Goal: Task Accomplishment & Management: Complete application form

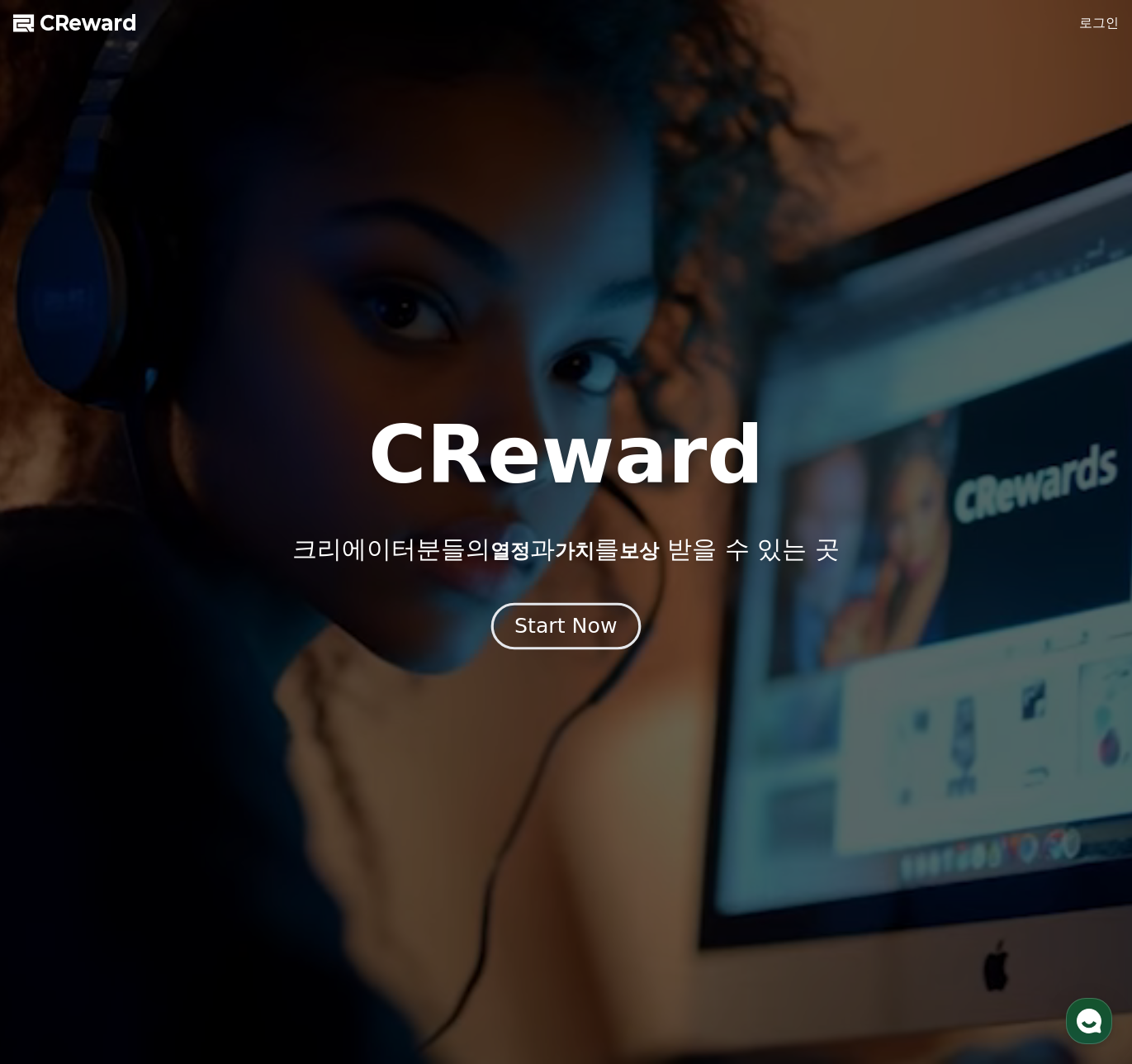
click at [584, 632] on div "Start Now" at bounding box center [565, 626] width 102 height 28
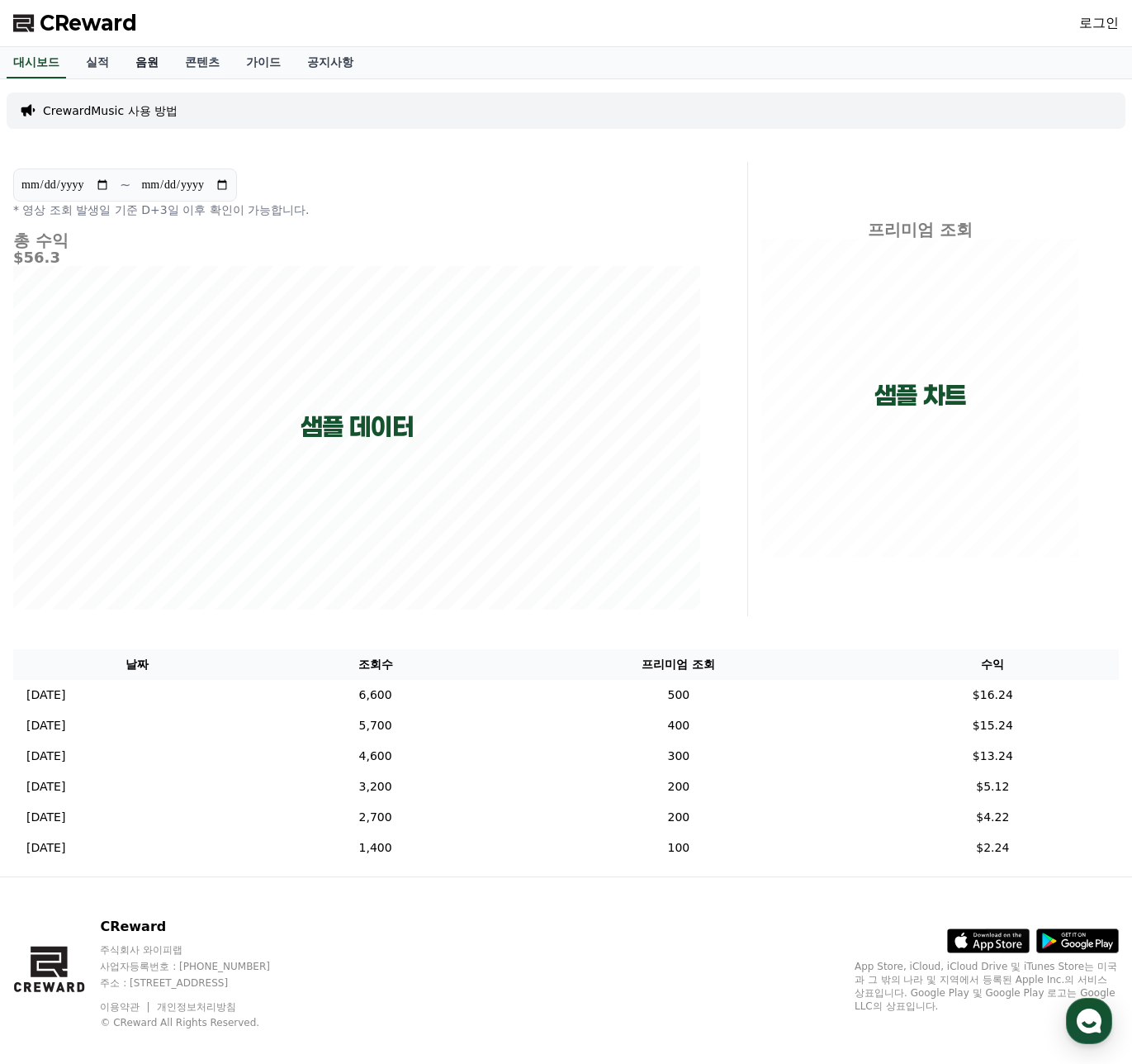
click at [163, 70] on link "음원" at bounding box center [147, 62] width 50 height 32
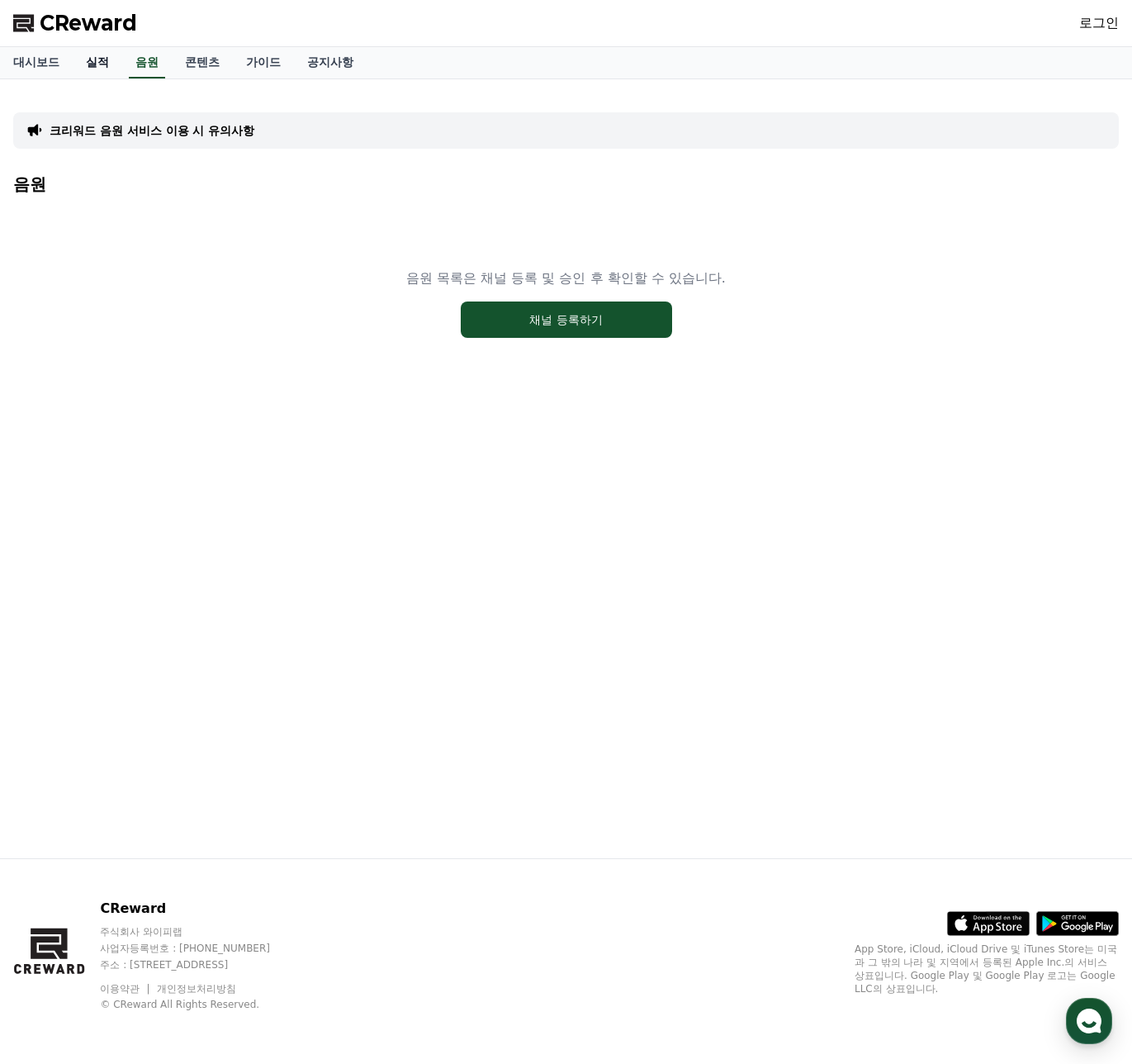
click at [110, 72] on link "실적" at bounding box center [97, 62] width 50 height 32
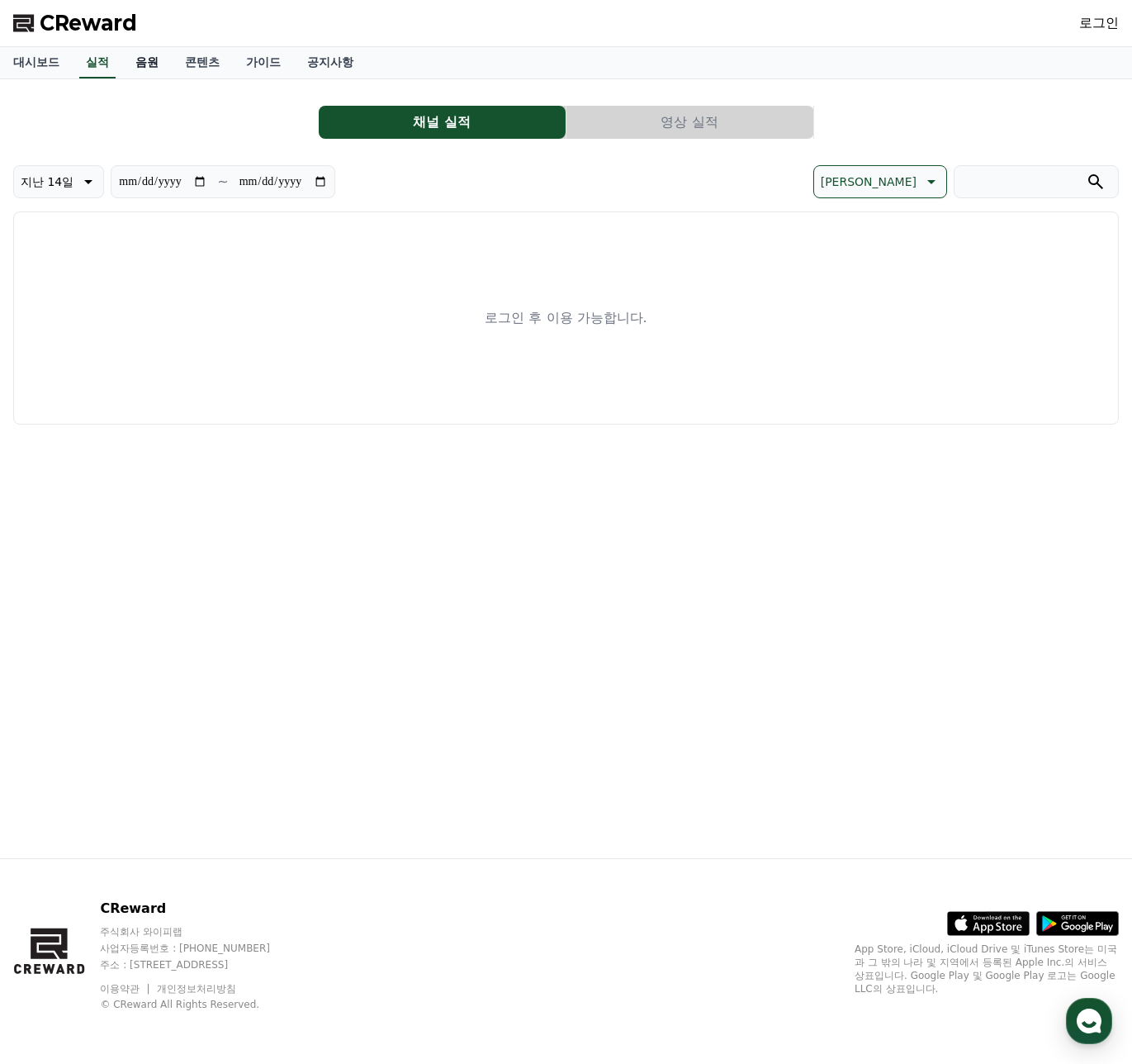
click at [137, 70] on link "음원" at bounding box center [147, 62] width 50 height 32
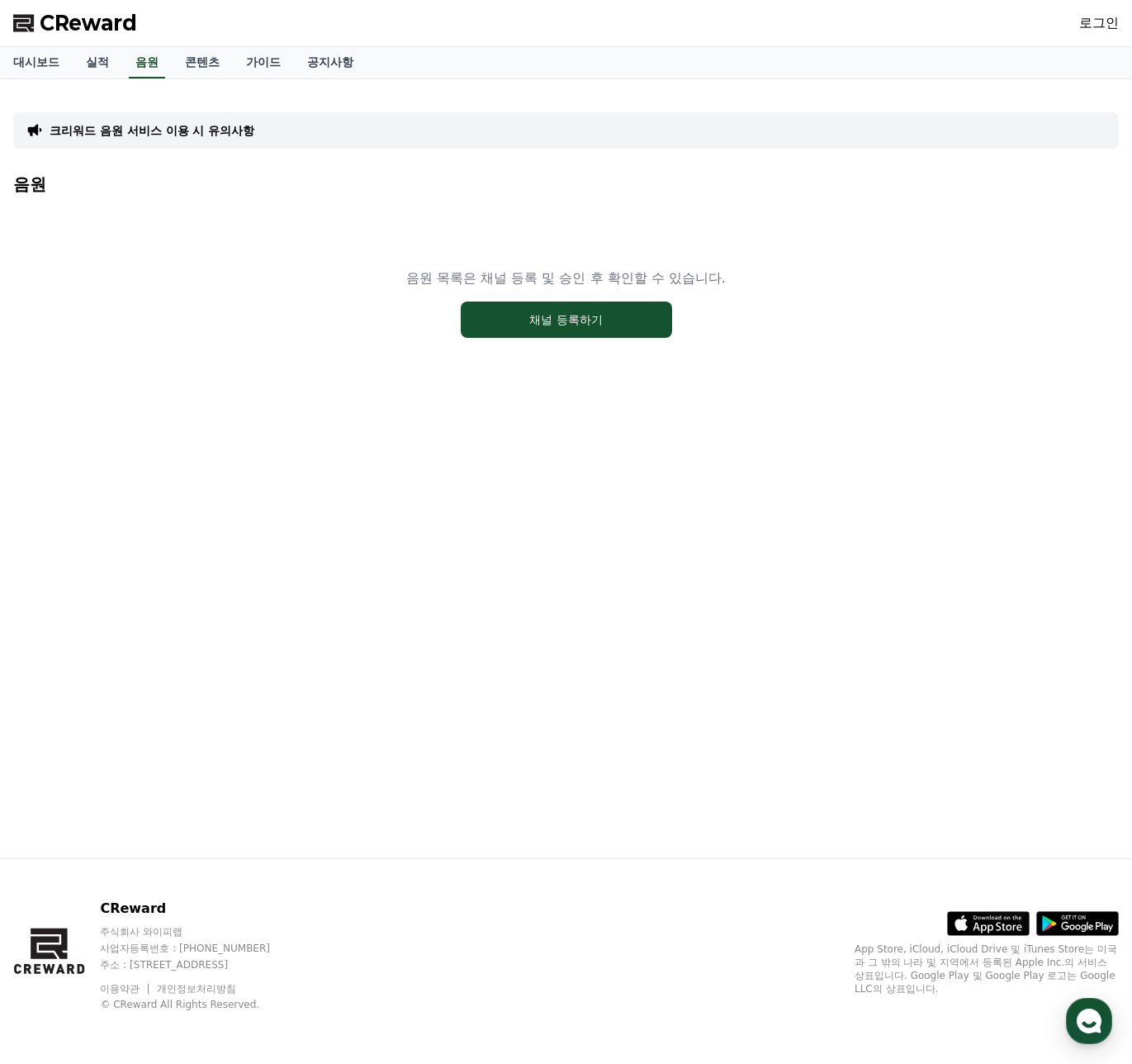
click at [210, 123] on p "크리워드 음원 서비스 이용 시 유의사항" at bounding box center [152, 130] width 205 height 17
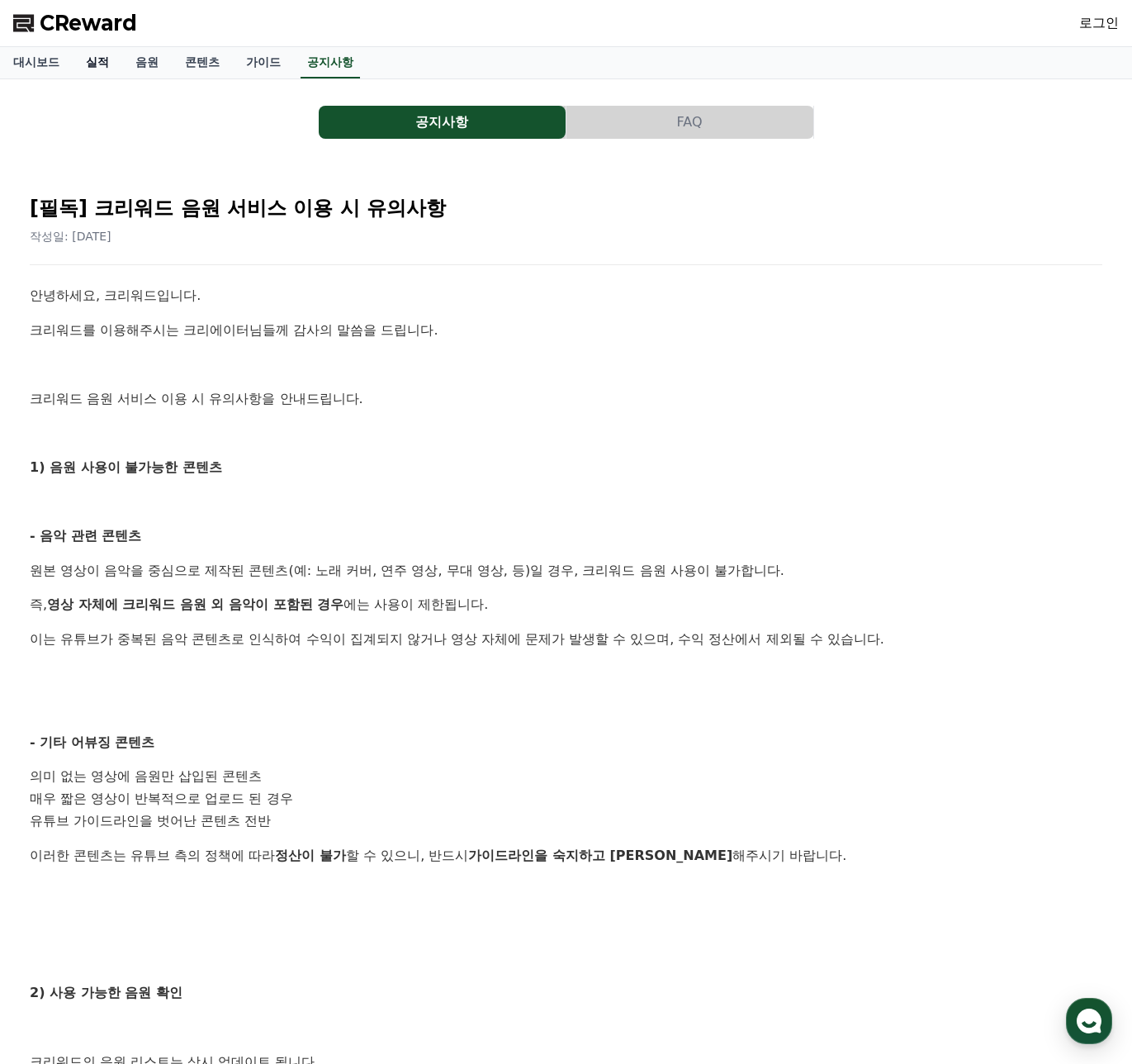
click at [96, 73] on link "실적" at bounding box center [97, 62] width 50 height 32
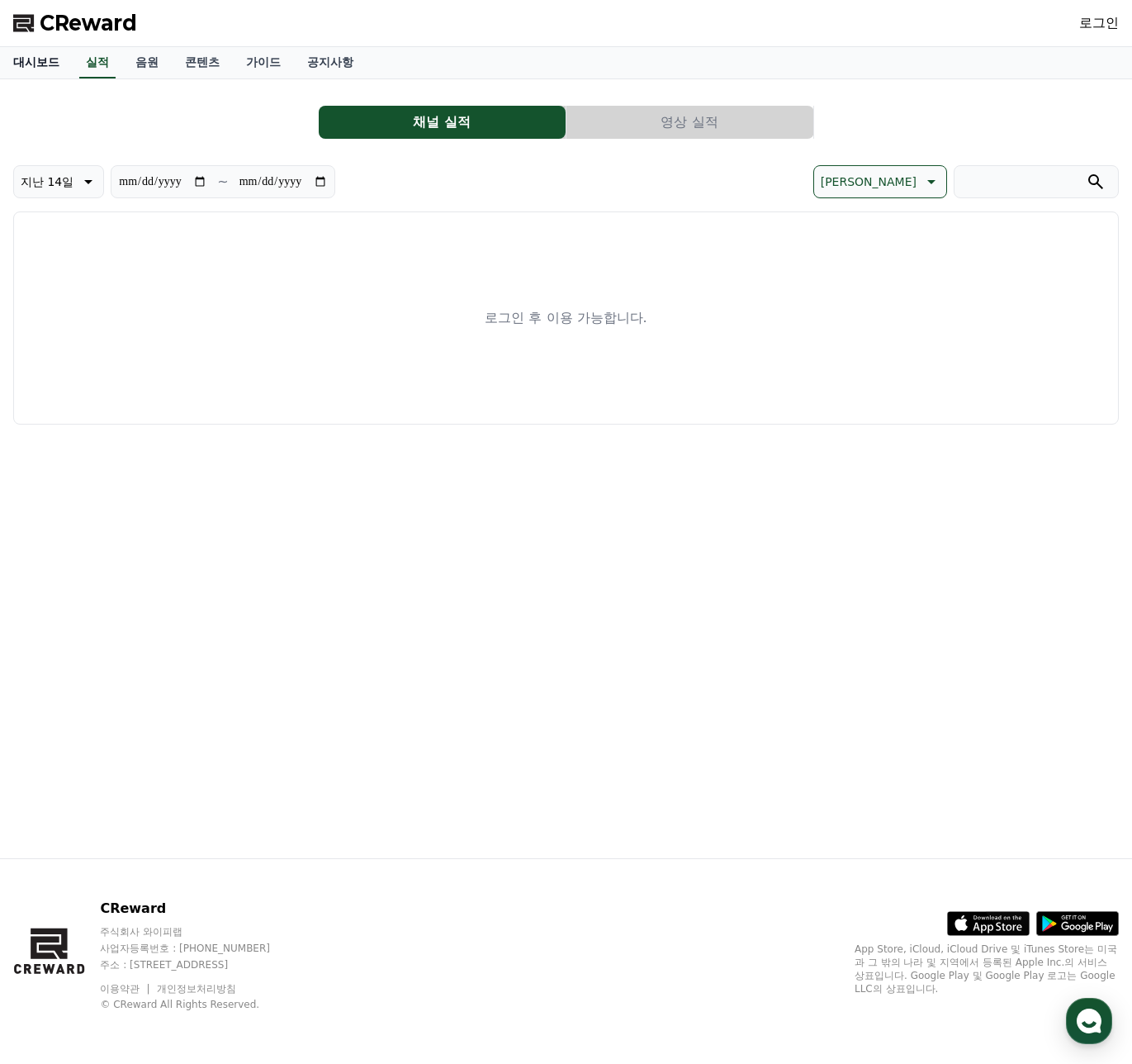
click at [20, 59] on link "대시보드" at bounding box center [36, 62] width 72 height 32
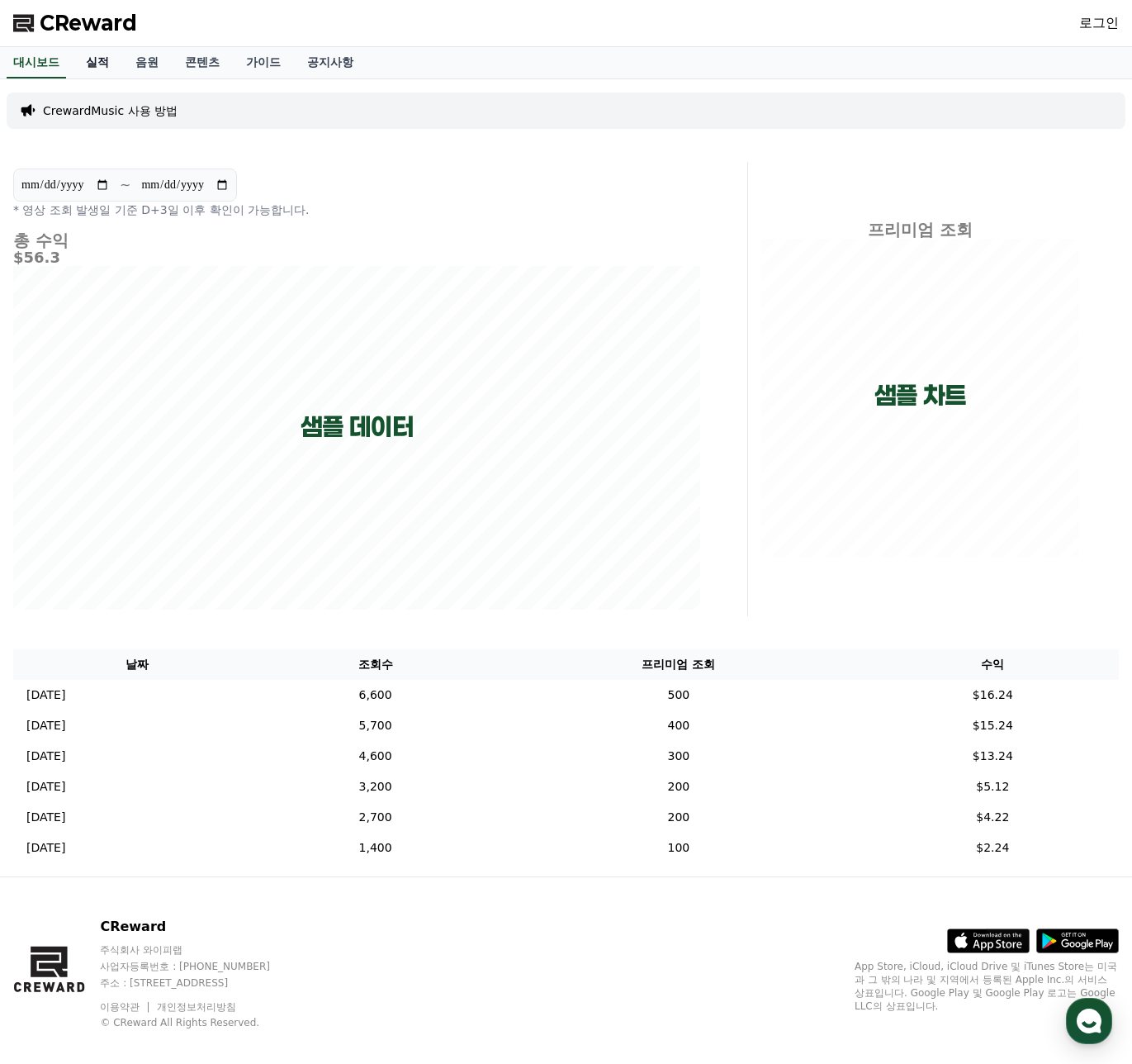
click at [102, 58] on link "실적" at bounding box center [97, 62] width 50 height 32
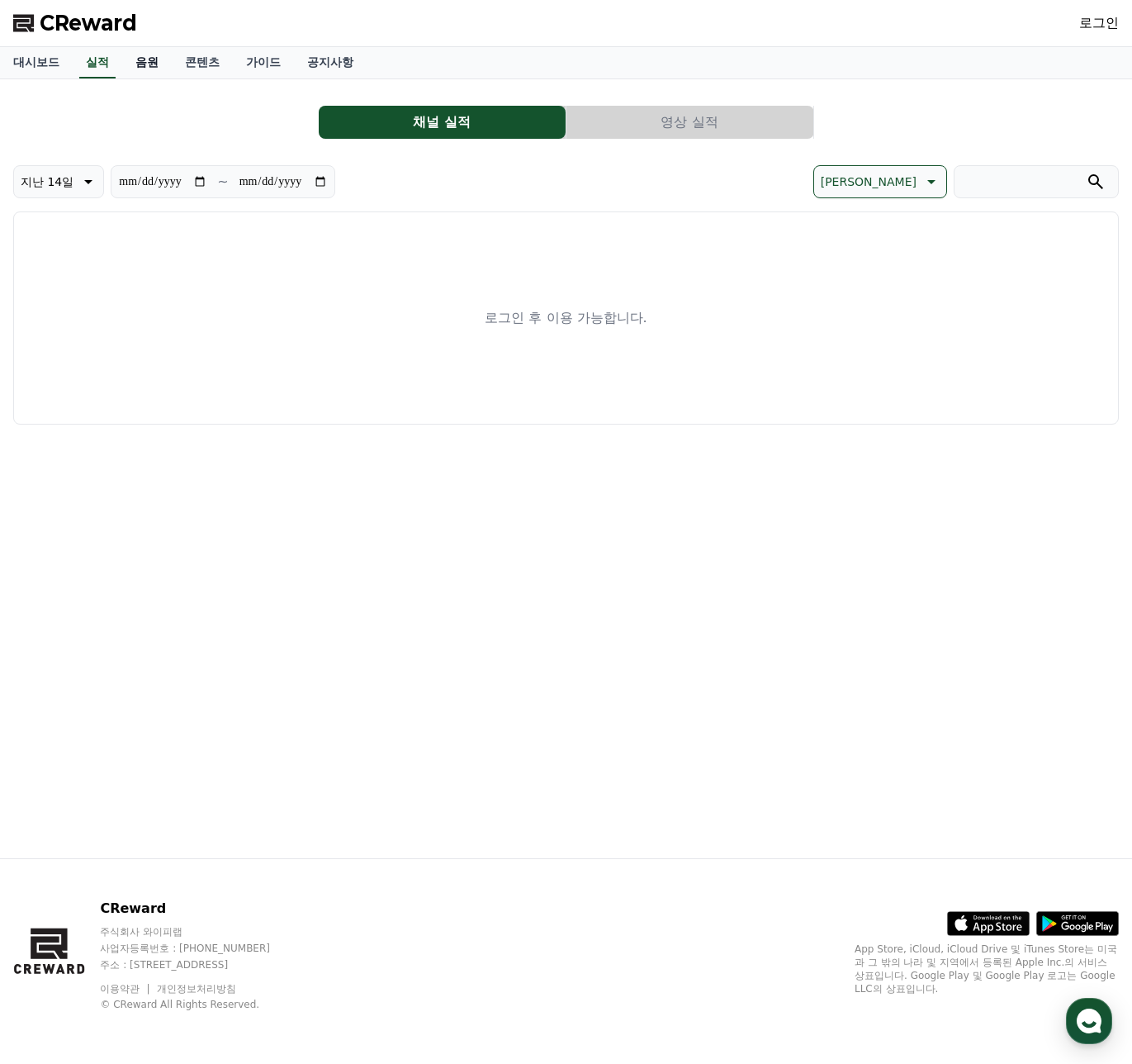
click at [159, 64] on link "음원" at bounding box center [147, 62] width 50 height 32
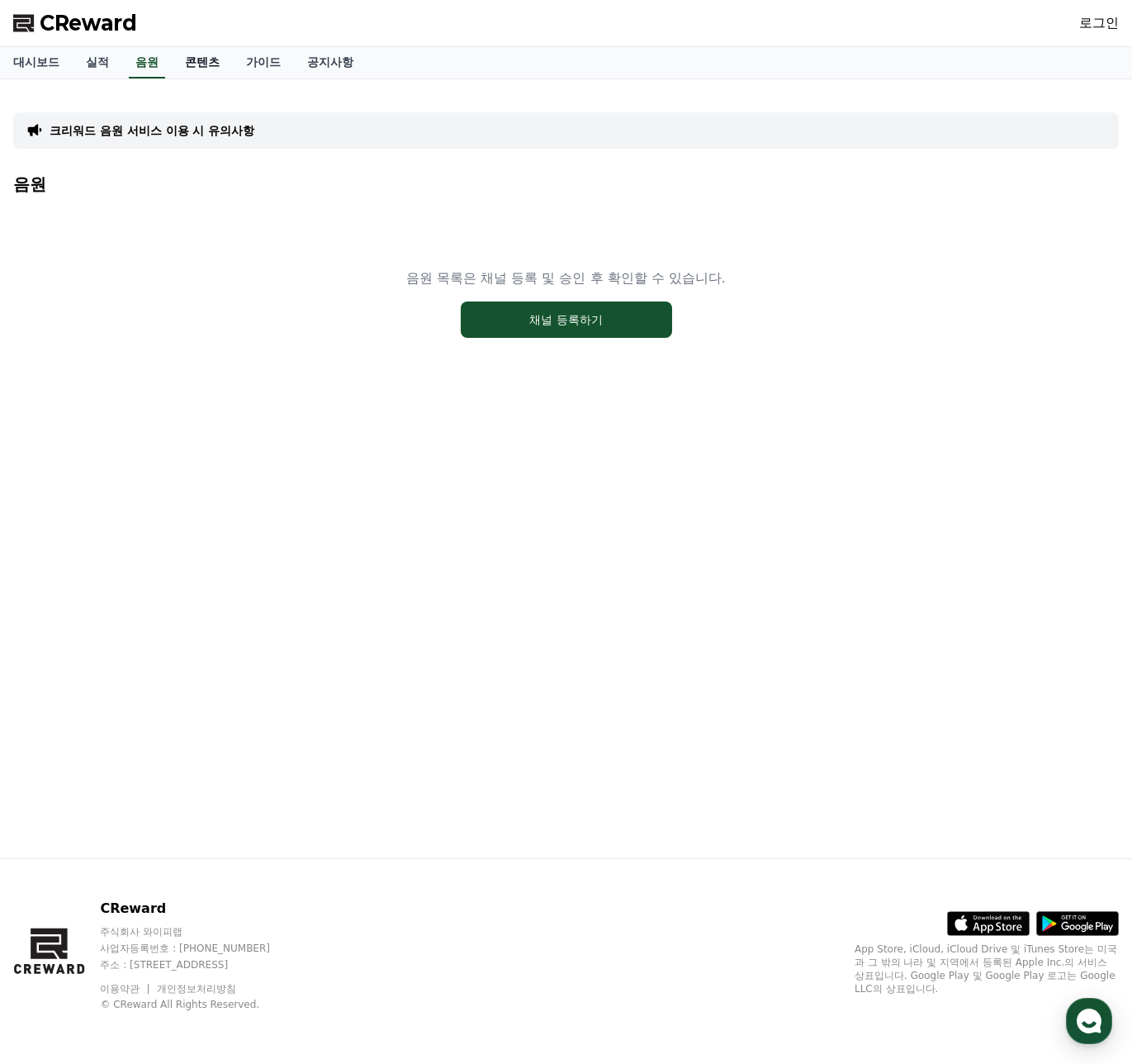
click at [179, 63] on link "콘텐츠" at bounding box center [202, 62] width 61 height 32
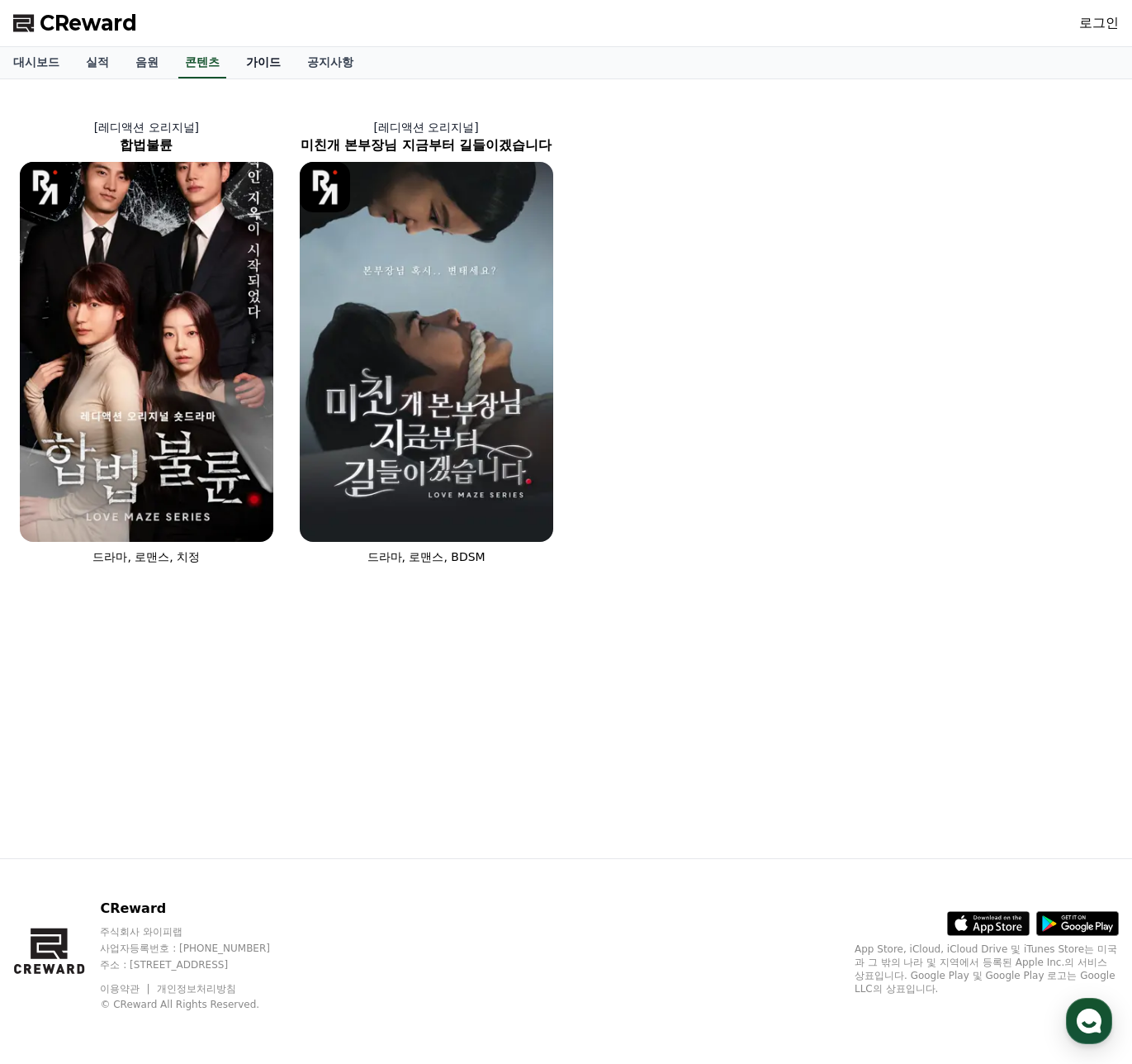
click at [270, 57] on link "가이드" at bounding box center [264, 62] width 61 height 32
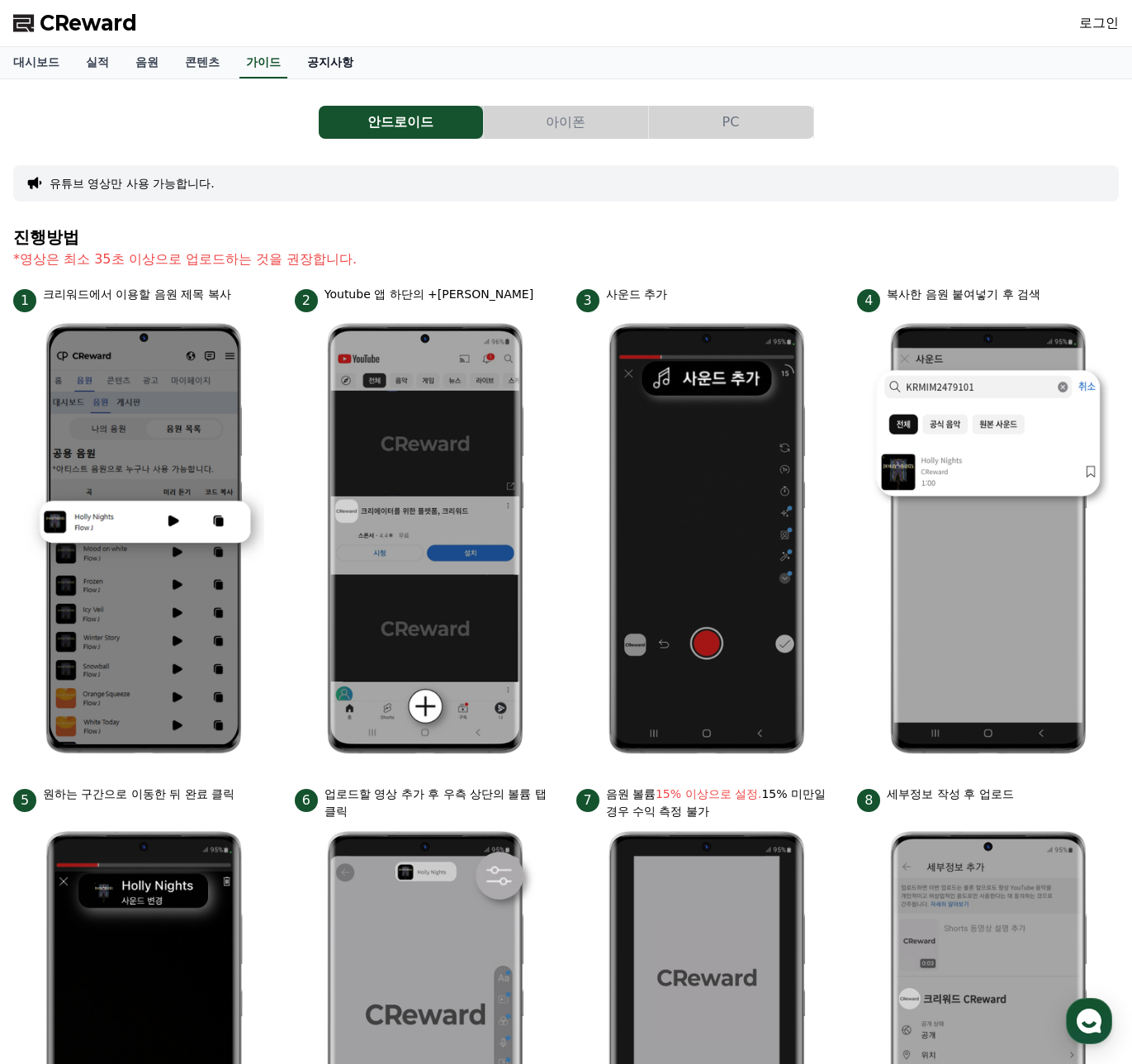
click at [312, 61] on link "공지사항" at bounding box center [330, 62] width 72 height 32
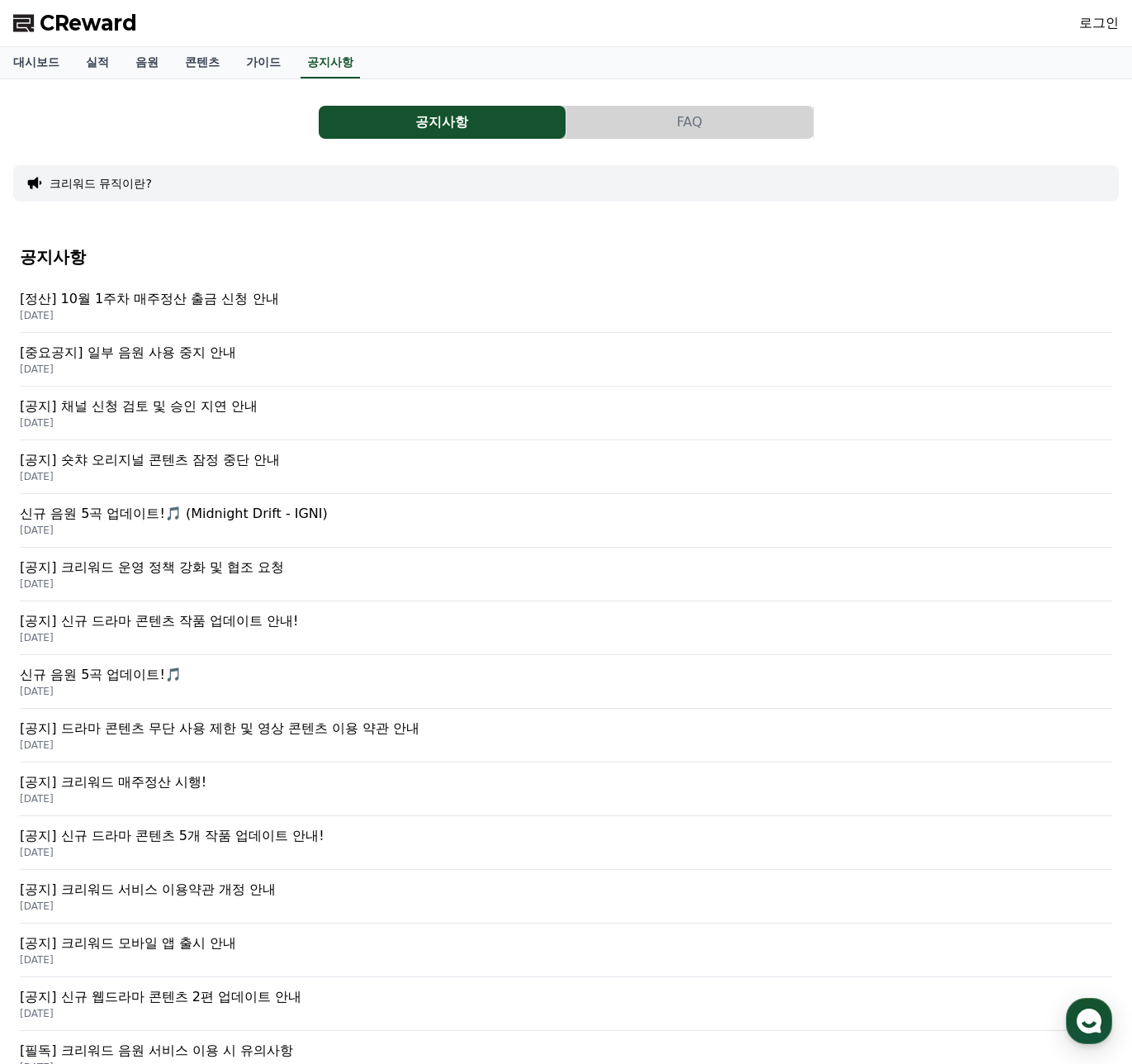
click at [259, 409] on p "[공지] 채널 신청 검토 및 승인 지연 안내" at bounding box center [566, 407] width 1092 height 20
click at [1090, 35] on div "로그인" at bounding box center [1099, 23] width 40 height 27
click at [1090, 30] on link "로그인" at bounding box center [1099, 23] width 40 height 20
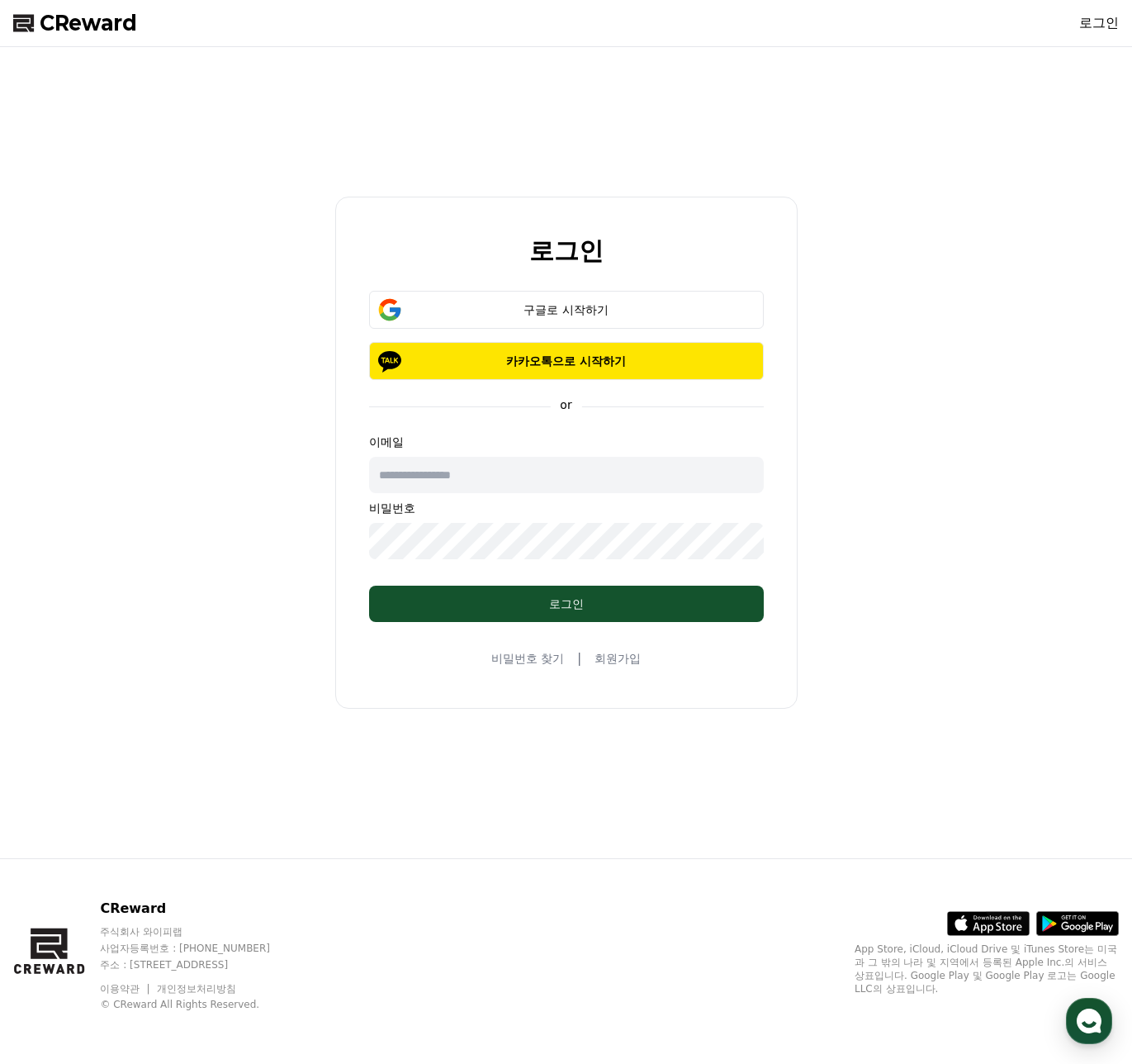
click at [627, 655] on link "회원가입" at bounding box center [618, 658] width 47 height 17
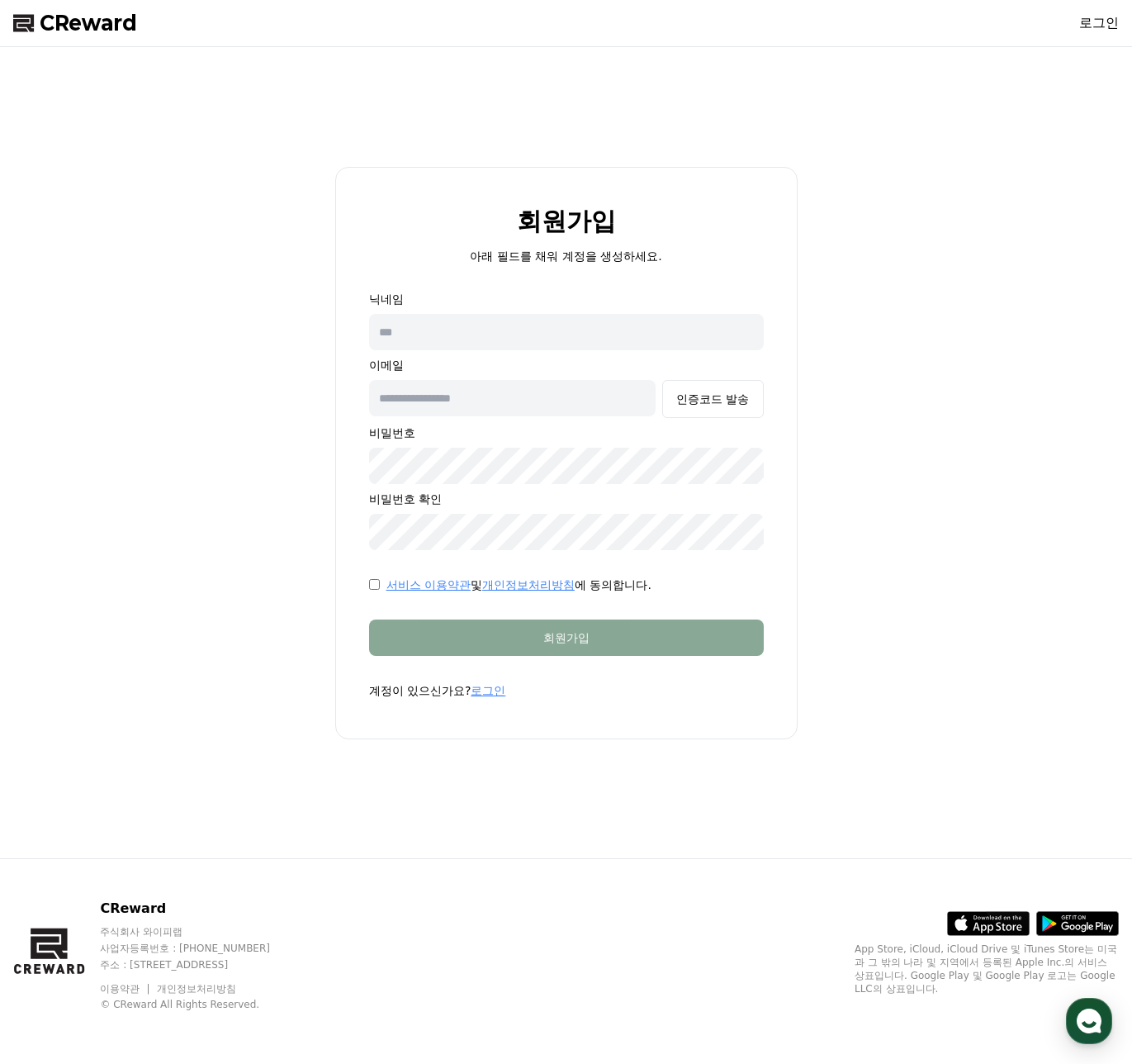
click at [634, 401] on input "text" at bounding box center [512, 398] width 287 height 37
type input "**********"
click at [569, 327] on input "text" at bounding box center [566, 332] width 395 height 37
drag, startPoint x: 448, startPoint y: 316, endPoint x: 284, endPoint y: 319, distance: 164.0
click at [284, 319] on div "**********" at bounding box center [566, 452] width 1119 height 798
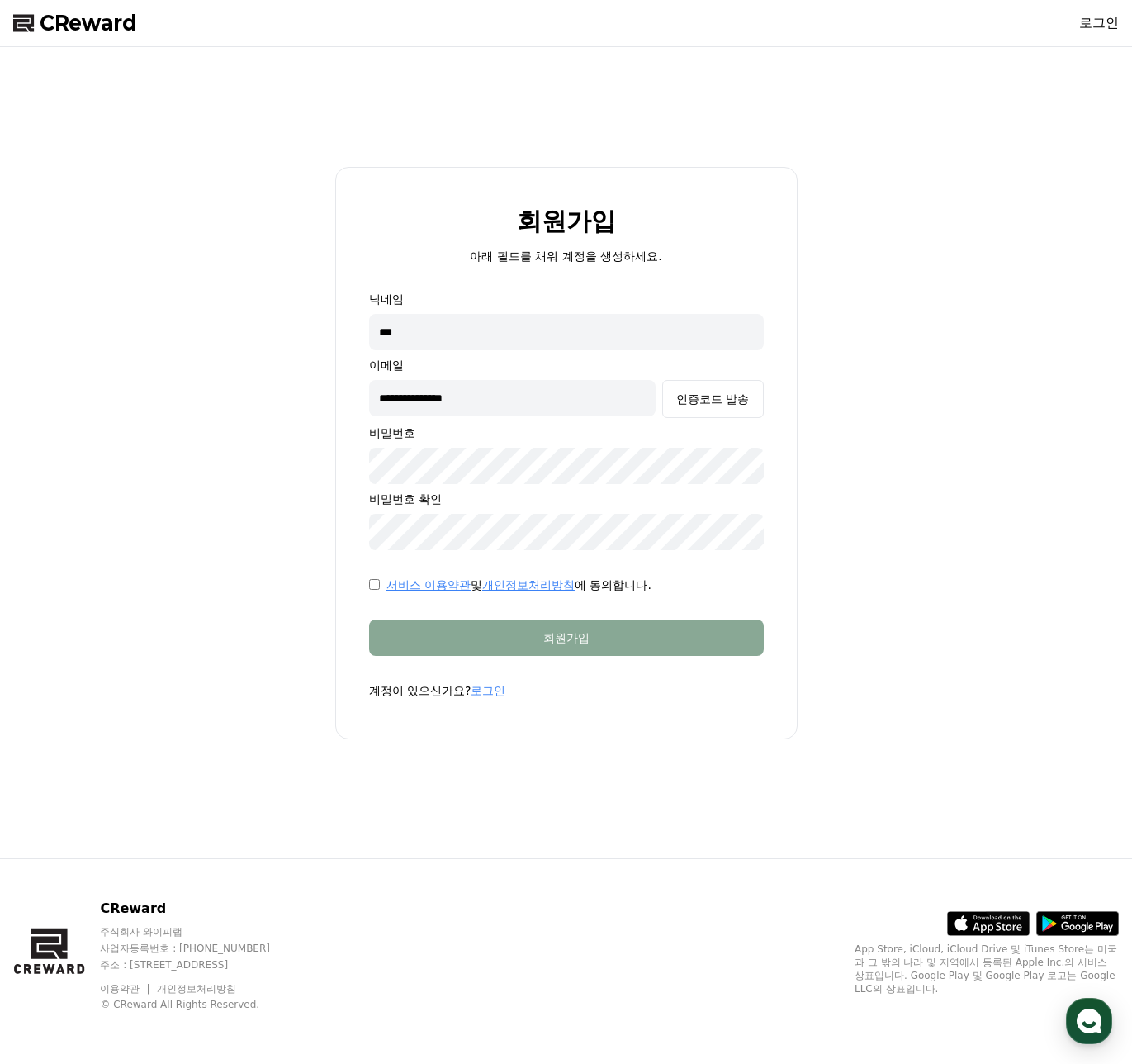
type input "*"
click at [439, 342] on input "text" at bounding box center [566, 332] width 395 height 37
type input "***"
click at [719, 403] on div "인증코드 발송" at bounding box center [712, 399] width 72 height 17
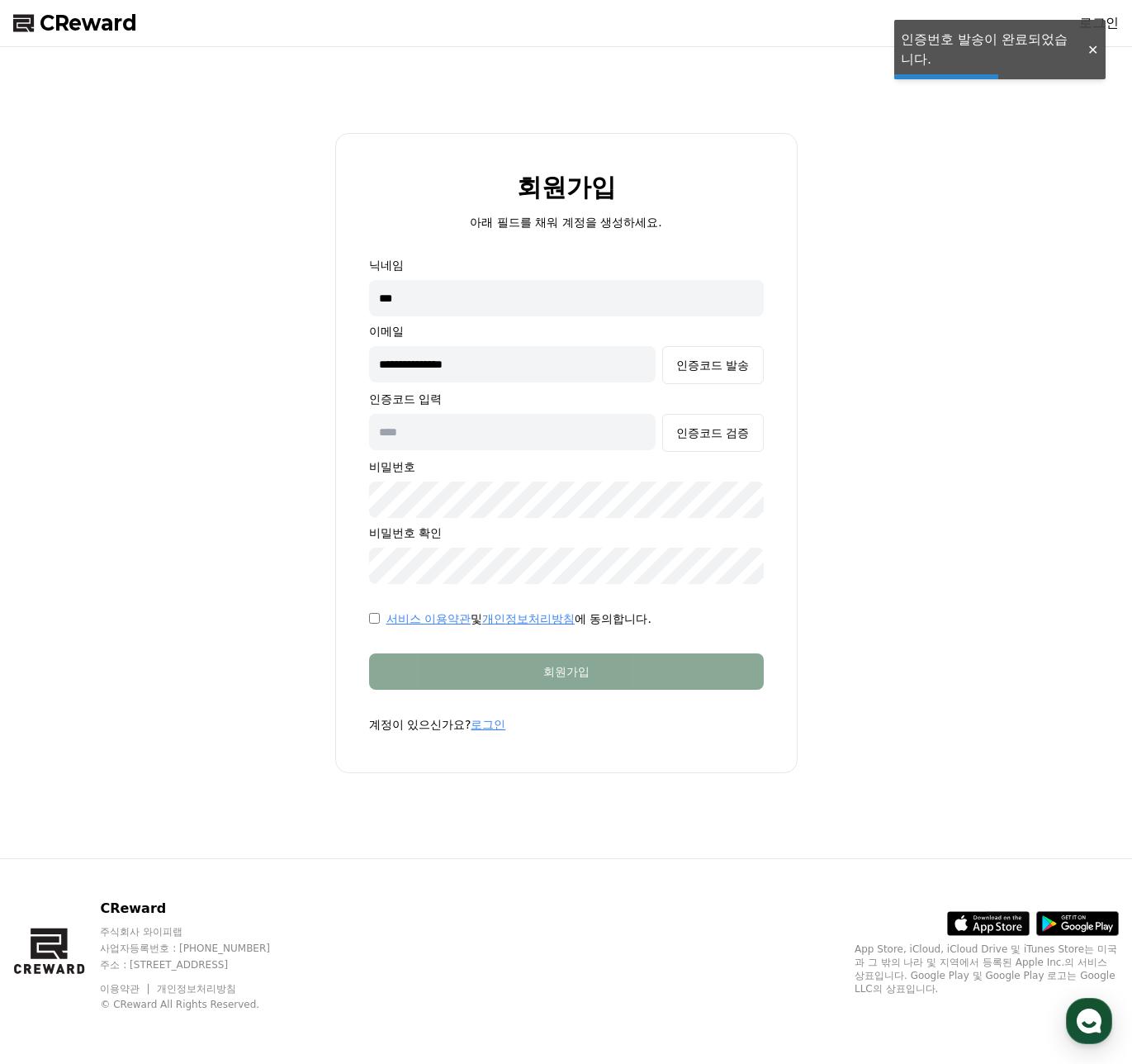
click at [488, 435] on input "text" at bounding box center [512, 431] width 287 height 37
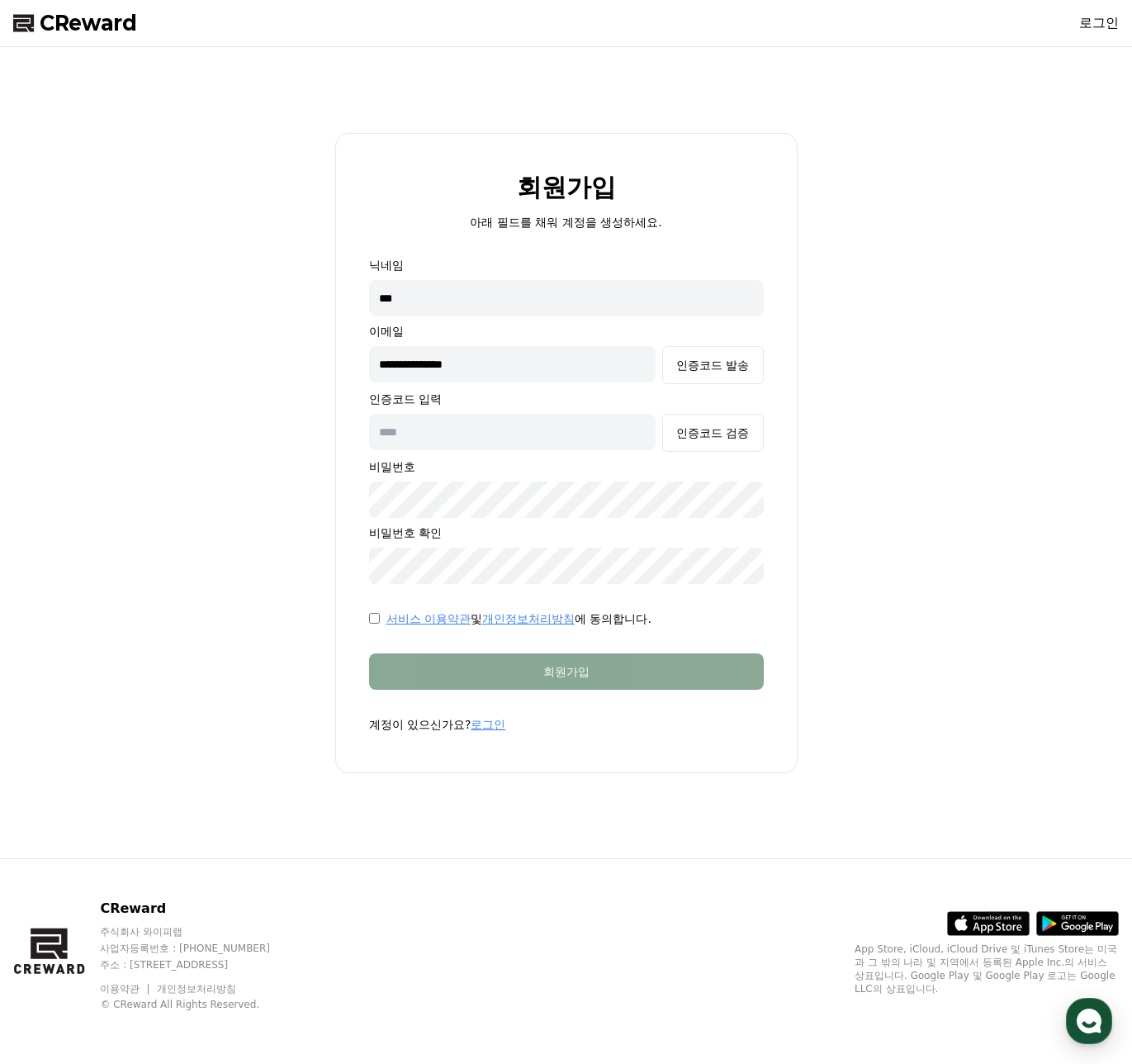
click at [455, 436] on input "text" at bounding box center [512, 431] width 287 height 37
paste input "******"
type input "******"
click at [687, 428] on div "인증코드 검증" at bounding box center [712, 432] width 72 height 17
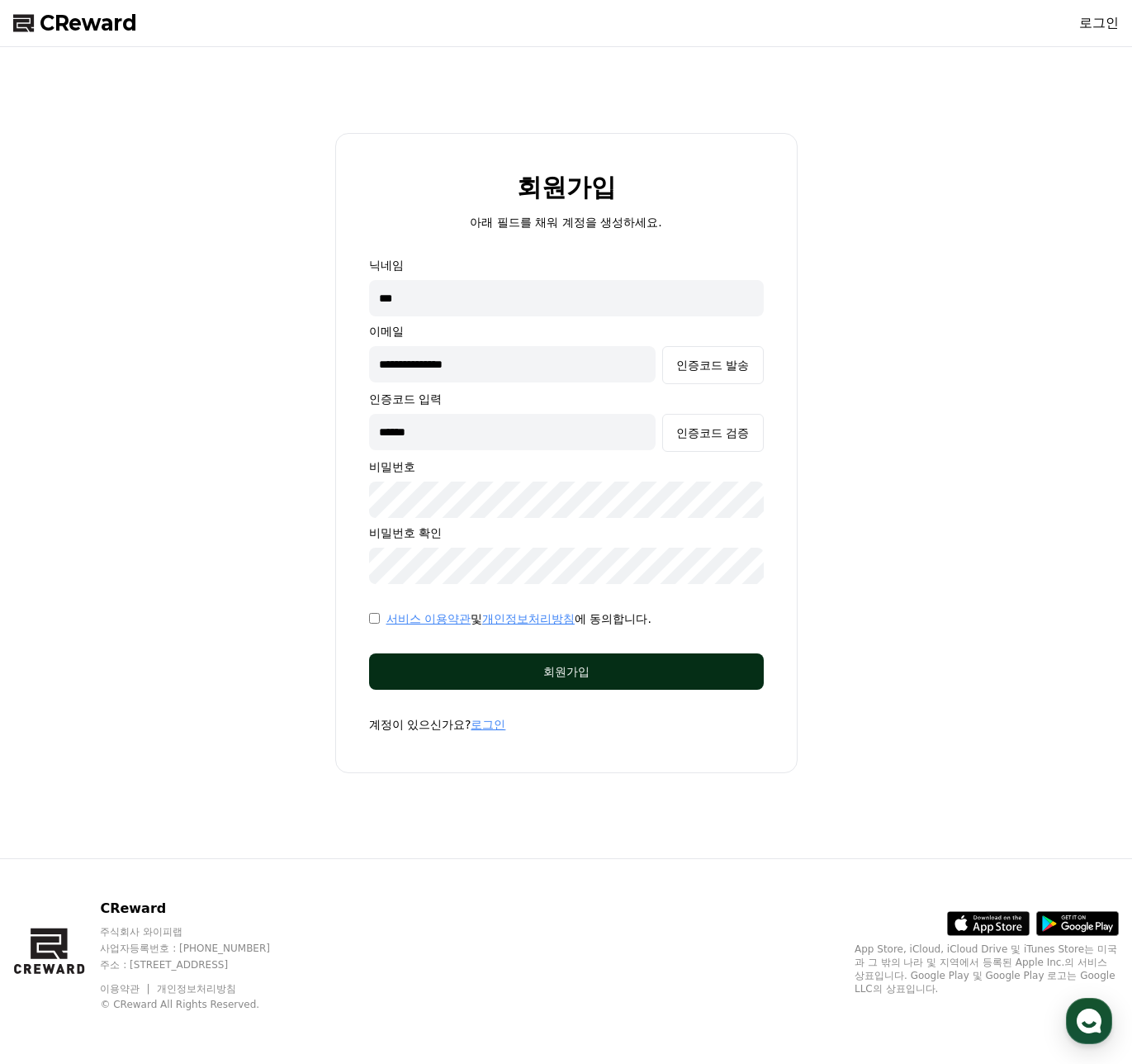
click at [651, 671] on div "회원가입" at bounding box center [567, 671] width 329 height 17
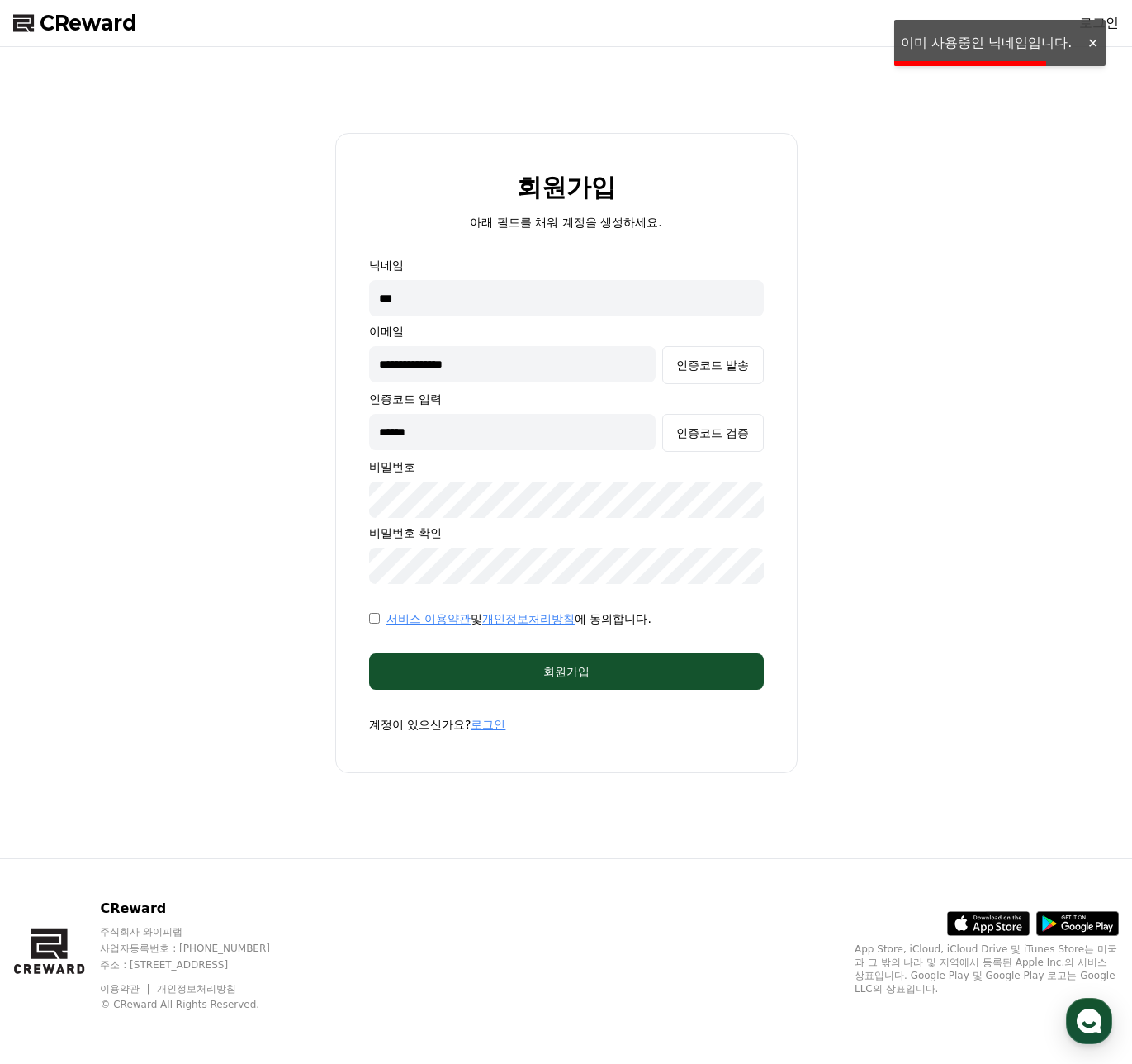
drag, startPoint x: 476, startPoint y: 290, endPoint x: 323, endPoint y: 287, distance: 153.0
click at [323, 287] on div "**********" at bounding box center [566, 452] width 1119 height 798
type input "*"
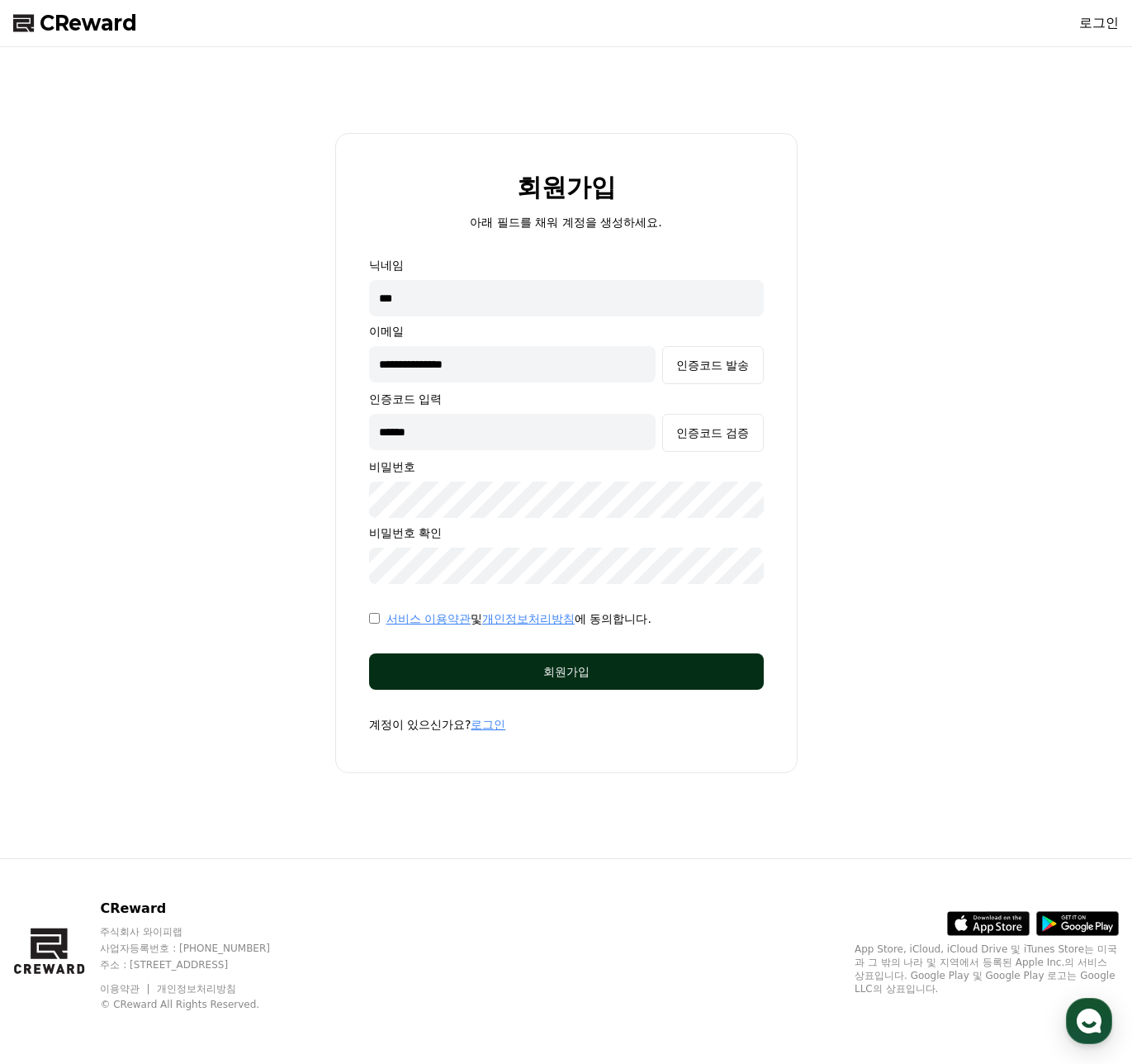
type input "***"
click at [640, 683] on button "회원가입" at bounding box center [566, 671] width 395 height 37
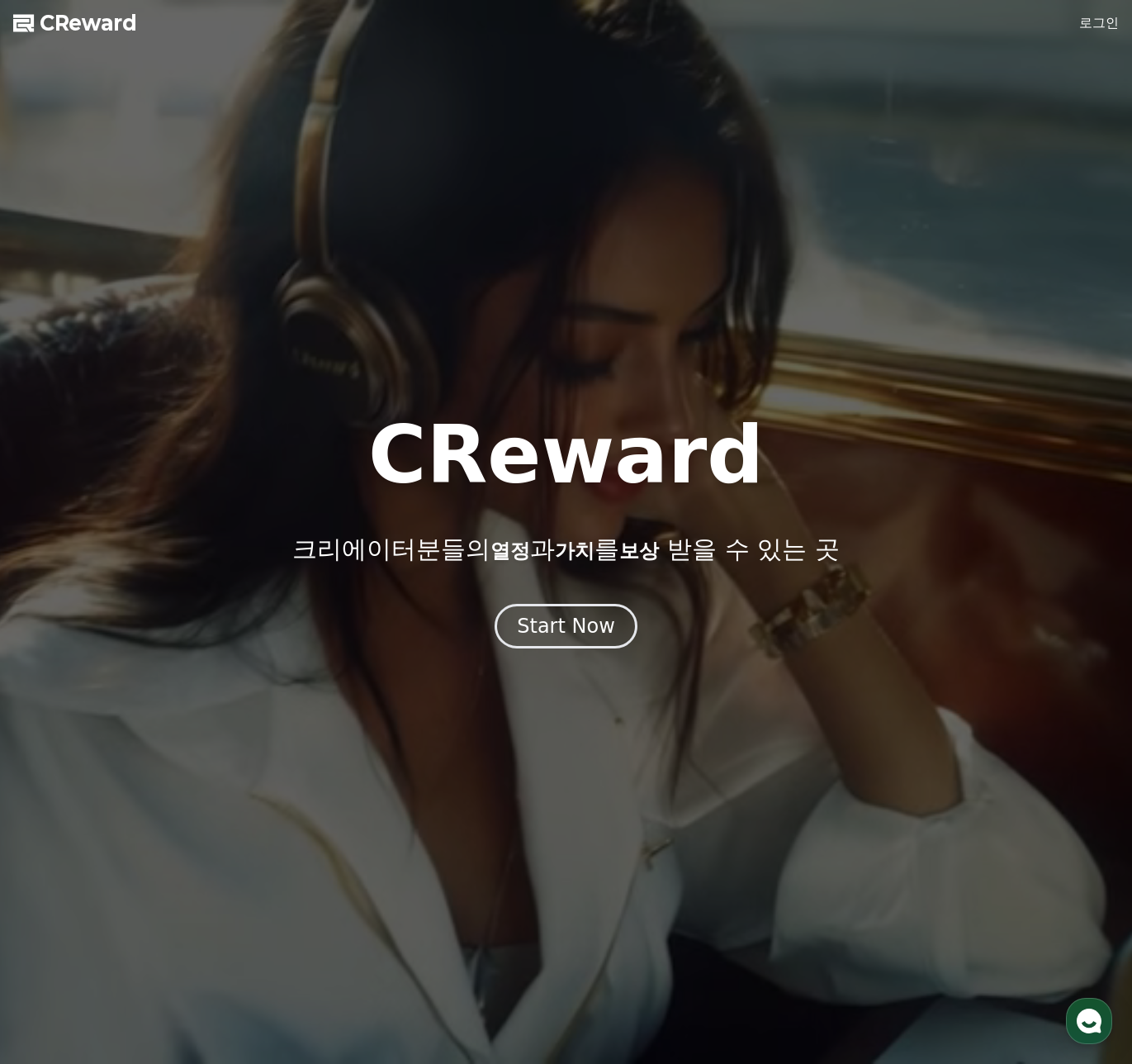
click at [1087, 16] on link "로그인" at bounding box center [1099, 23] width 40 height 20
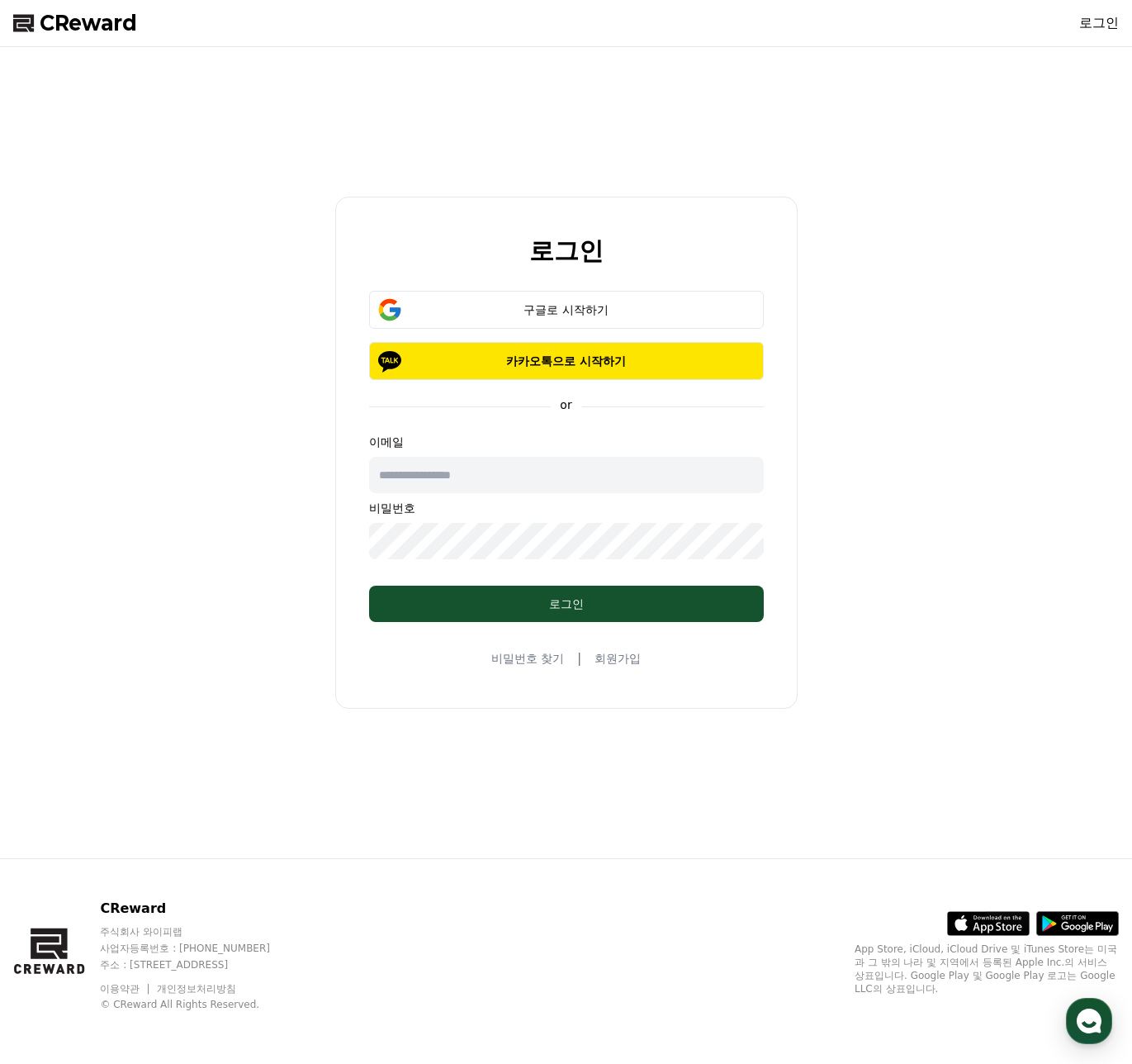
click at [522, 471] on input "text" at bounding box center [566, 475] width 395 height 37
type input "**********"
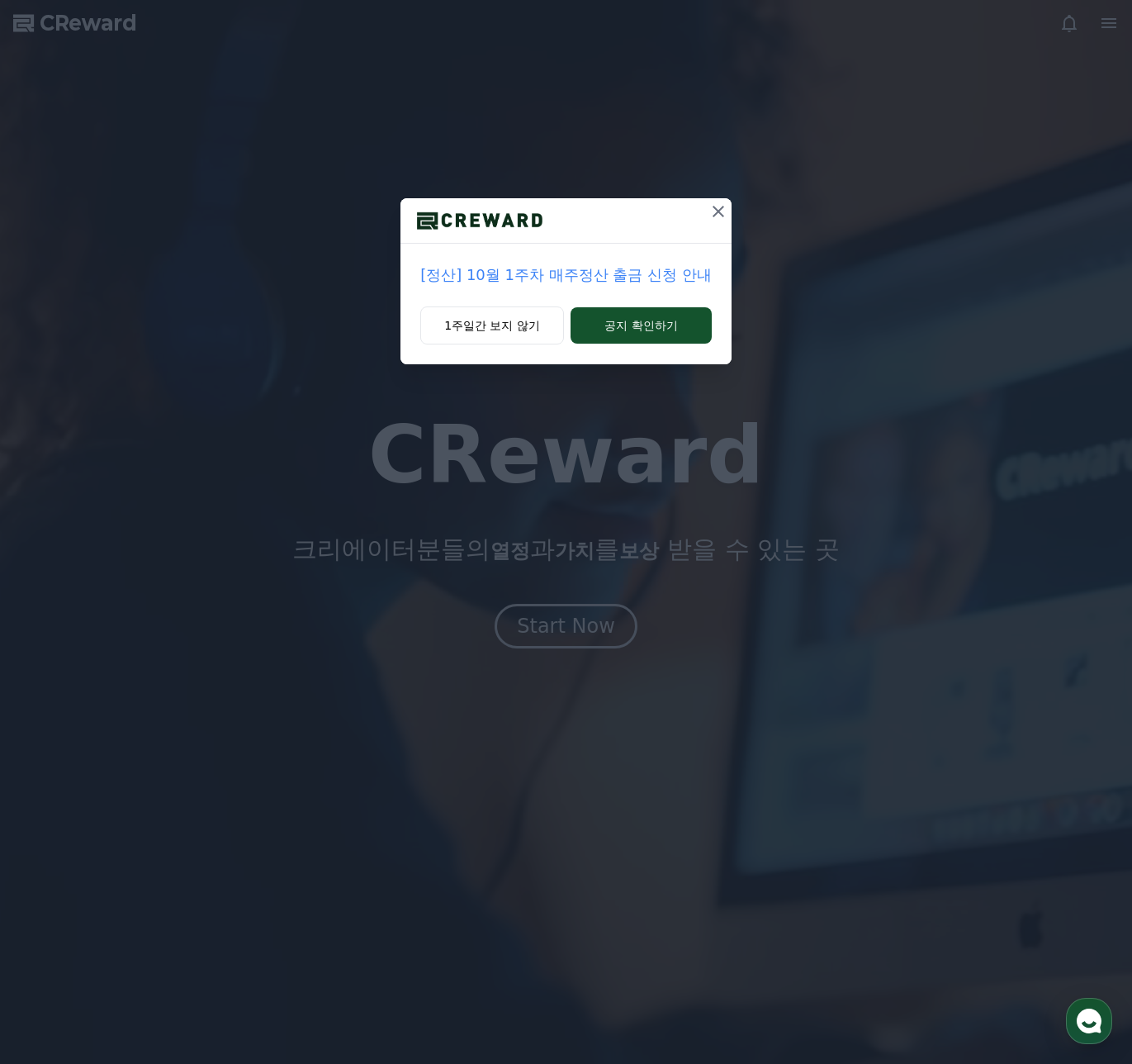
click at [713, 216] on icon at bounding box center [719, 211] width 12 height 12
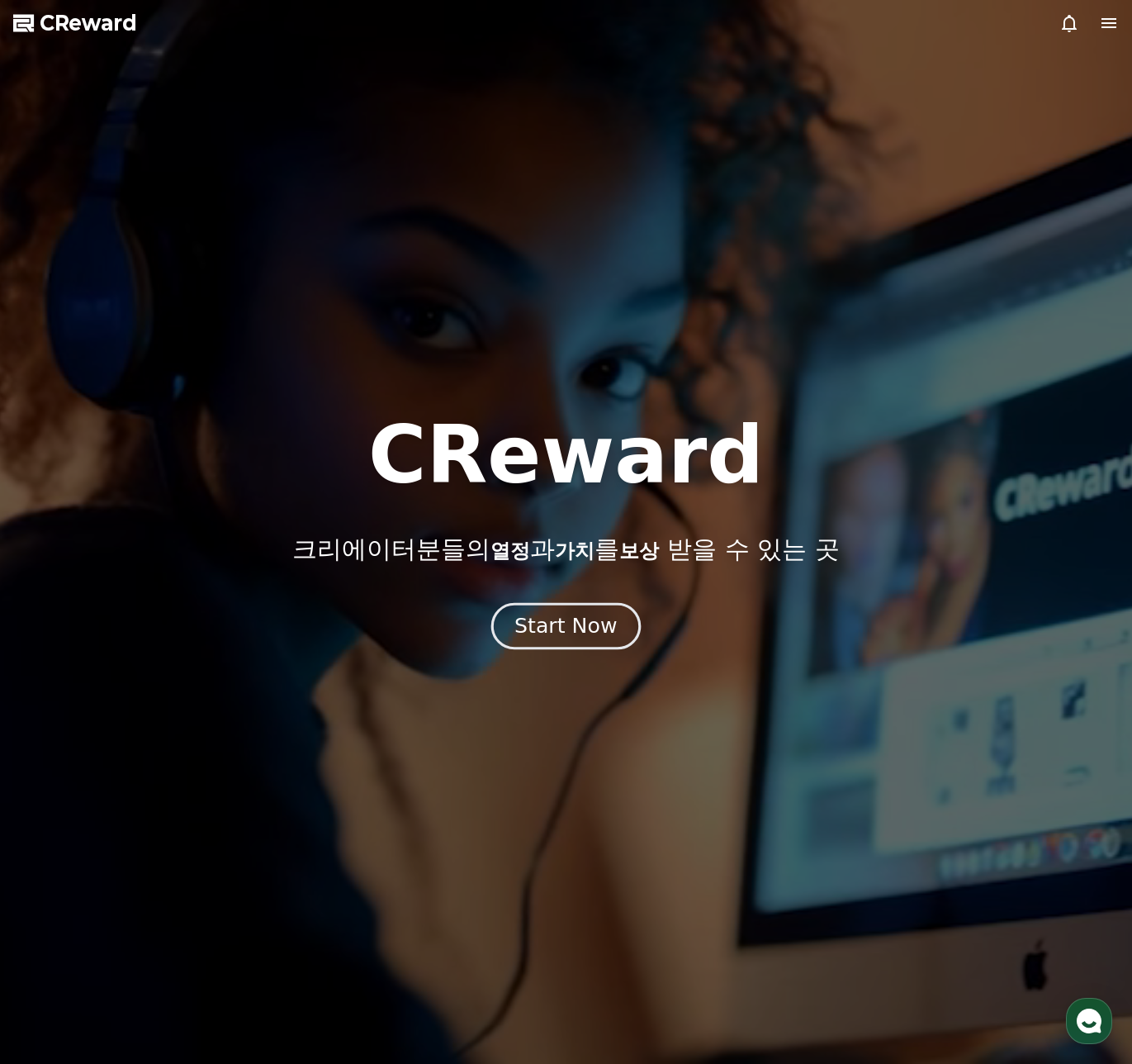
click at [549, 636] on div "Start Now" at bounding box center [565, 626] width 102 height 28
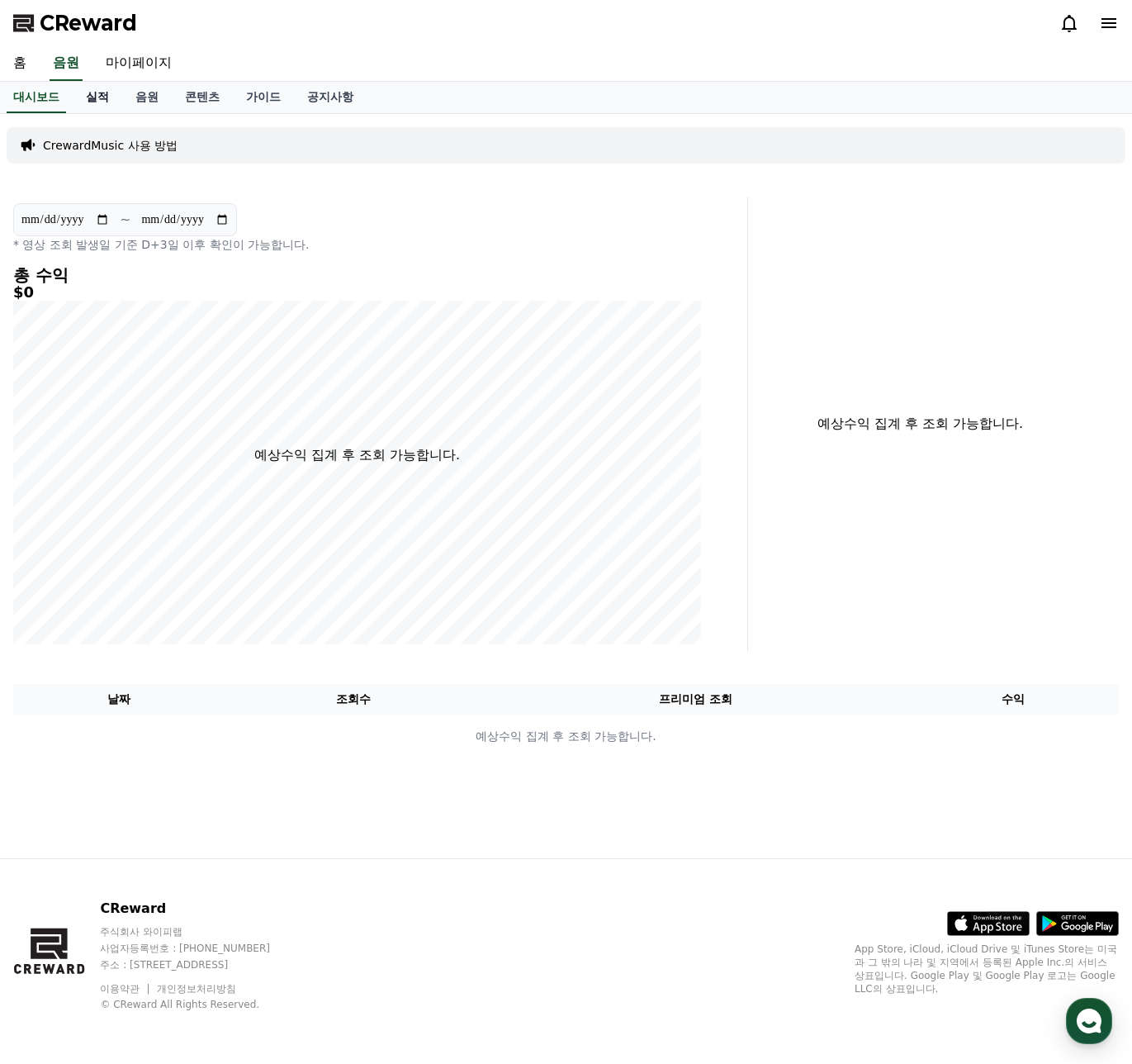
click at [121, 91] on link "실적" at bounding box center [97, 97] width 50 height 32
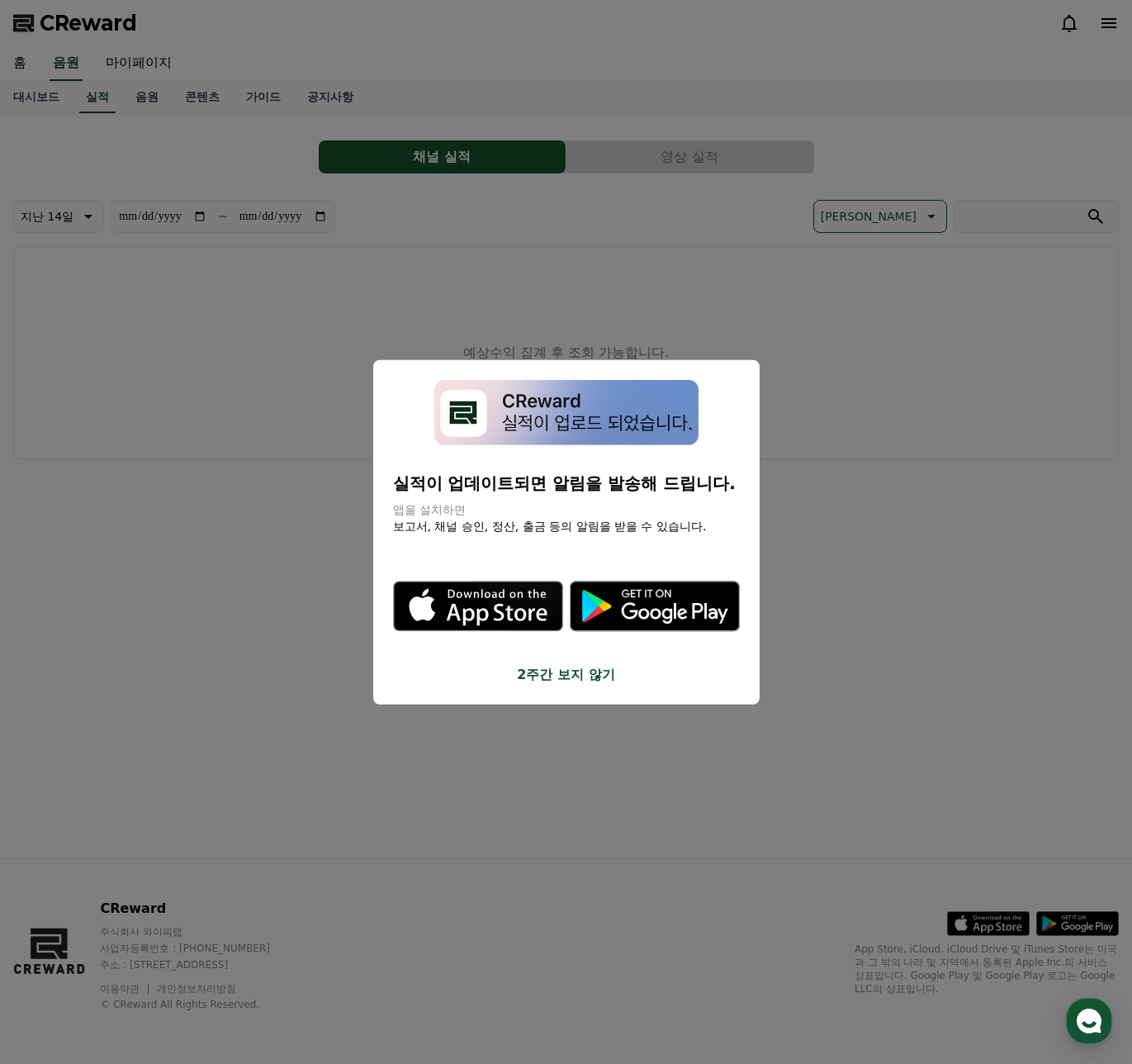
click at [779, 358] on button "close modal" at bounding box center [566, 532] width 1132 height 1064
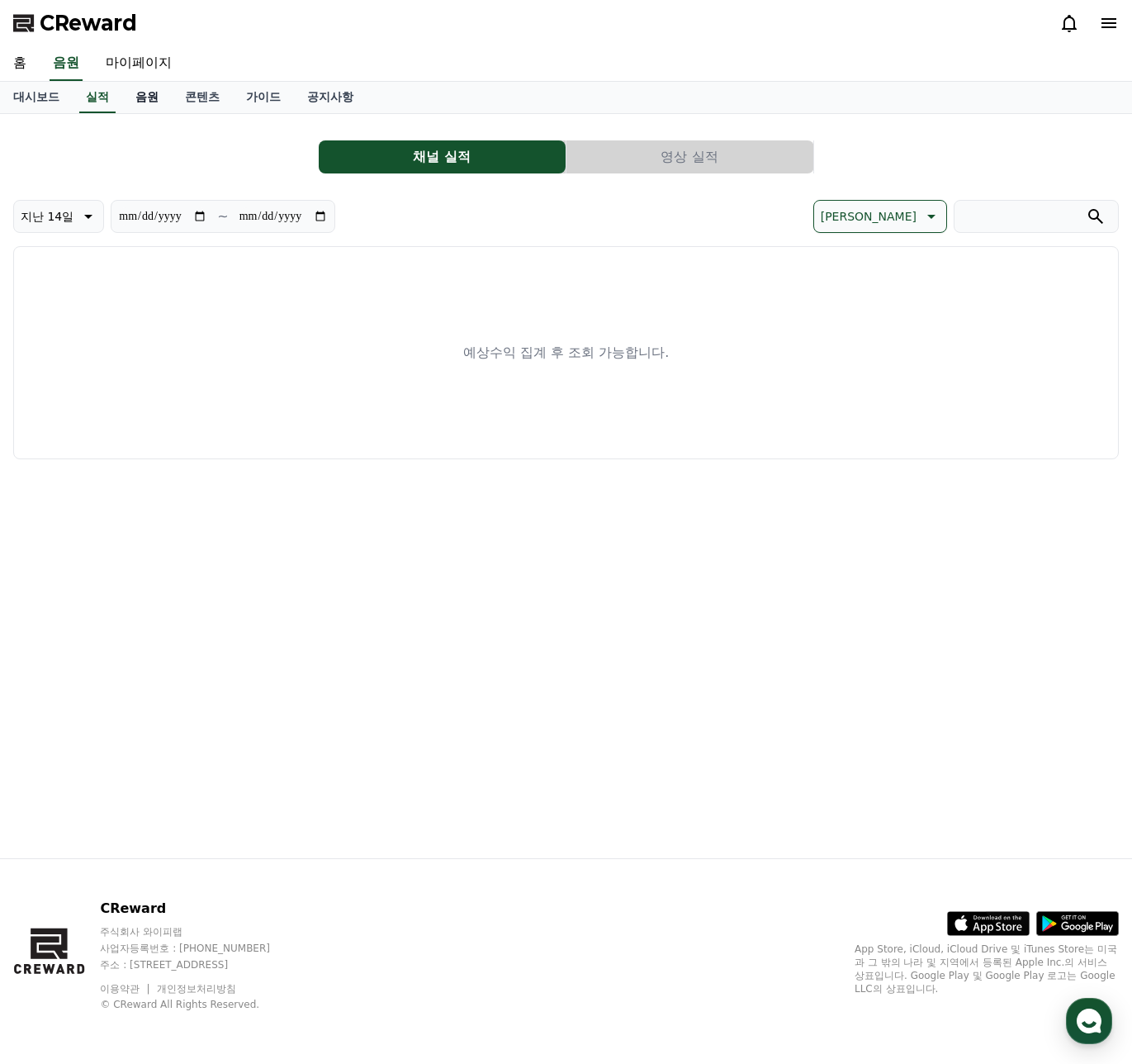
click at [152, 98] on link "음원" at bounding box center [147, 97] width 50 height 32
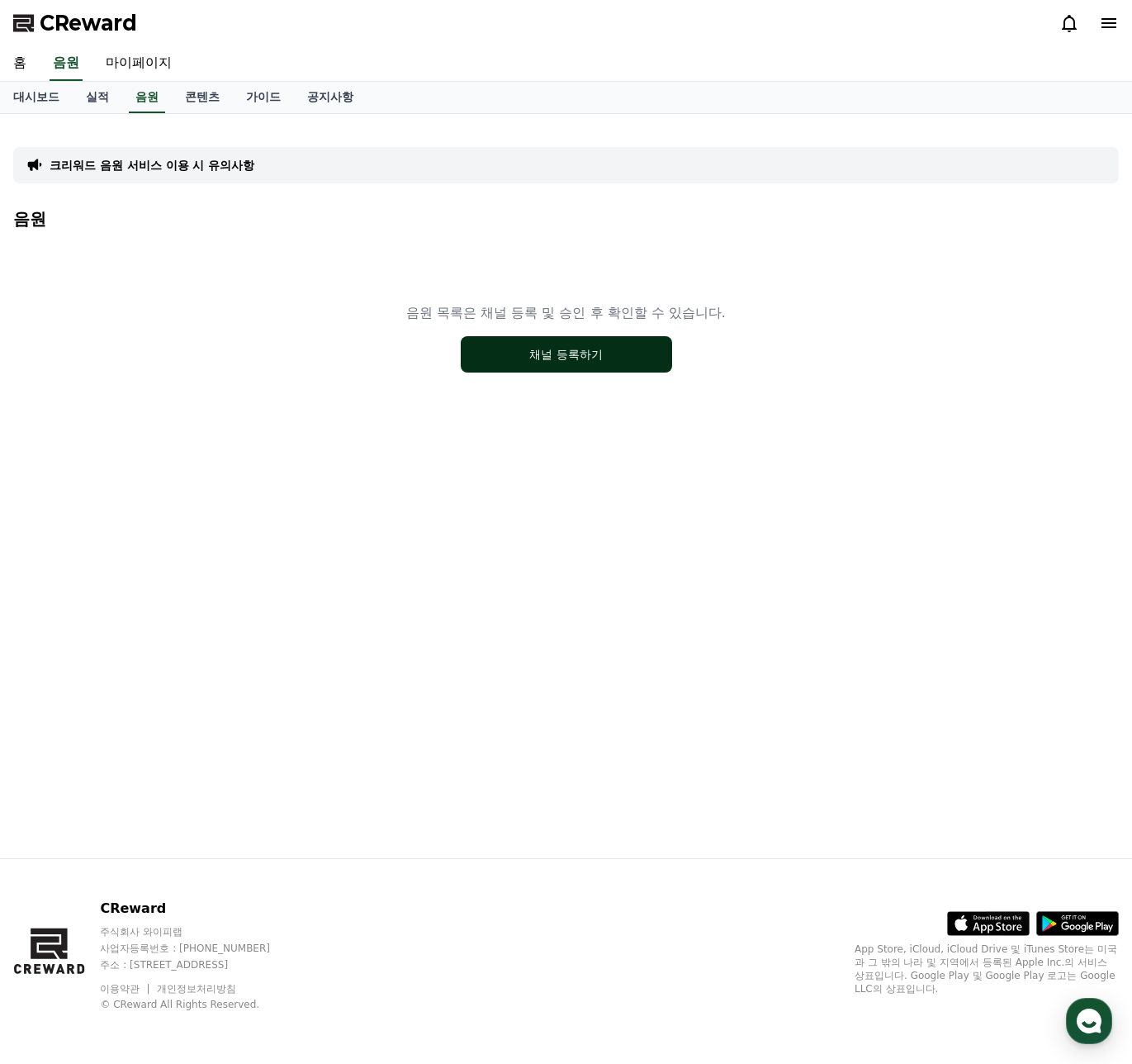
click at [566, 344] on button "채널 등록하기" at bounding box center [566, 354] width 211 height 37
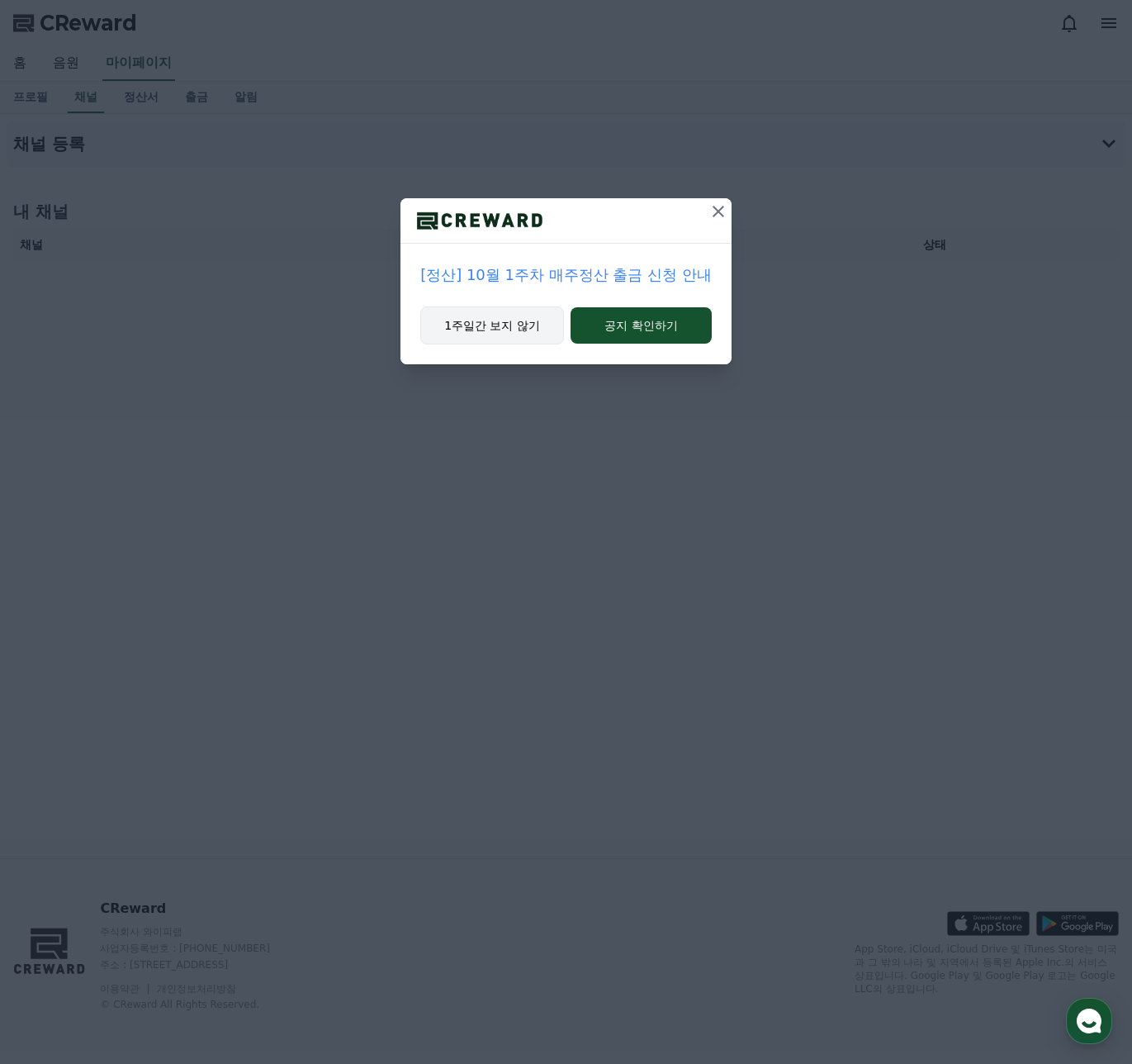
click at [526, 327] on button "1주일간 보지 않기" at bounding box center [492, 325] width 144 height 38
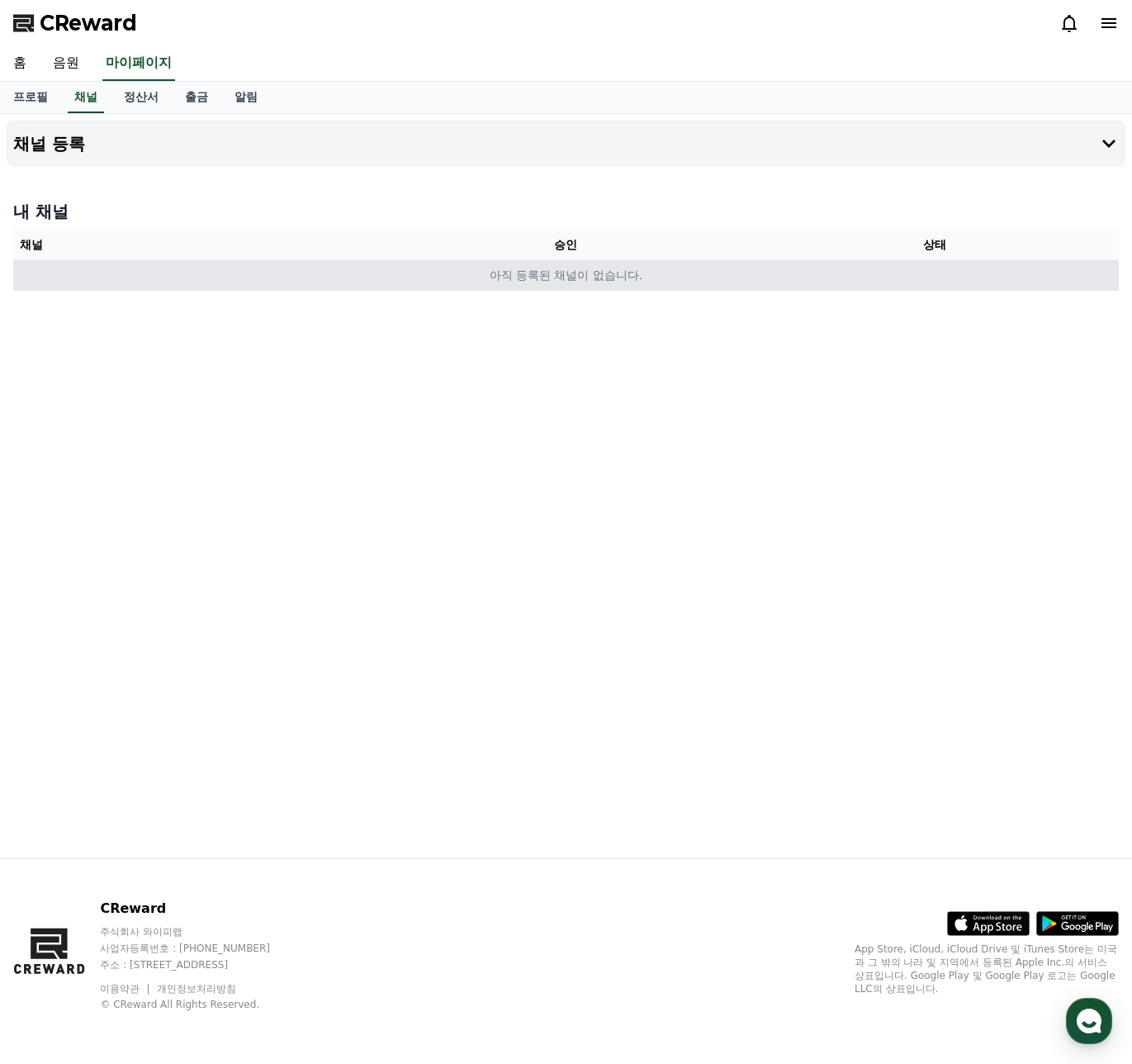
click at [595, 274] on td "아직 등록된 채널이 없습니다." at bounding box center [565, 275] width 1105 height 31
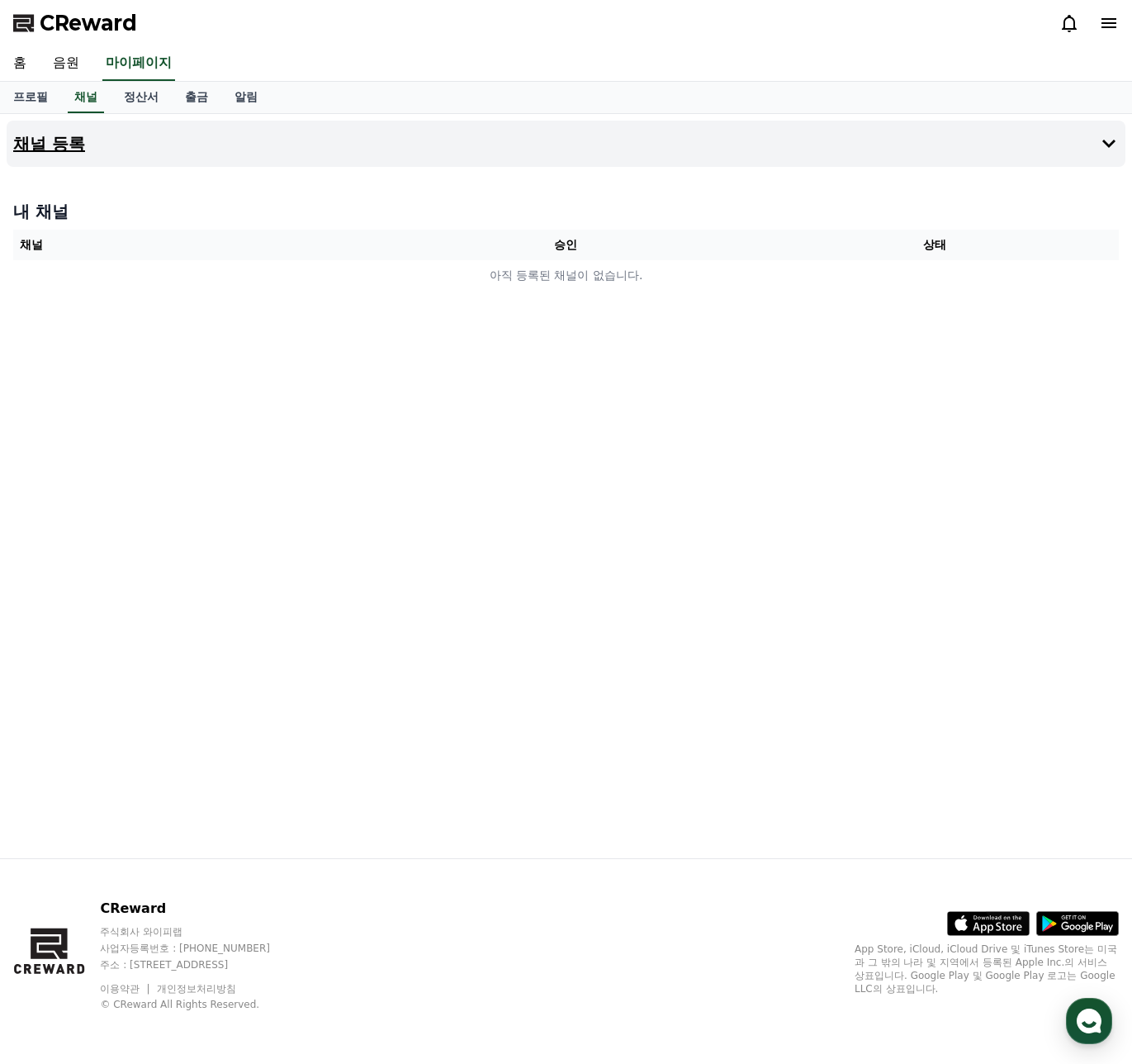
click at [412, 125] on button "채널 등록" at bounding box center [566, 144] width 1119 height 47
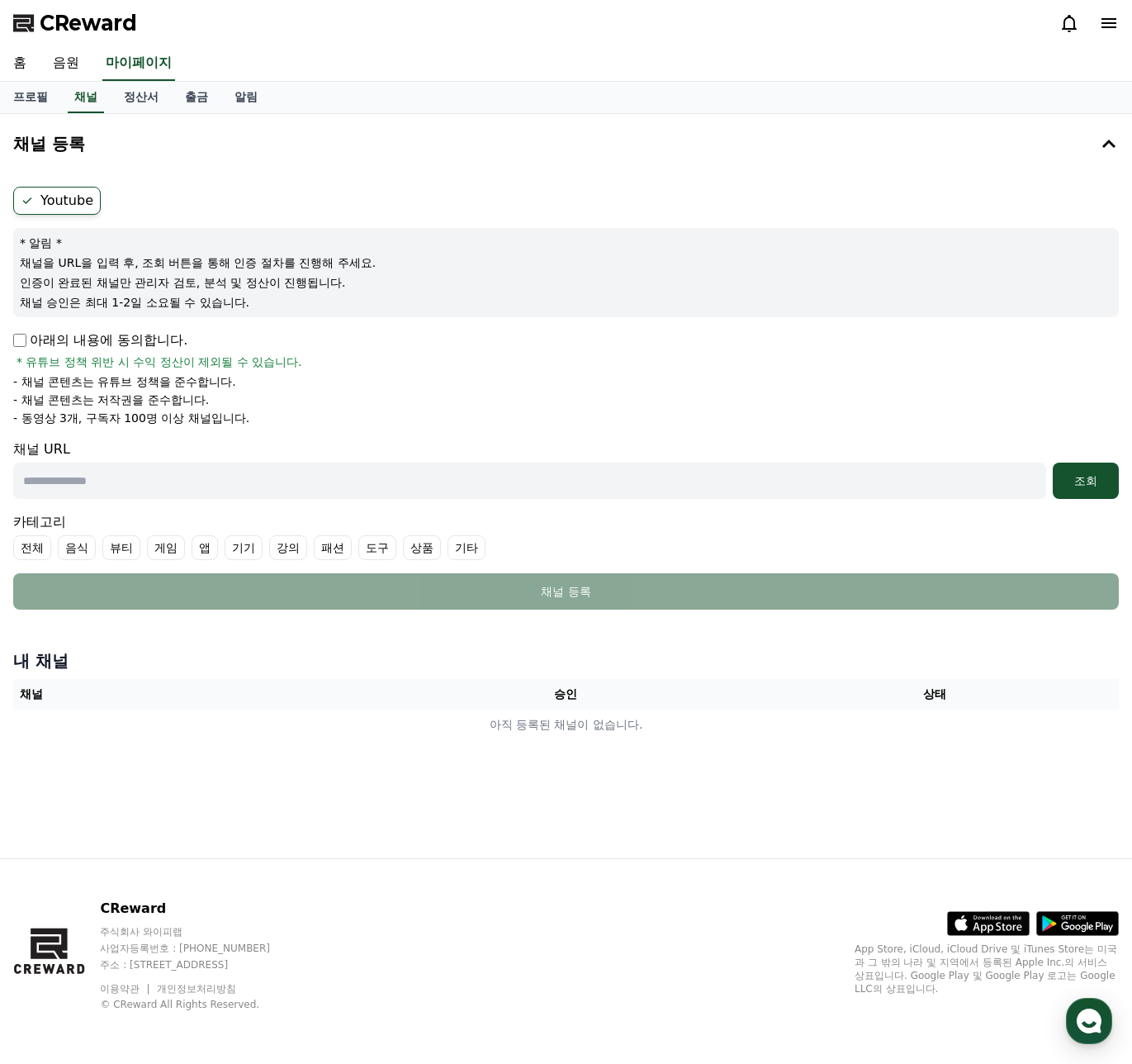
click at [273, 489] on input "text" at bounding box center [529, 480] width 1033 height 37
drag, startPoint x: 204, startPoint y: 395, endPoint x: 35, endPoint y: 399, distance: 169.0
click at [35, 399] on p "- 채널 콘텐츠는 저작권을 준수합니다." at bounding box center [110, 400] width 195 height 17
drag, startPoint x: 22, startPoint y: 385, endPoint x: 283, endPoint y: 387, distance: 261.0
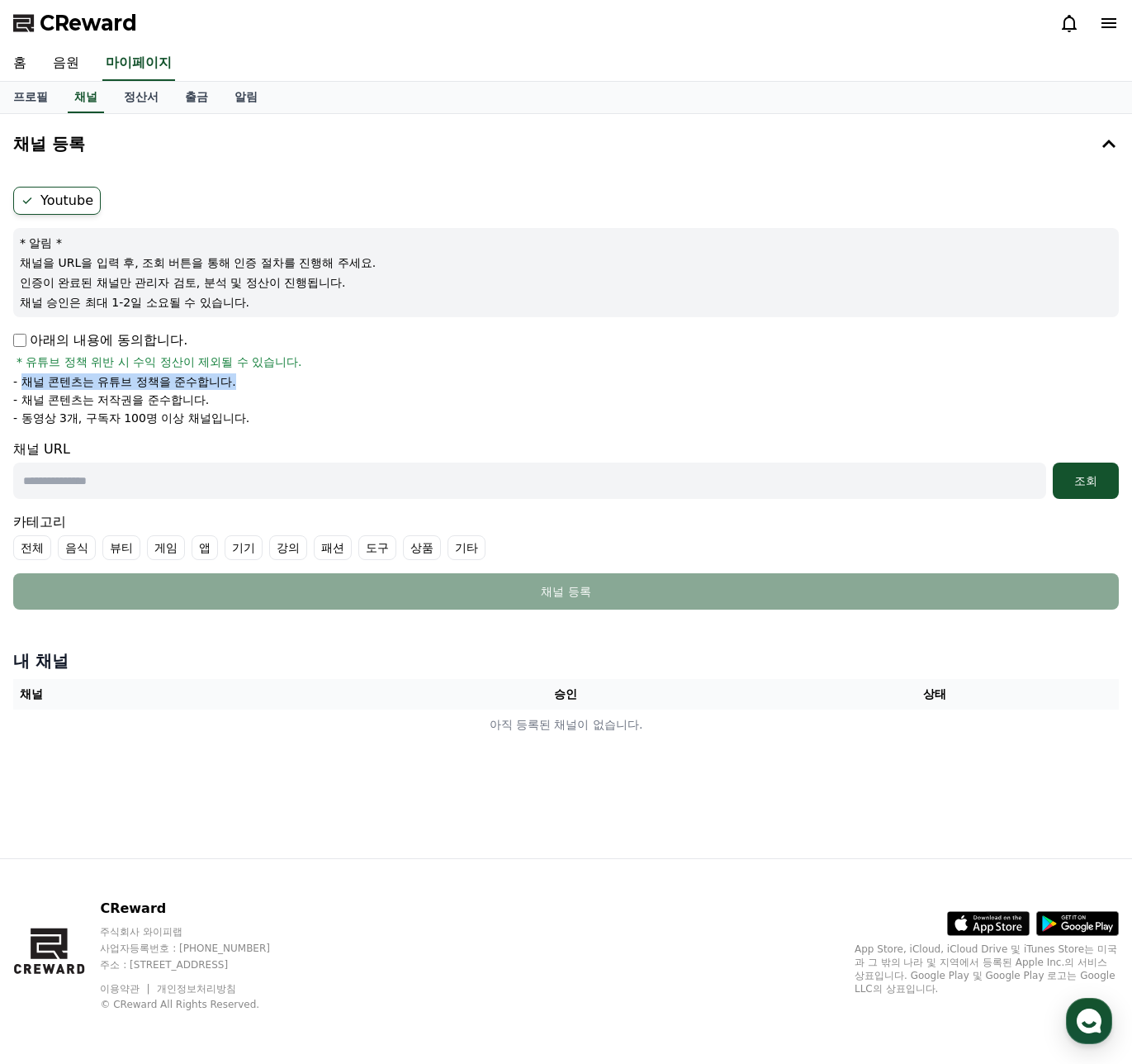
click at [283, 387] on li "- 채널 콘텐츠는 유튜브 정책을 준수합니다." at bounding box center [565, 382] width 1105 height 17
drag, startPoint x: 234, startPoint y: 403, endPoint x: 20, endPoint y: 407, distance: 214.0
click at [20, 407] on li "- 채널 콘텐츠는 저작권을 준수합니다." at bounding box center [565, 400] width 1105 height 17
click at [23, 407] on p "- 채널 콘텐츠는 저작권을 준수합니다." at bounding box center [110, 400] width 195 height 17
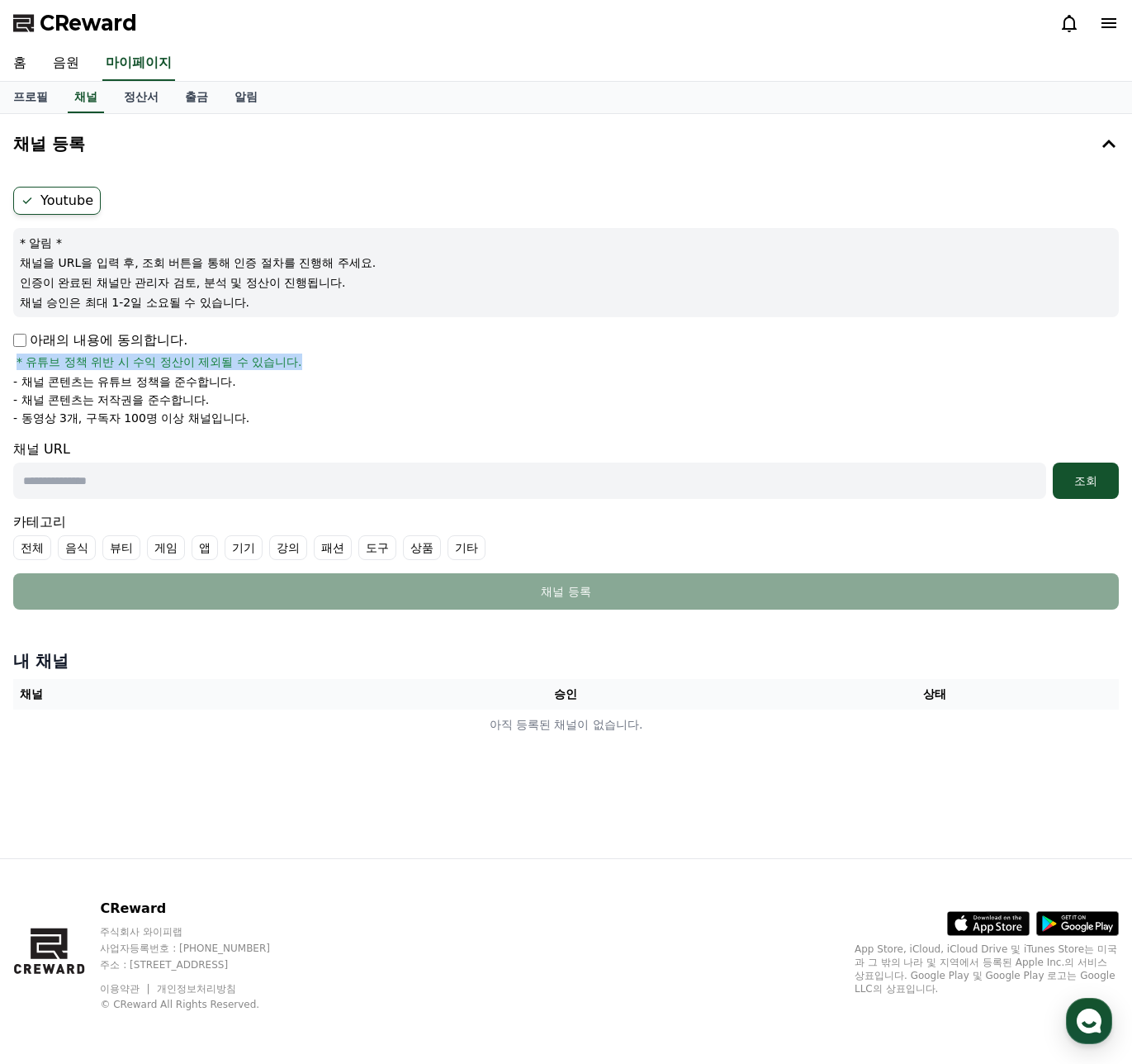
drag, startPoint x: 316, startPoint y: 363, endPoint x: 9, endPoint y: 366, distance: 307.0
click at [9, 366] on div "Youtube * 알림 * 채널을 URL을 입력 후, 조회 버튼을 통해 인증 절차를 진행해 주세요. 인증이 완료된 채널만 관리자 검토, 분석 …" at bounding box center [566, 399] width 1119 height 436
click at [240, 379] on li "- 채널 콘텐츠는 유튜브 정책을 준수합니다." at bounding box center [565, 382] width 1105 height 17
click at [211, 493] on input "text" at bounding box center [529, 480] width 1033 height 37
paste input "**********"
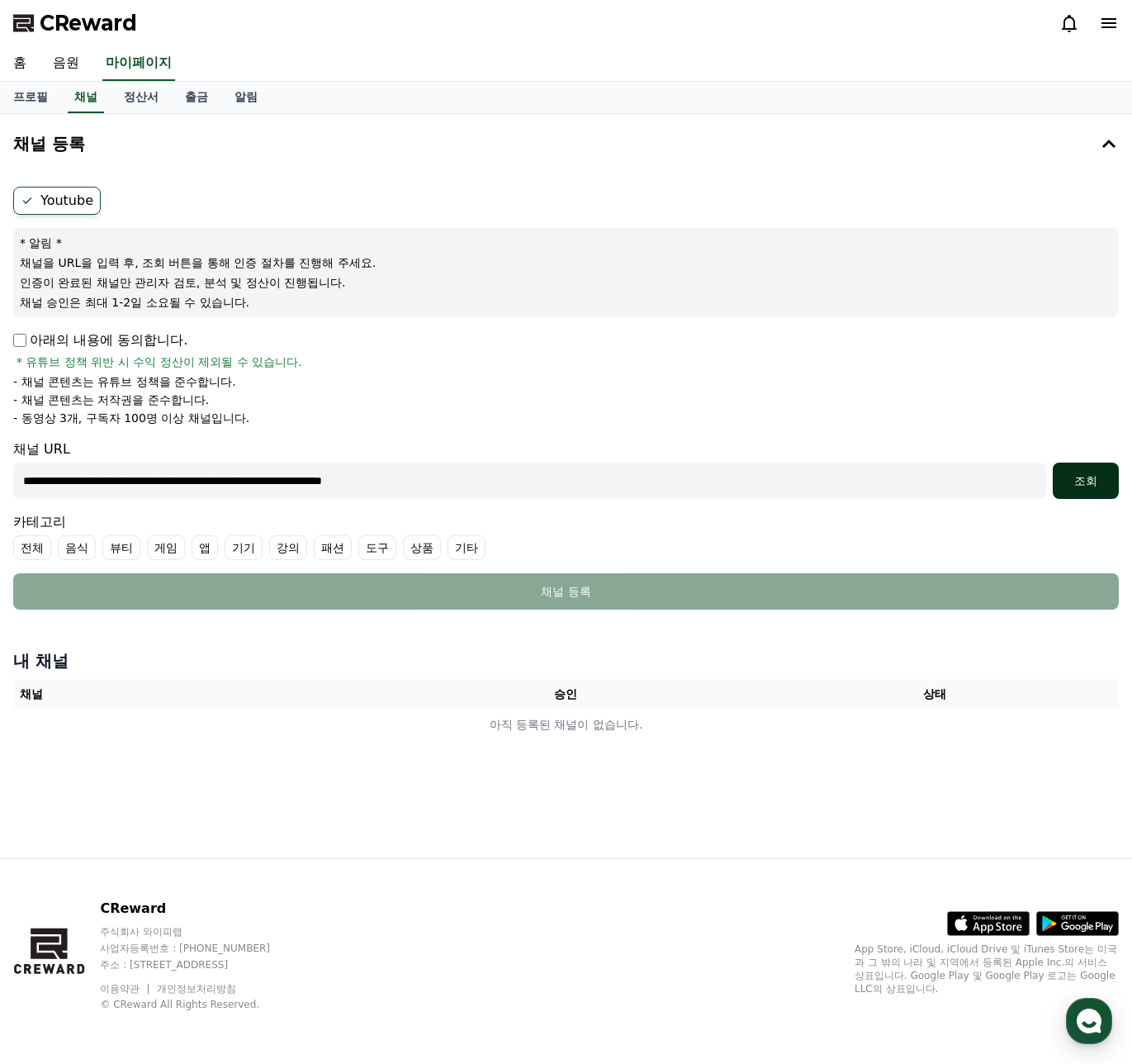
type input "**********"
click at [1080, 477] on div "조회" at bounding box center [1085, 480] width 53 height 17
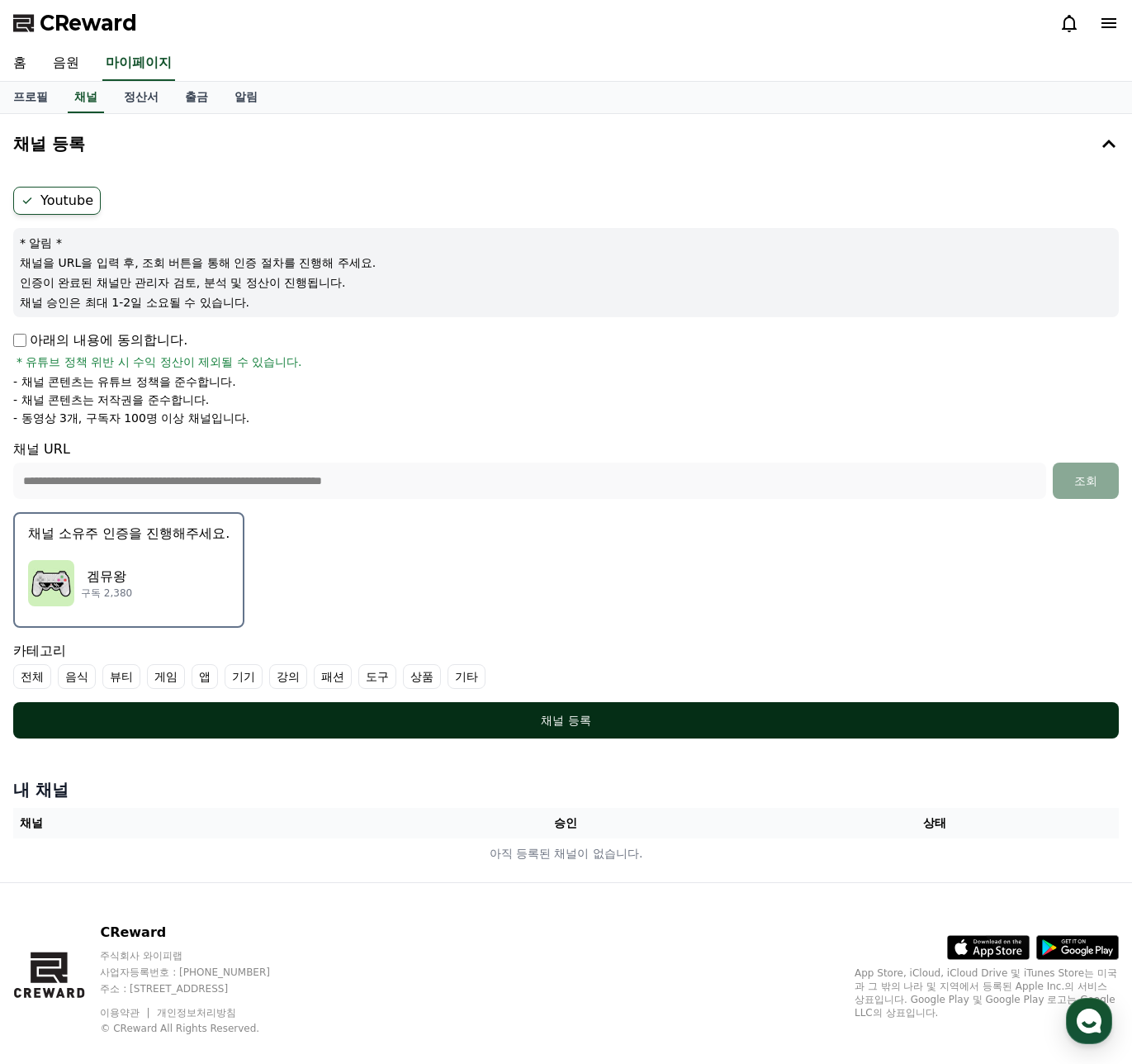
click at [661, 721] on div "채널 등록" at bounding box center [566, 720] width 1040 height 17
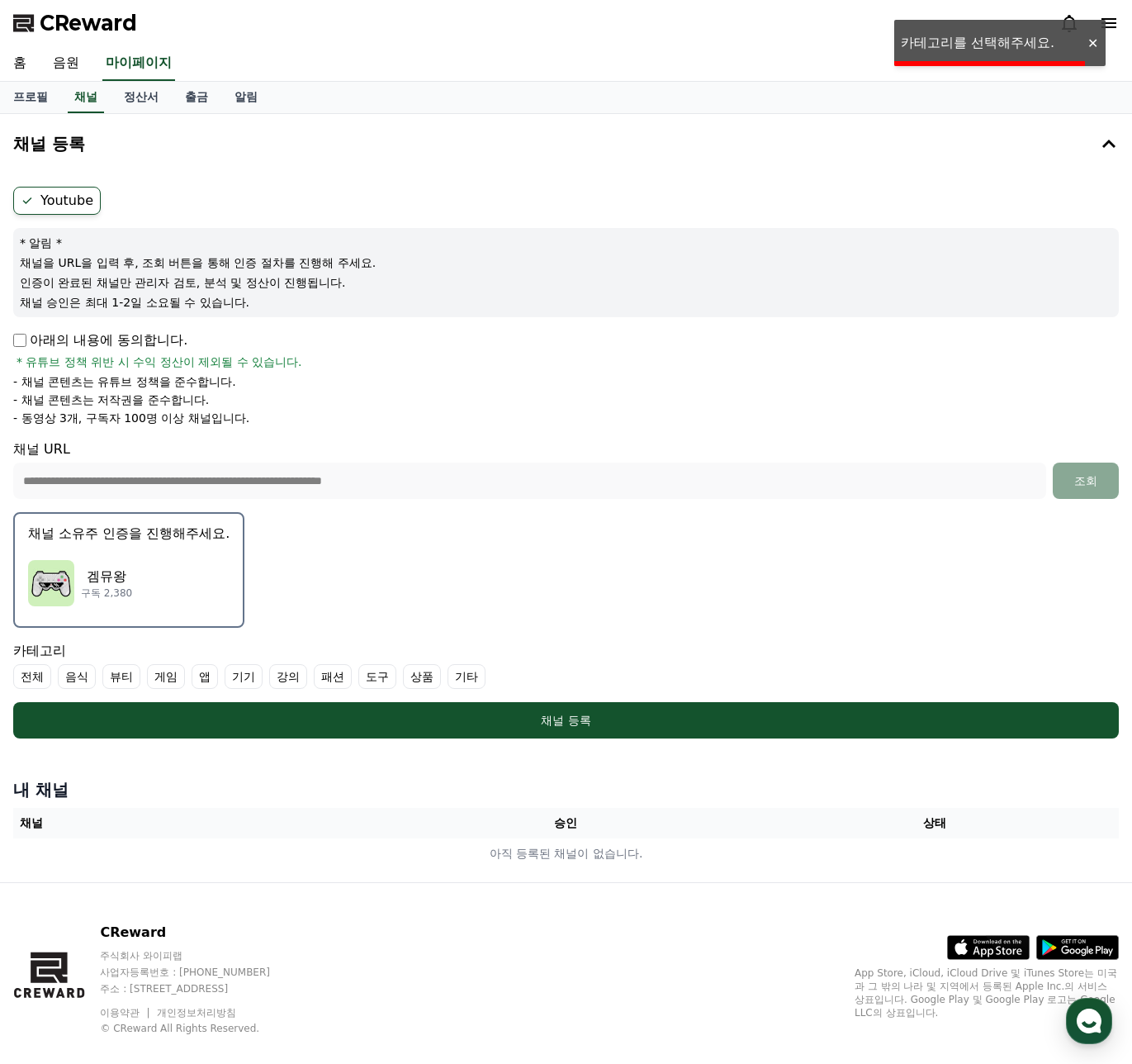
click at [210, 546] on button "채널 소유주 인증을 진행해주세요. 겜뮤왕 구독 2,380" at bounding box center [128, 569] width 231 height 116
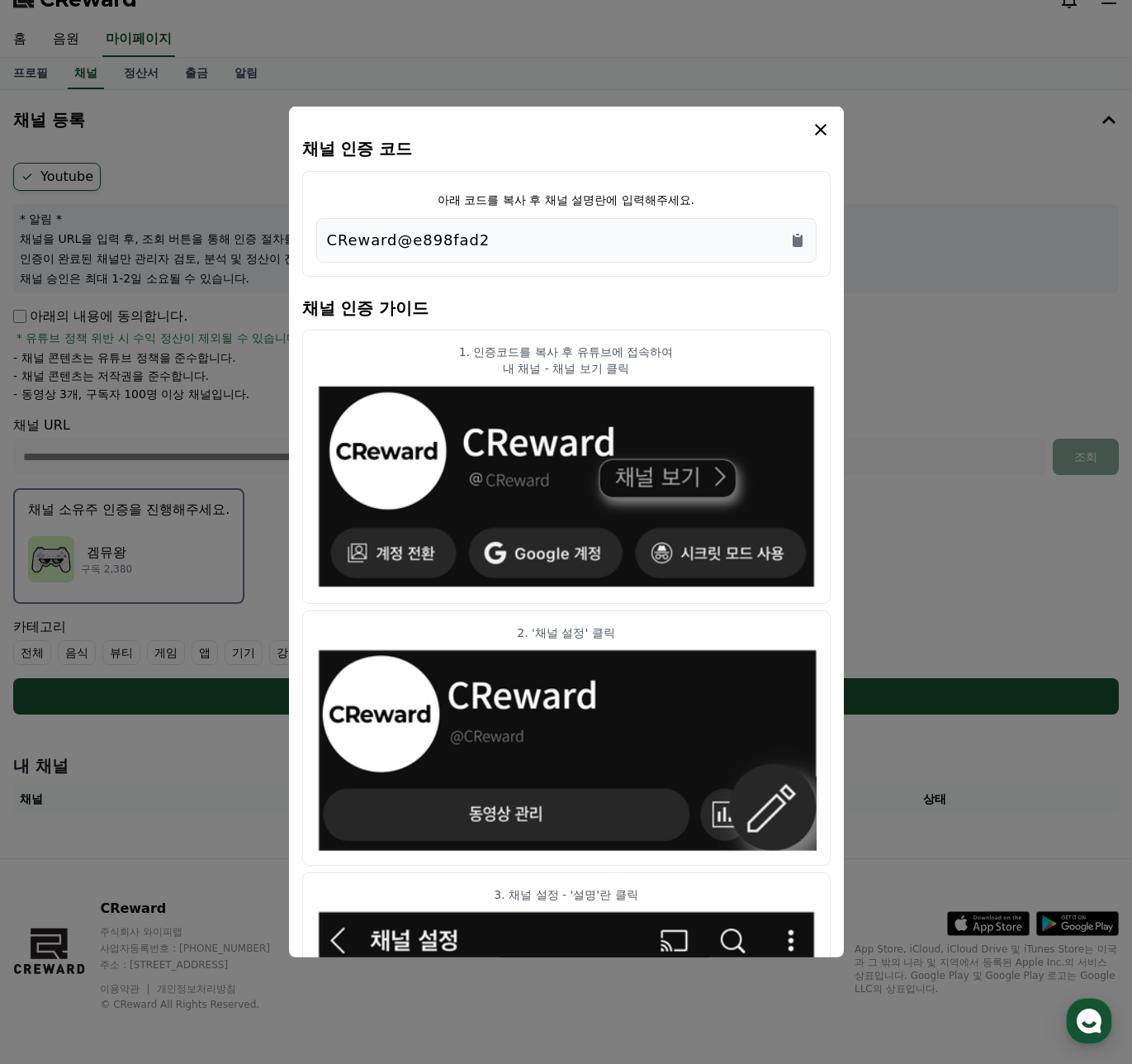
drag, startPoint x: 508, startPoint y: 245, endPoint x: 319, endPoint y: 246, distance: 189.0
click at [319, 246] on div "CReward@e898fad2" at bounding box center [566, 240] width 501 height 45
copy p "CReward@e898fad2"
click at [794, 234] on icon "Copy to clipboard" at bounding box center [797, 240] width 17 height 17
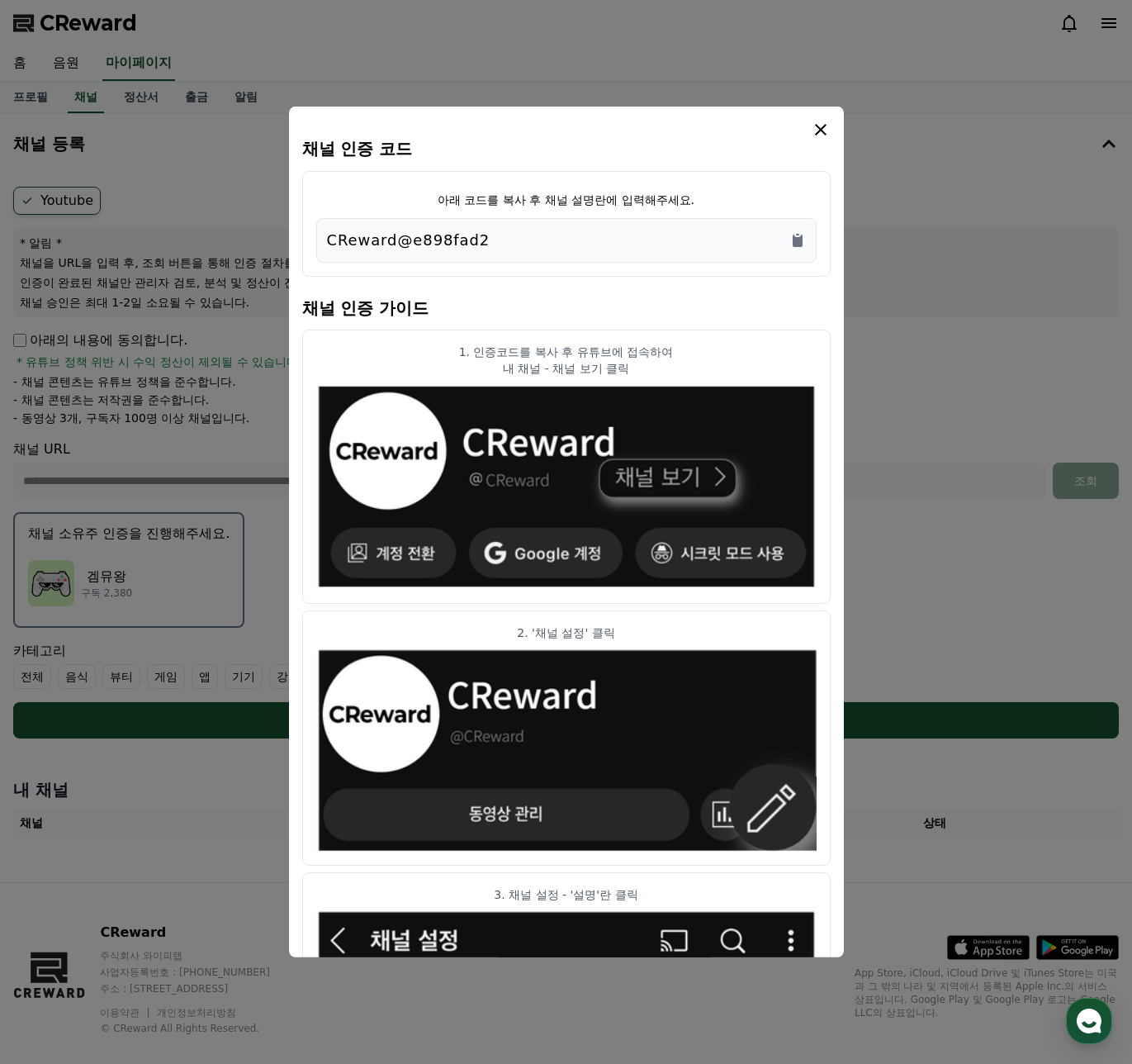
click at [824, 125] on icon "modal" at bounding box center [821, 130] width 12 height 12
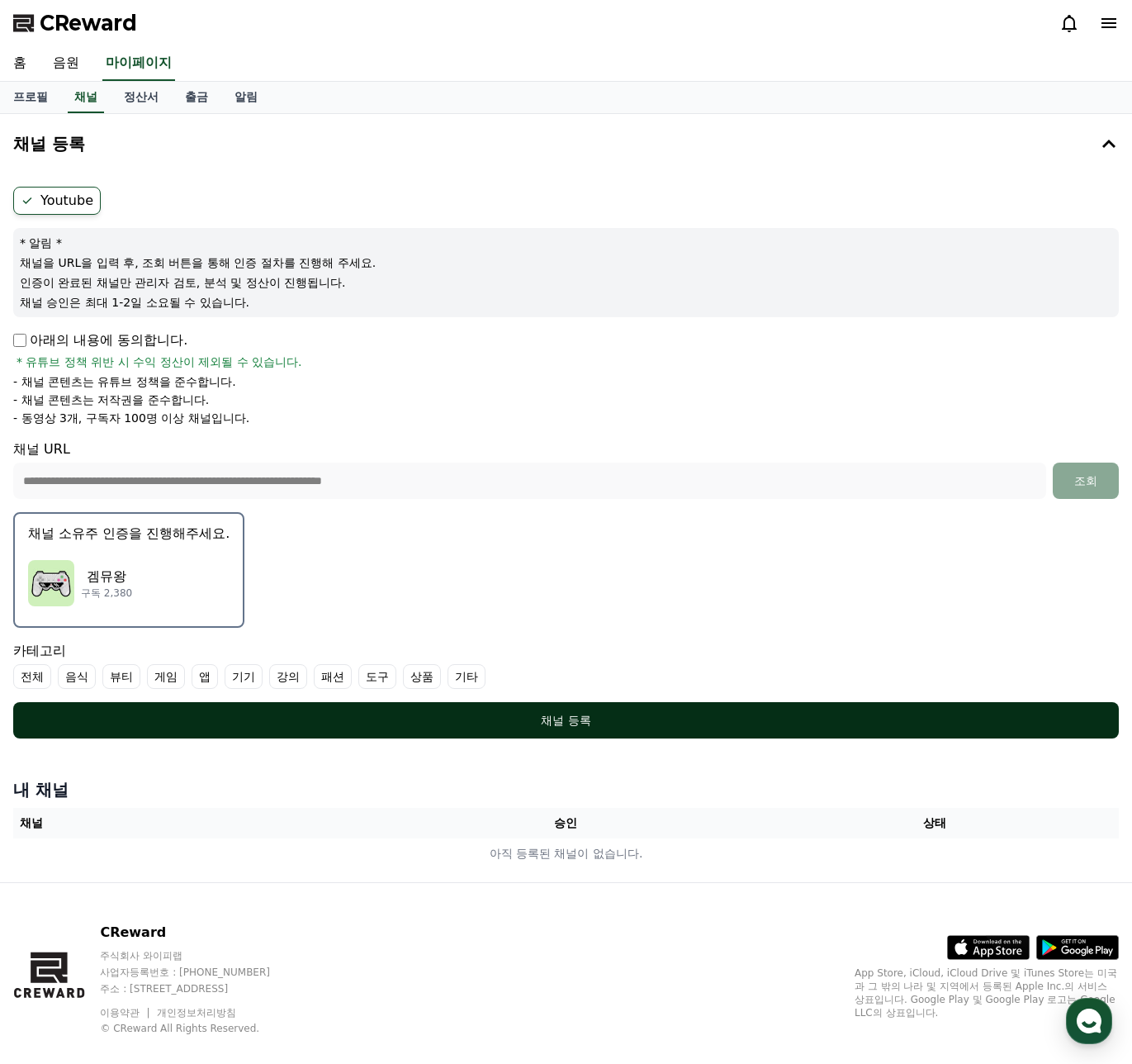
click at [507, 723] on div "채널 등록" at bounding box center [566, 720] width 1040 height 17
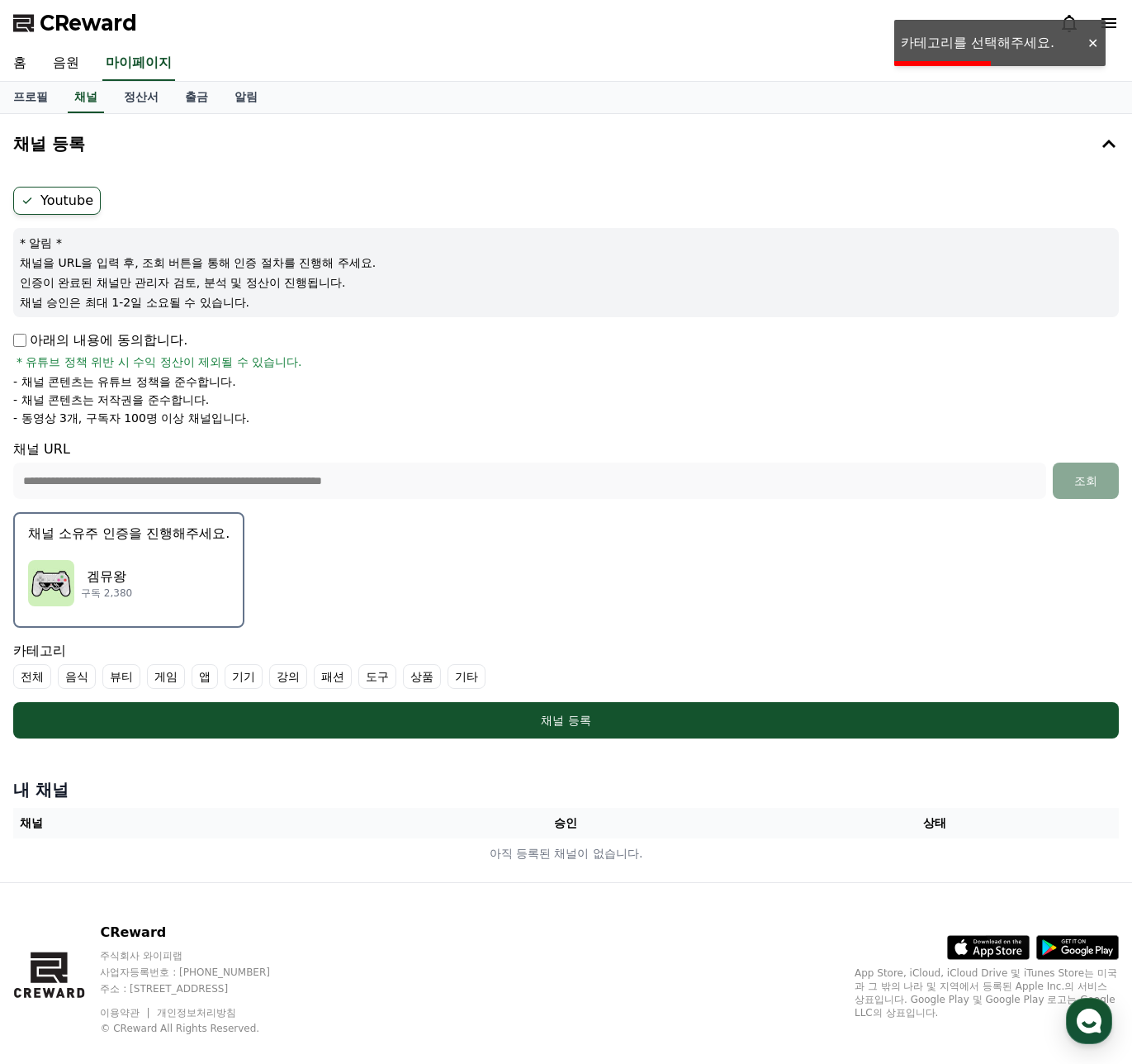
click at [164, 674] on label "게임" at bounding box center [166, 676] width 38 height 25
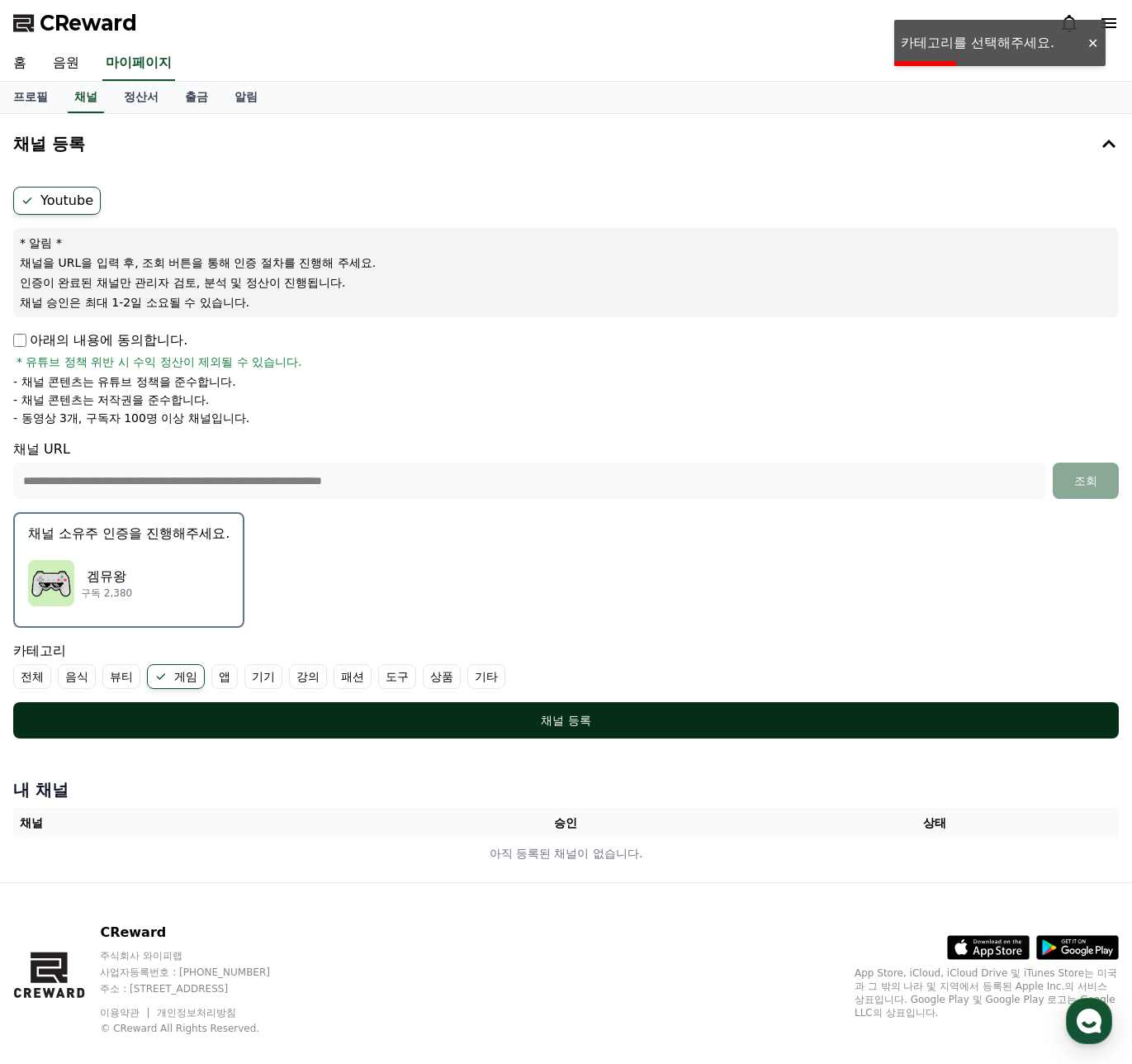
click at [377, 721] on div "채널 등록" at bounding box center [566, 720] width 1040 height 17
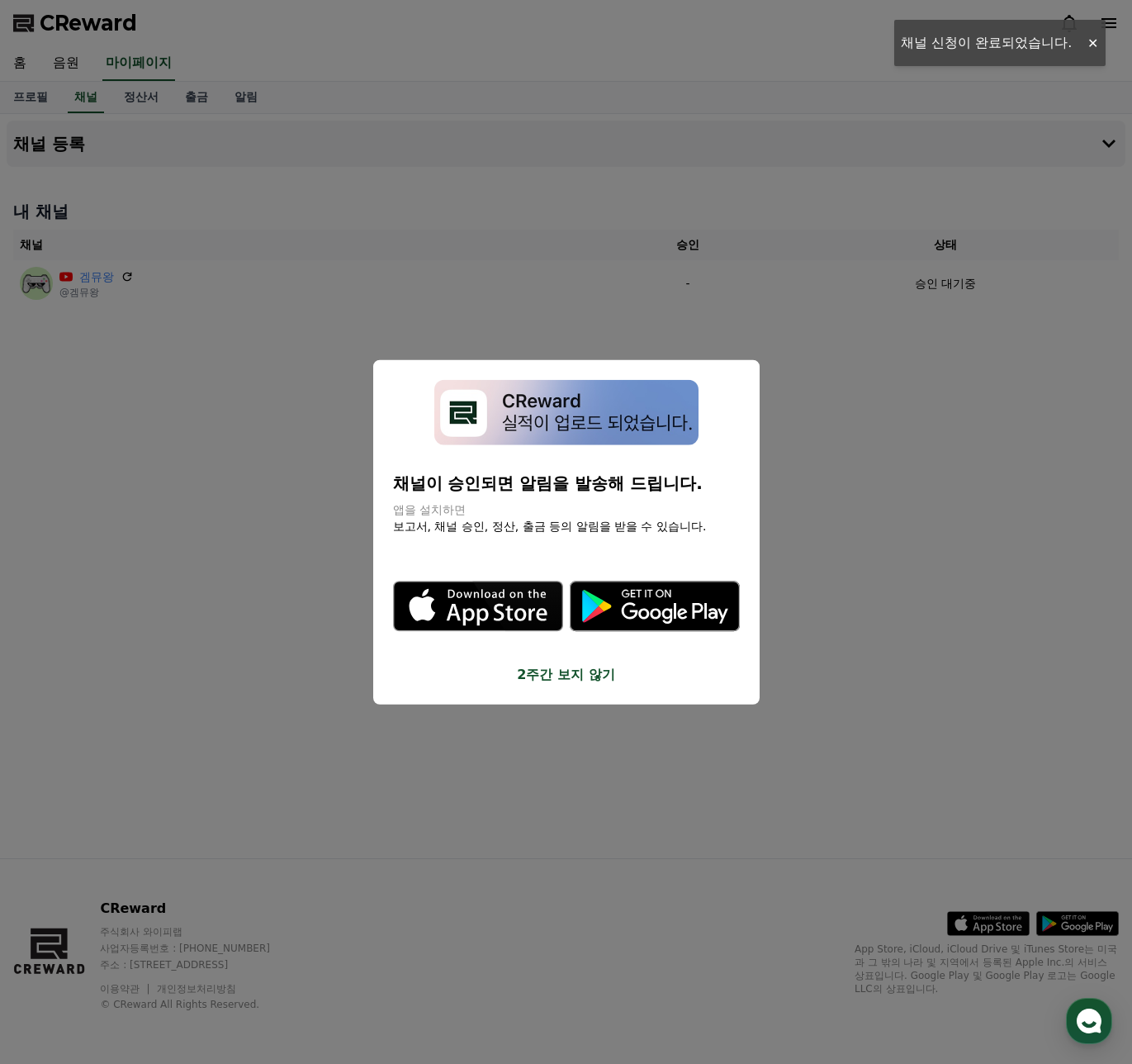
click at [595, 683] on button "2주간 보지 않기" at bounding box center [567, 674] width 347 height 20
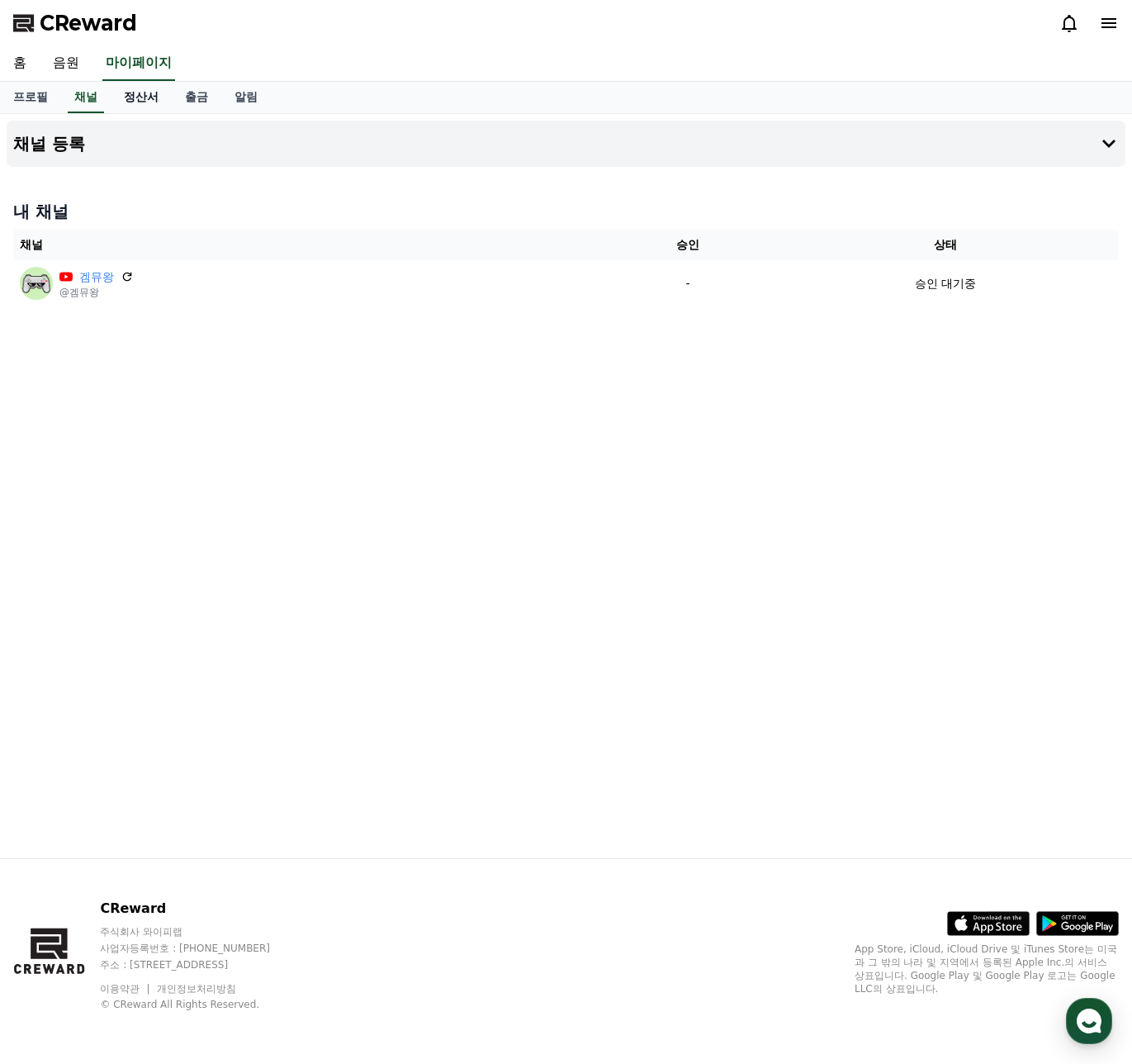
click at [145, 103] on link "정산서" at bounding box center [142, 97] width 61 height 32
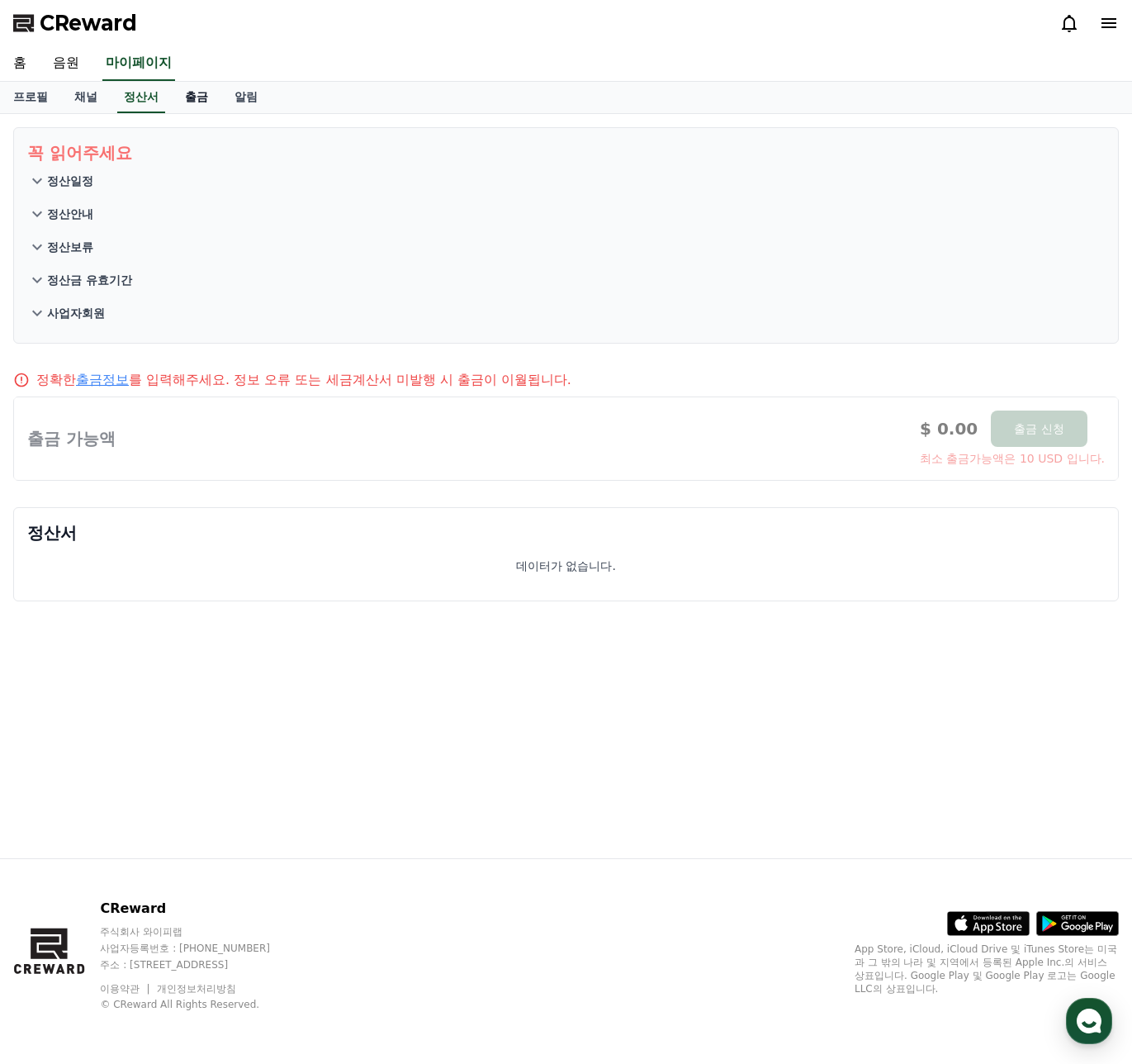
click at [189, 101] on link "출금" at bounding box center [196, 97] width 50 height 32
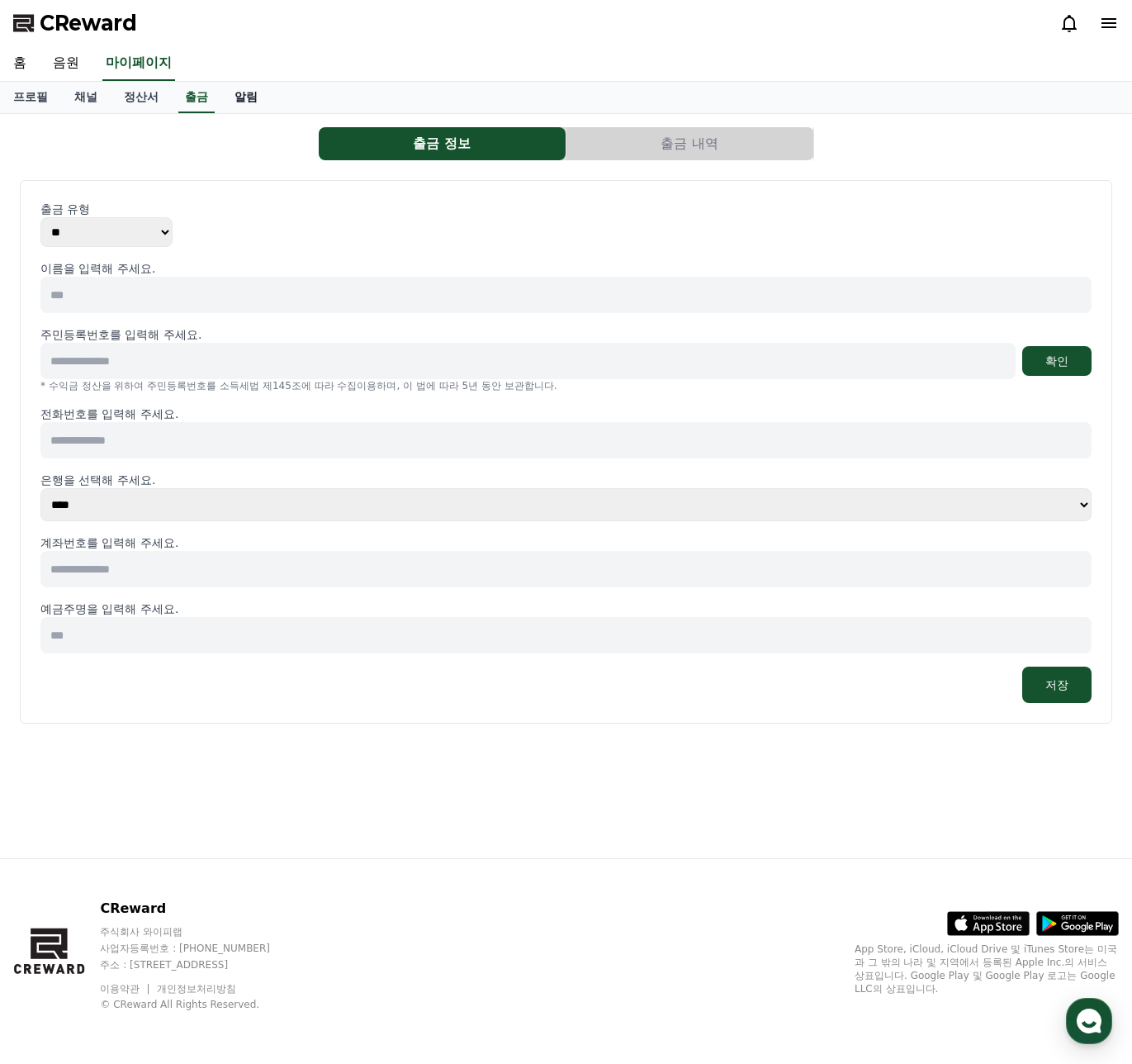
click at [260, 100] on link "알림" at bounding box center [246, 97] width 50 height 32
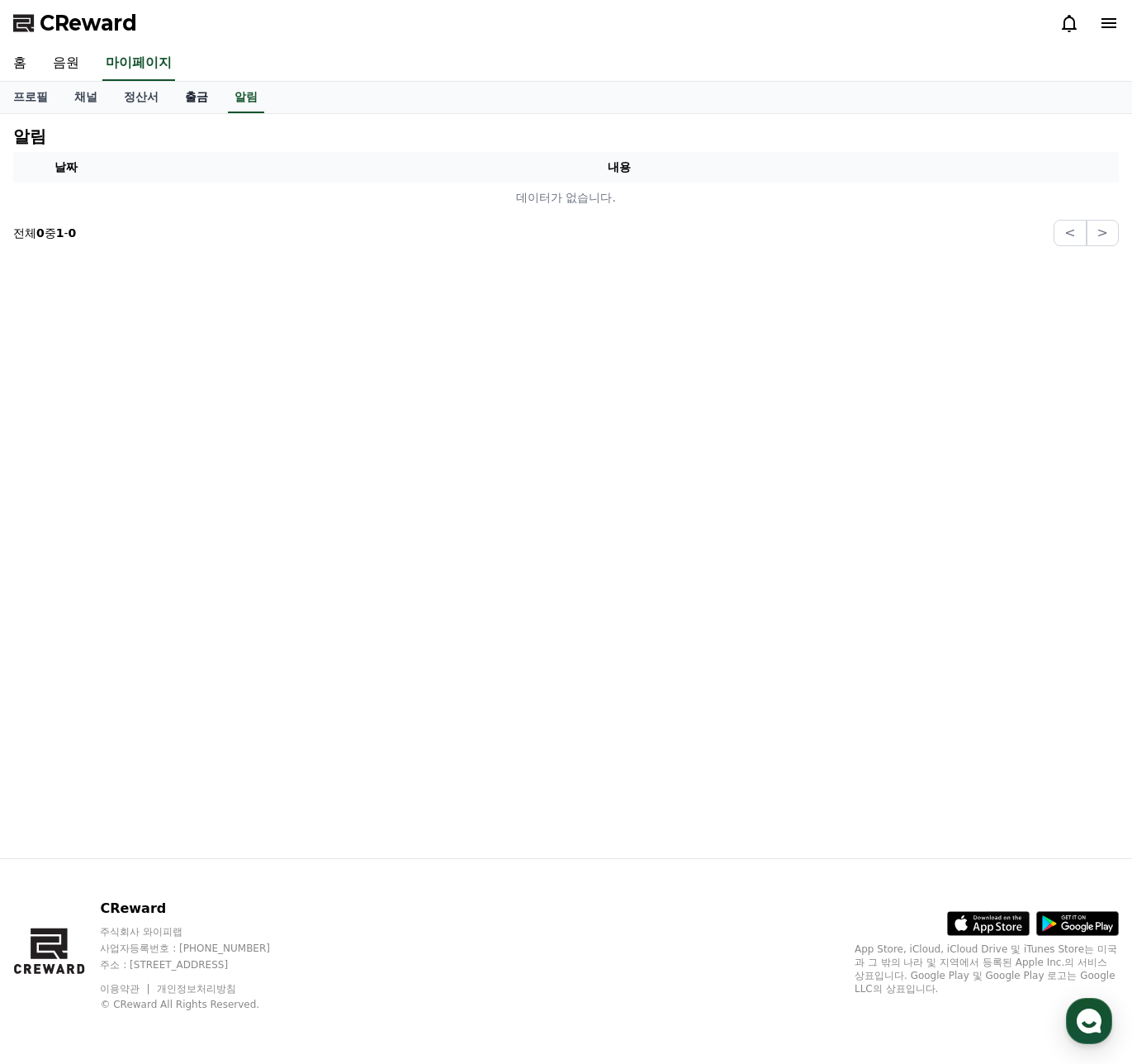
click at [190, 106] on link "출금" at bounding box center [196, 97] width 50 height 32
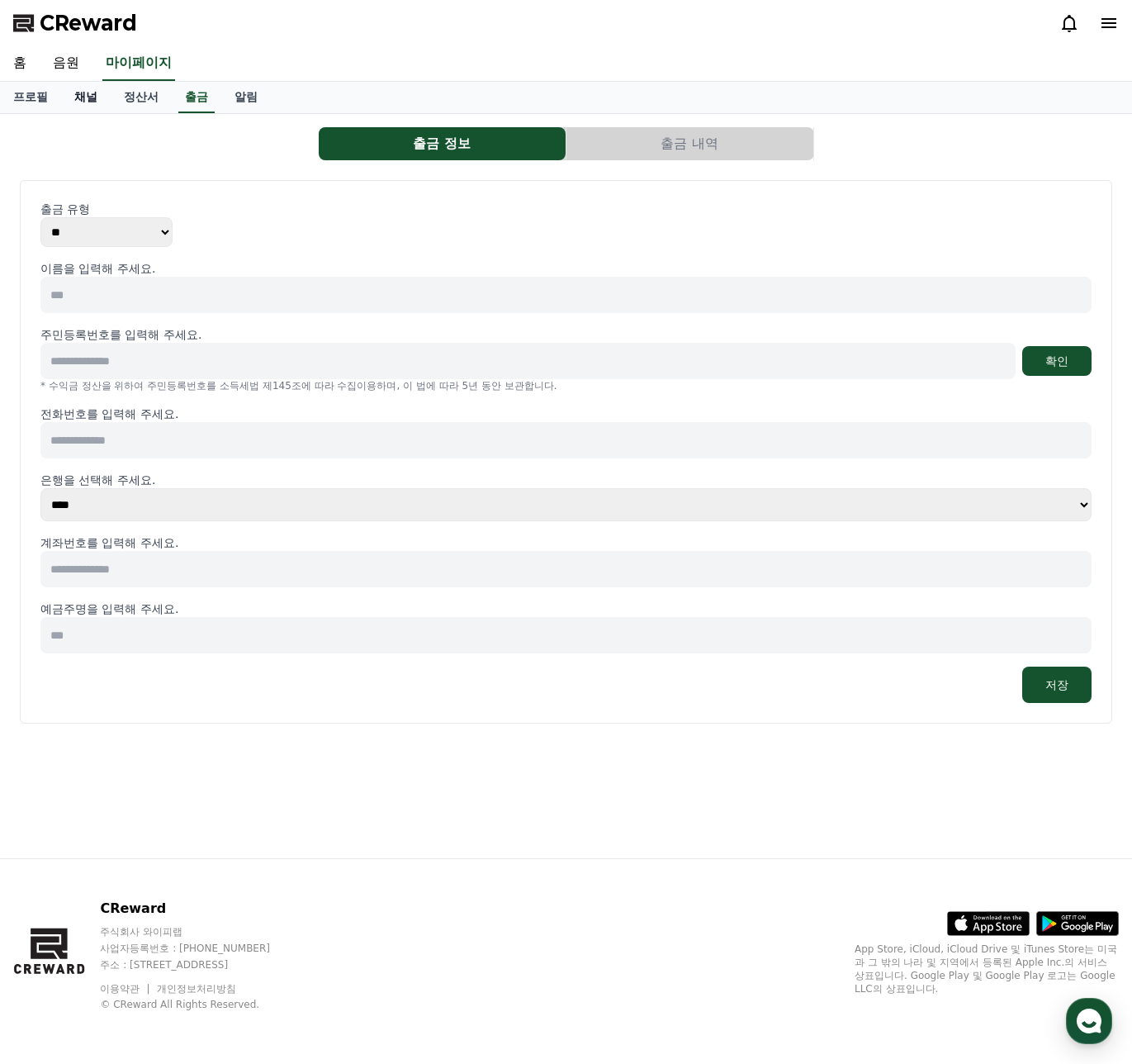
click at [86, 101] on link "채널" at bounding box center [86, 97] width 50 height 32
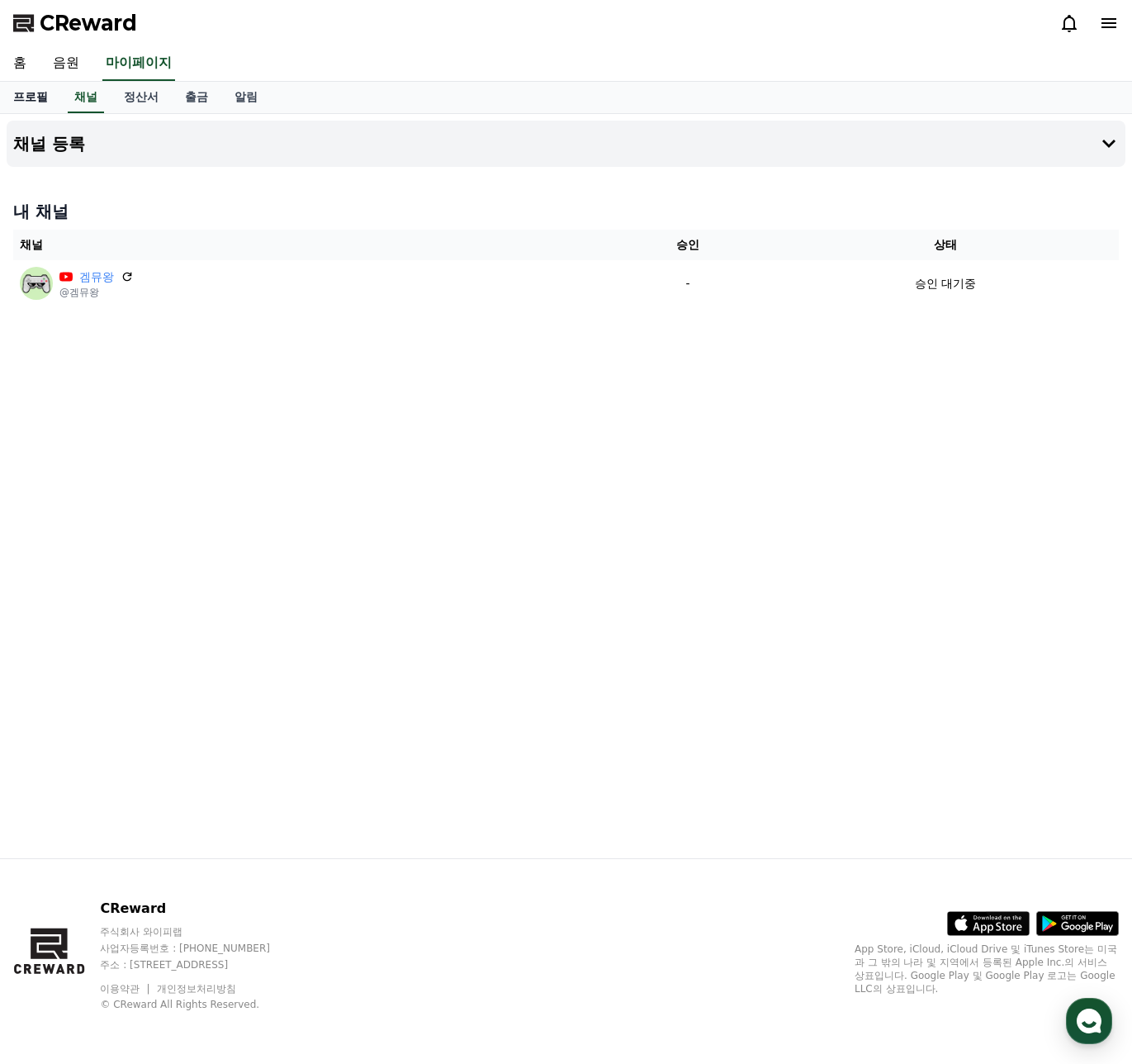
click at [32, 98] on link "프로필" at bounding box center [31, 97] width 61 height 32
select select "**********"
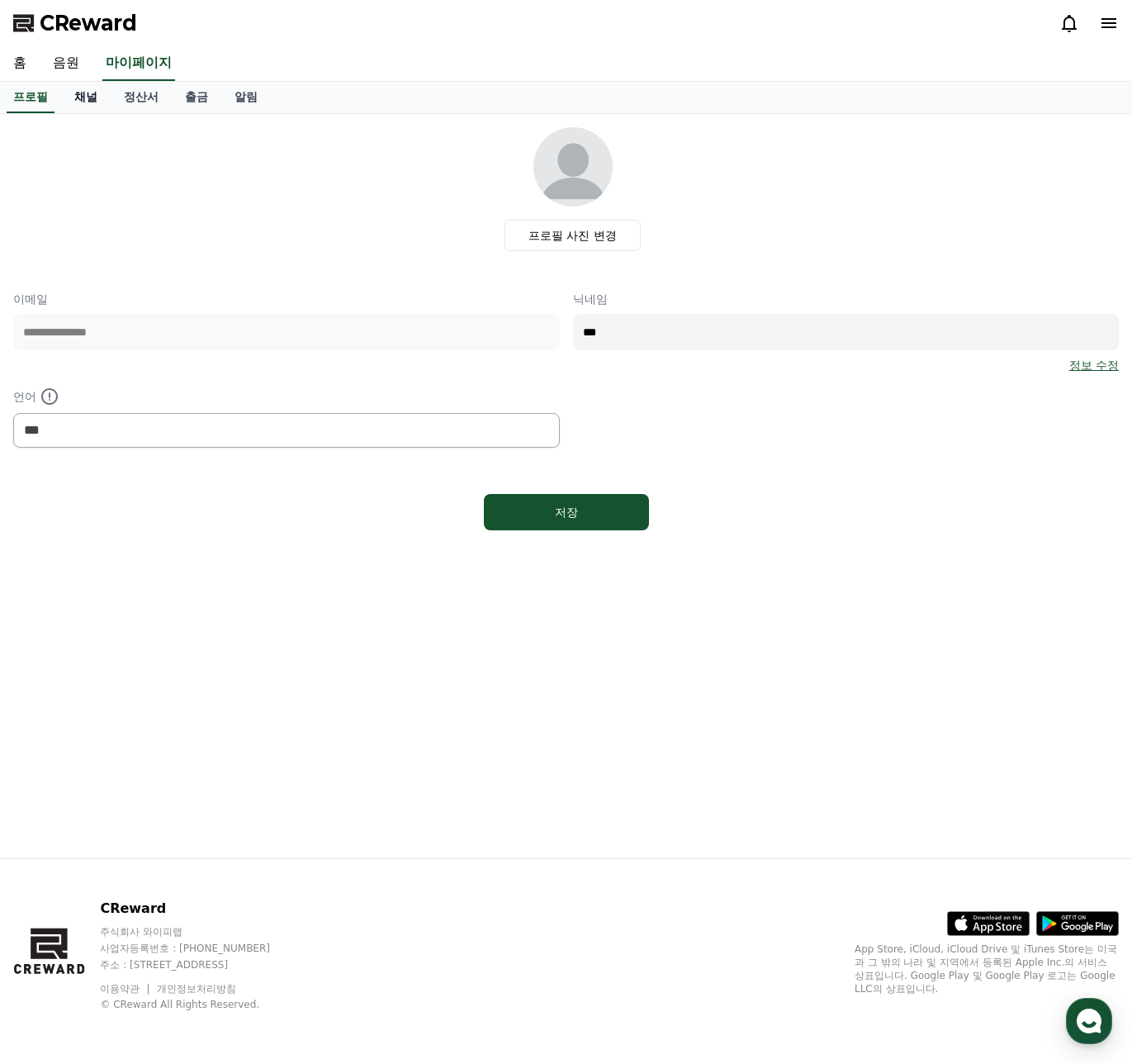
click at [86, 89] on link "채널" at bounding box center [86, 97] width 50 height 32
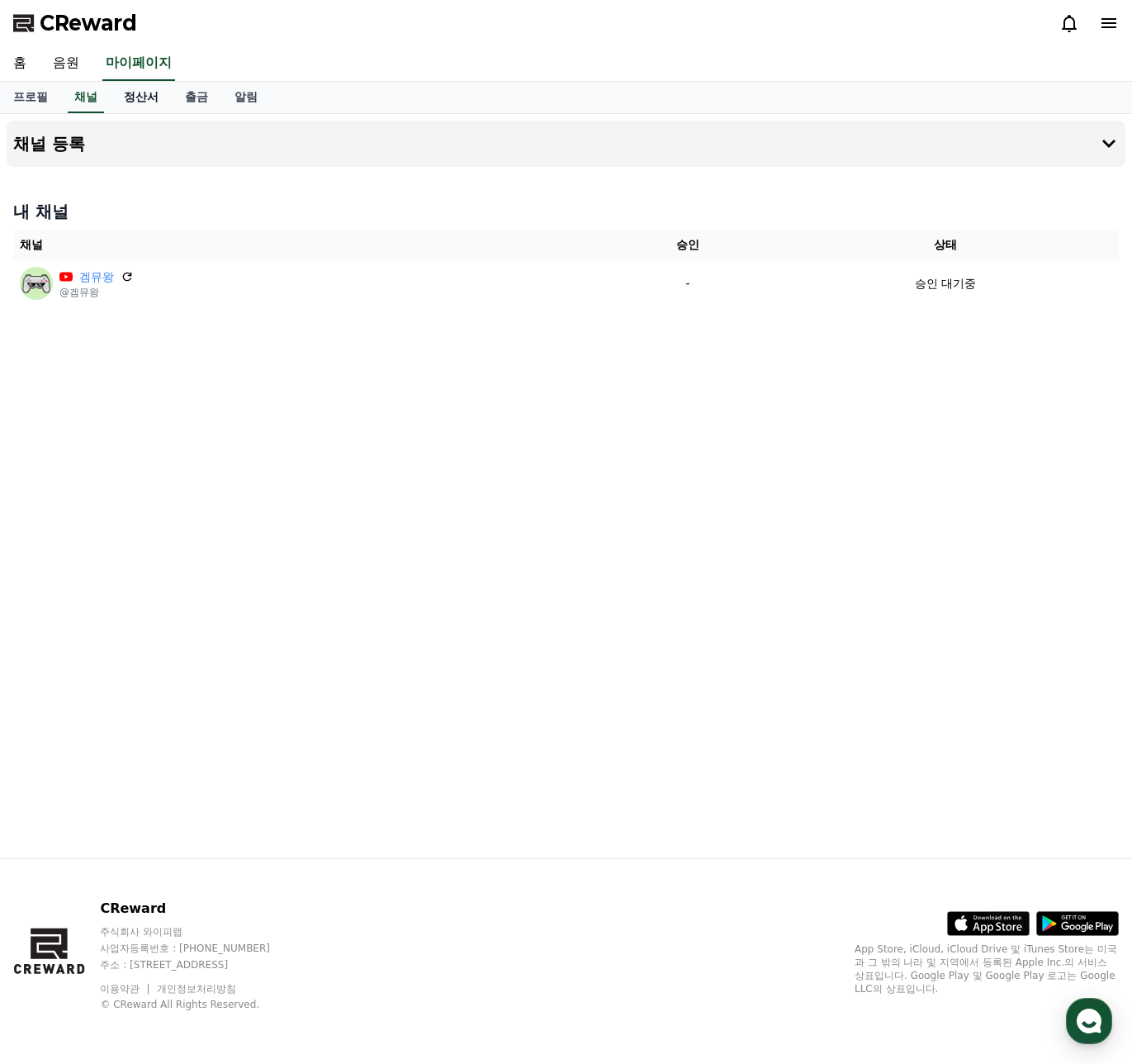
click at [142, 91] on link "정산서" at bounding box center [142, 97] width 61 height 32
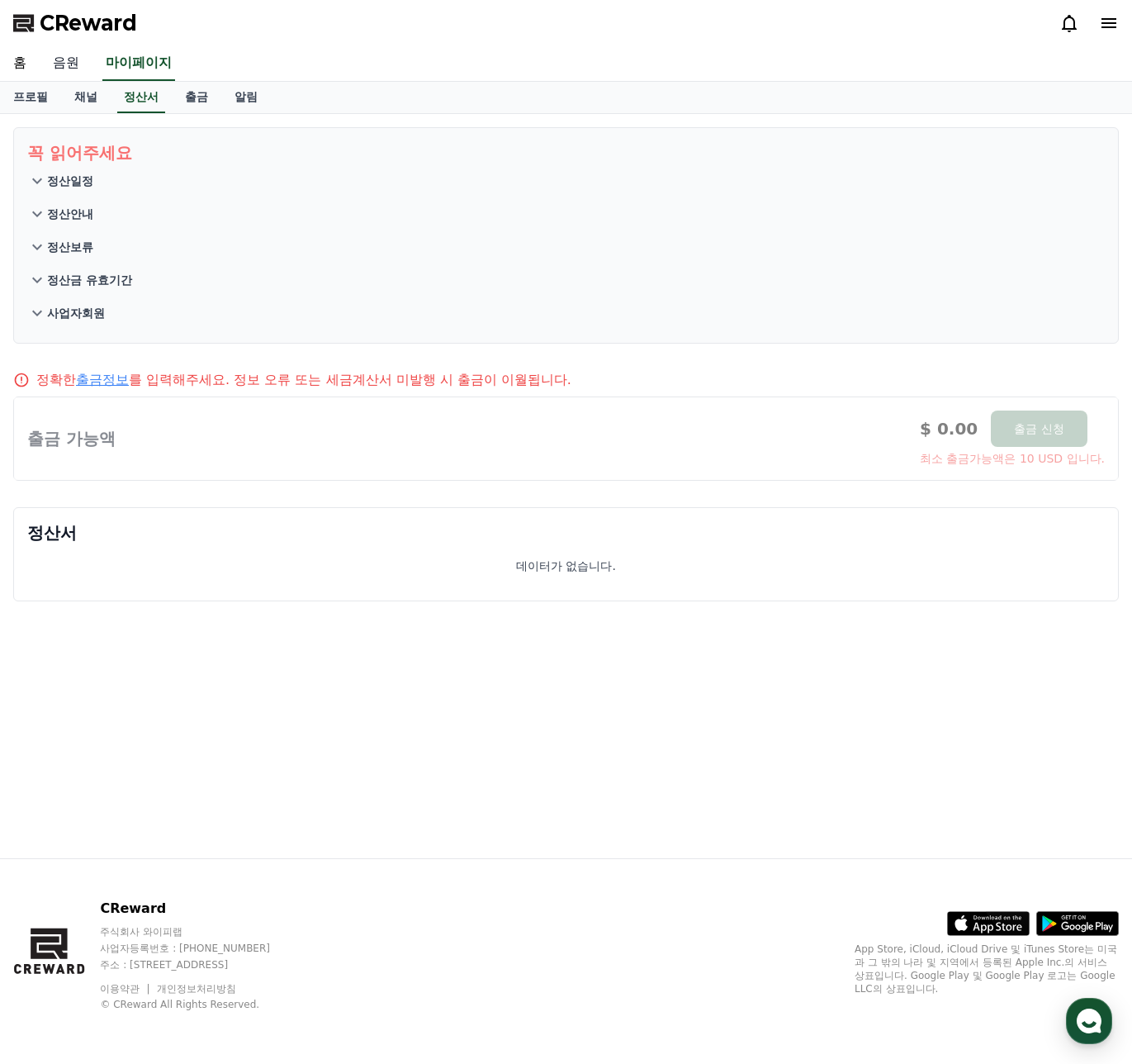
click at [70, 61] on link "음원" at bounding box center [65, 63] width 53 height 35
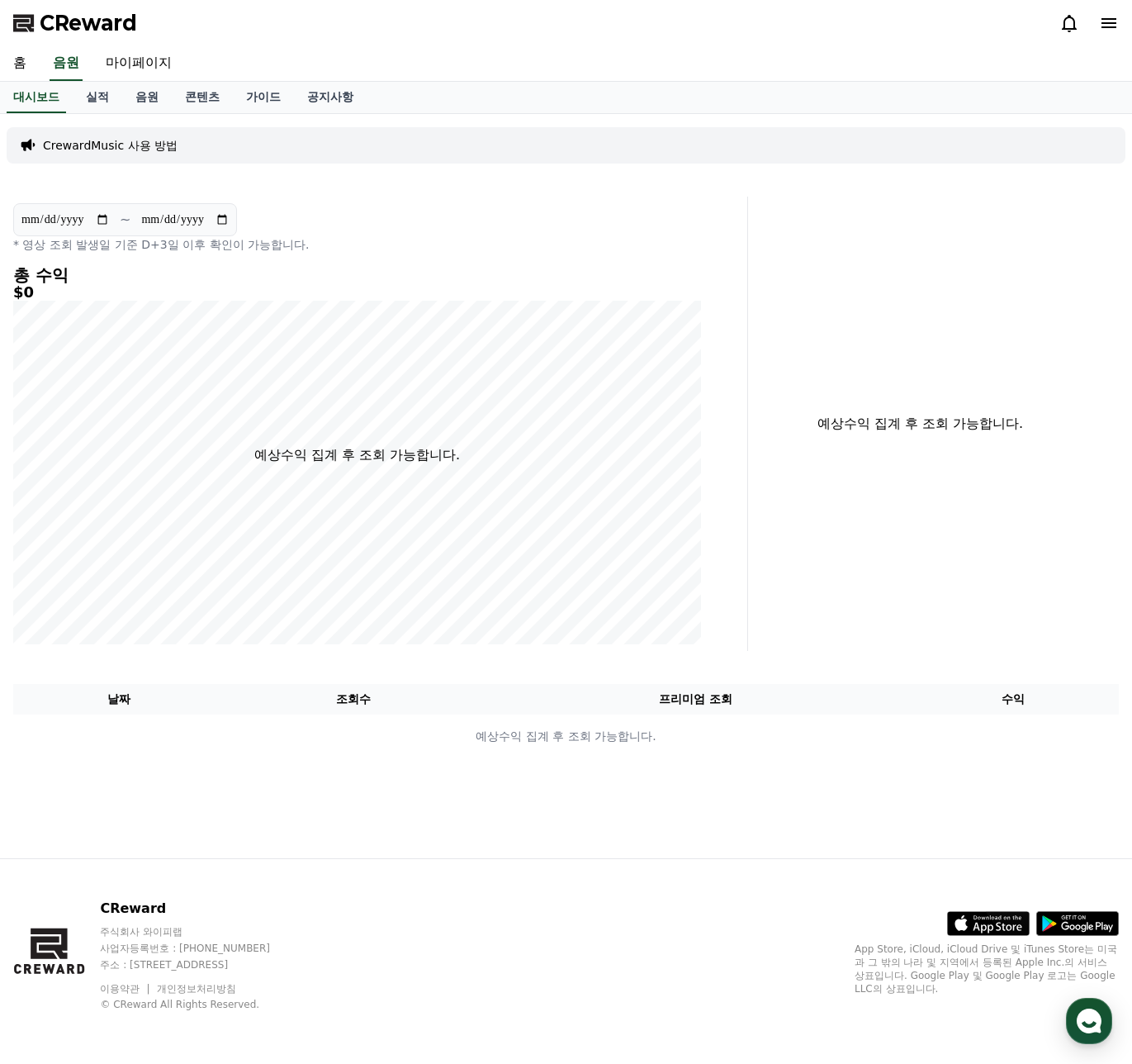
click at [396, 454] on div "총 수익 $0 예상수익 집계 후 조회 가능합니다." at bounding box center [357, 455] width 688 height 379
click at [155, 93] on link "음원" at bounding box center [147, 97] width 50 height 32
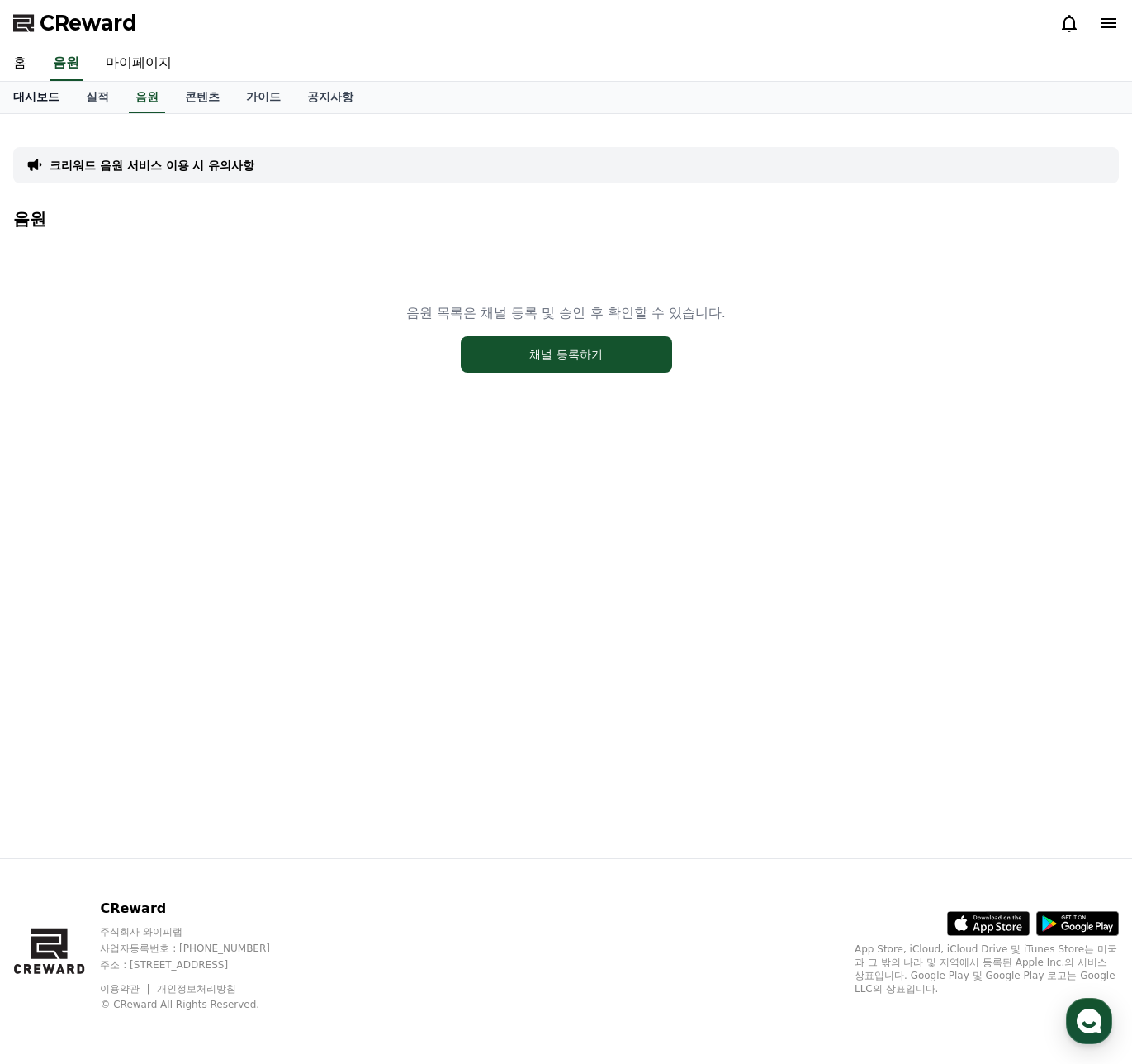
drag, startPoint x: 66, startPoint y: 101, endPoint x: 80, endPoint y: 101, distance: 14.0
click at [67, 101] on link "대시보드" at bounding box center [36, 97] width 72 height 32
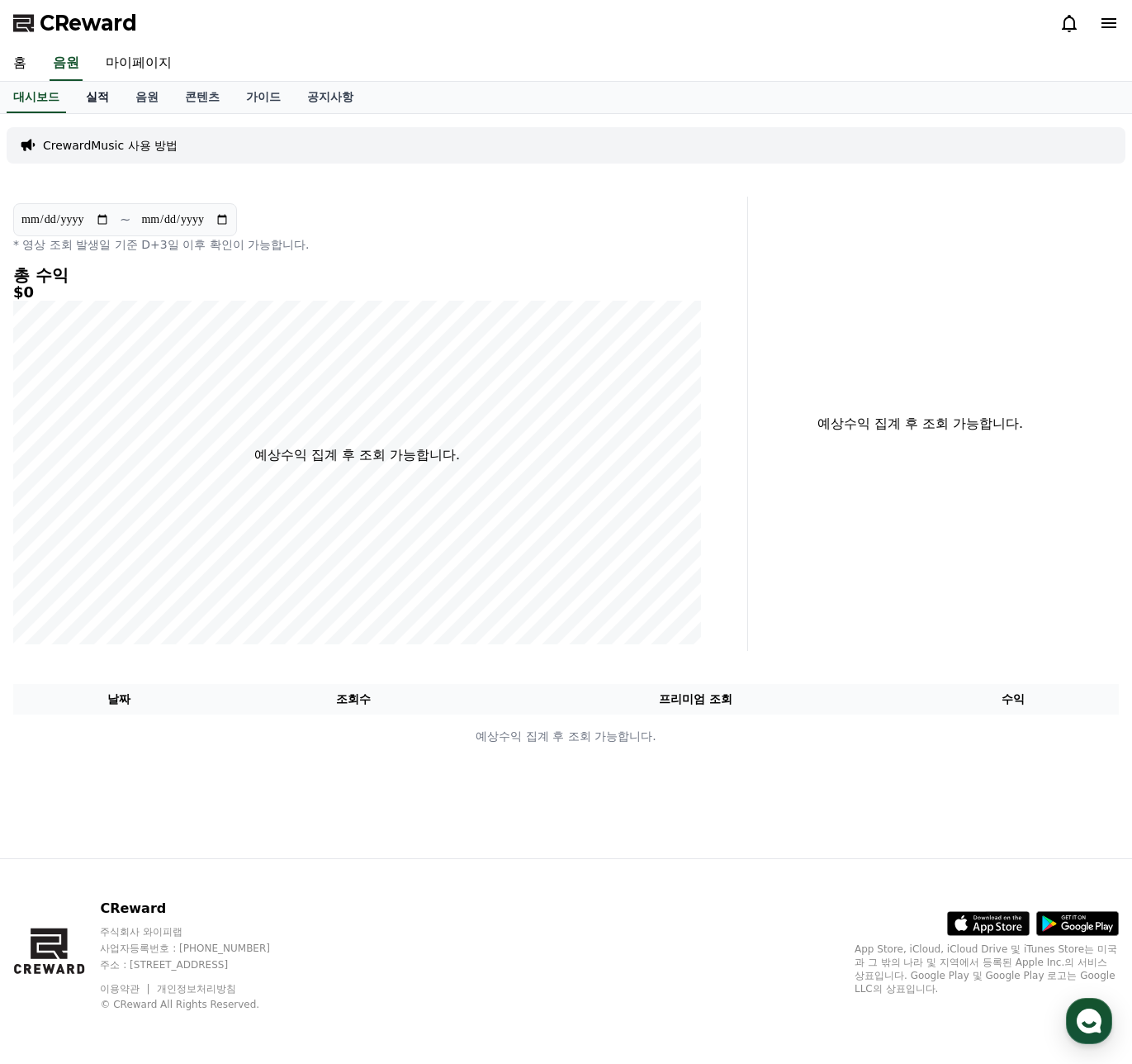
click at [91, 101] on link "실적" at bounding box center [97, 97] width 50 height 32
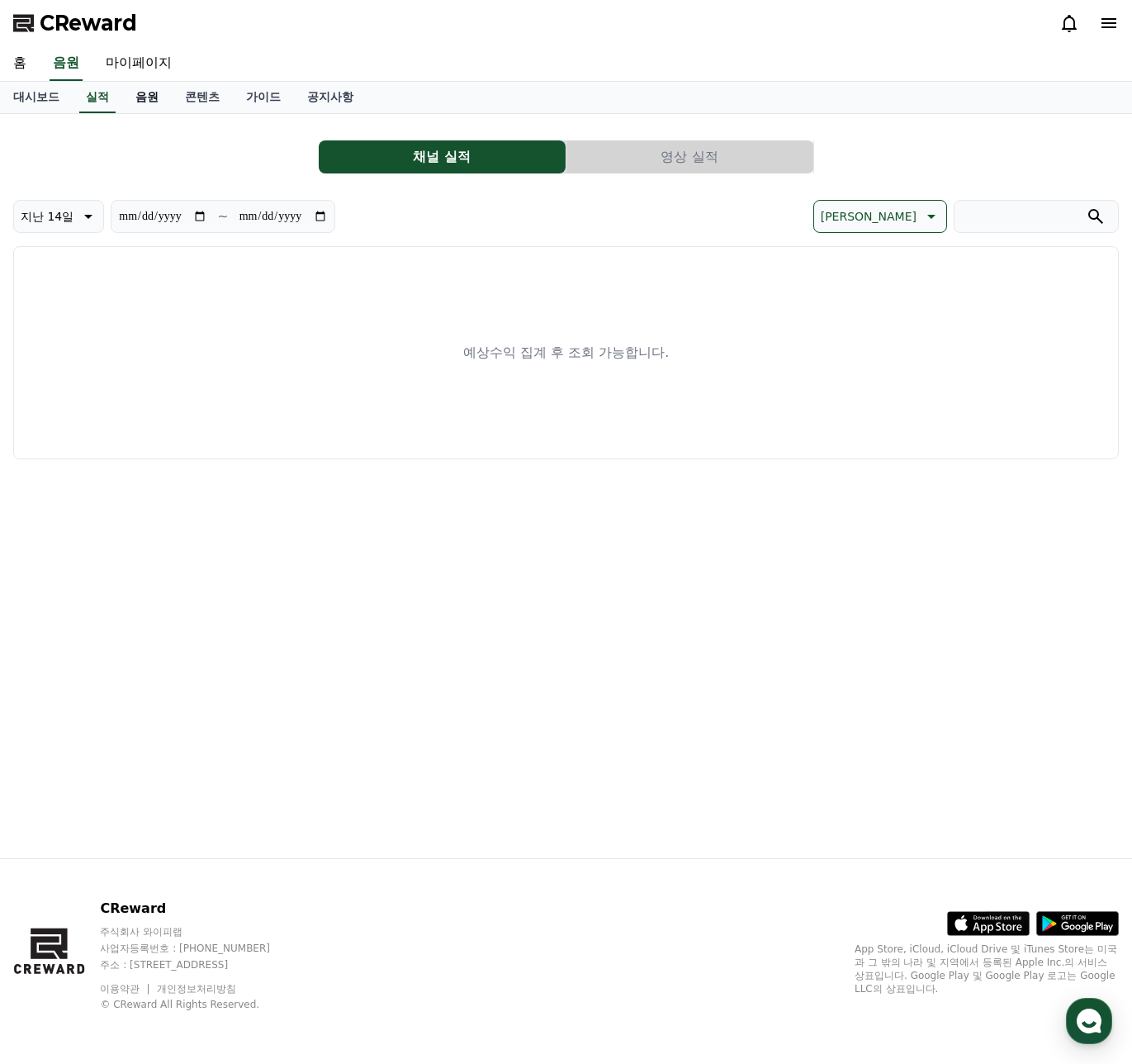
click at [132, 101] on link "음원" at bounding box center [147, 97] width 50 height 32
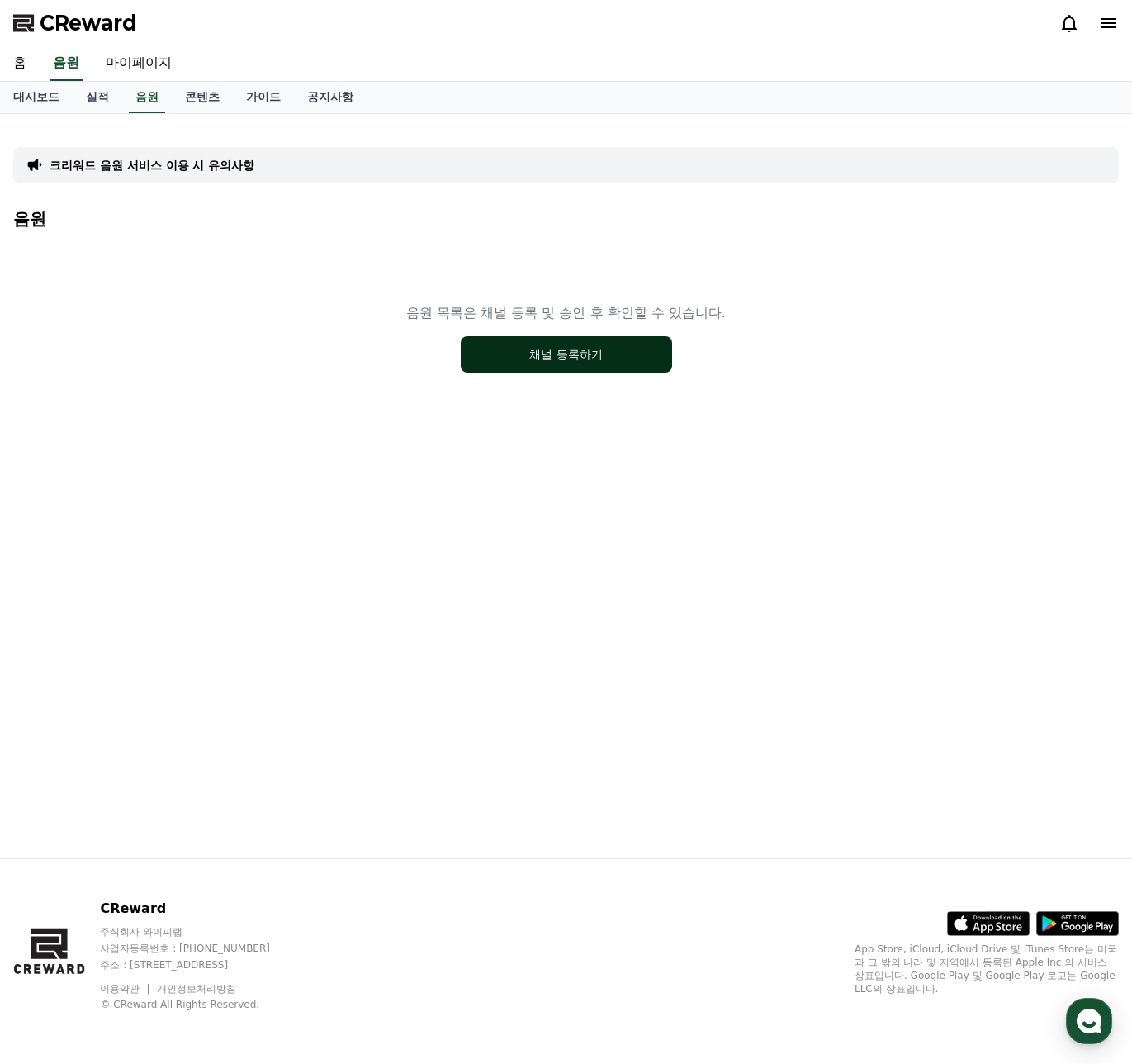
click at [526, 365] on button "채널 등록하기" at bounding box center [566, 354] width 211 height 37
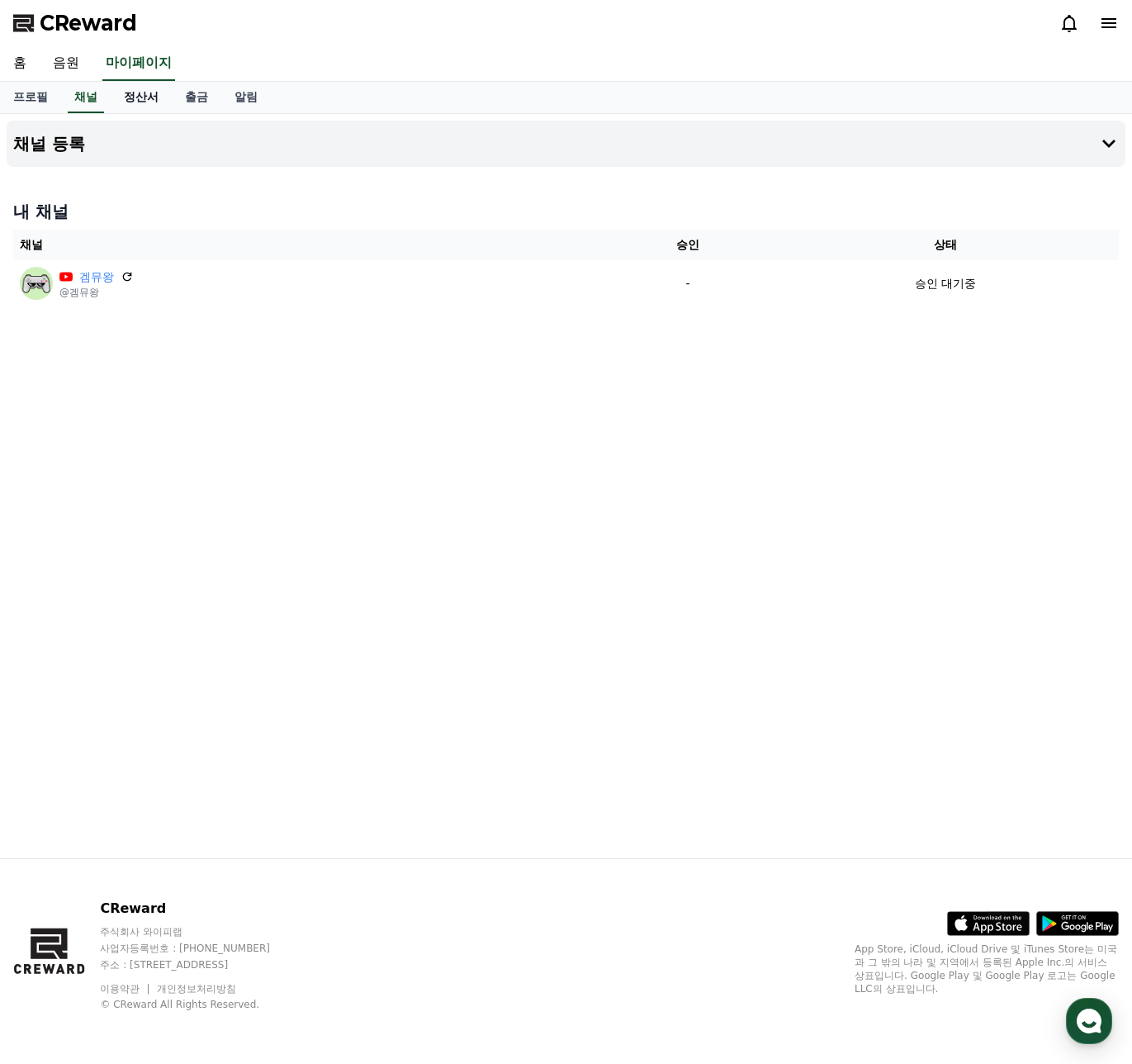
click at [131, 101] on link "정산서" at bounding box center [142, 97] width 61 height 32
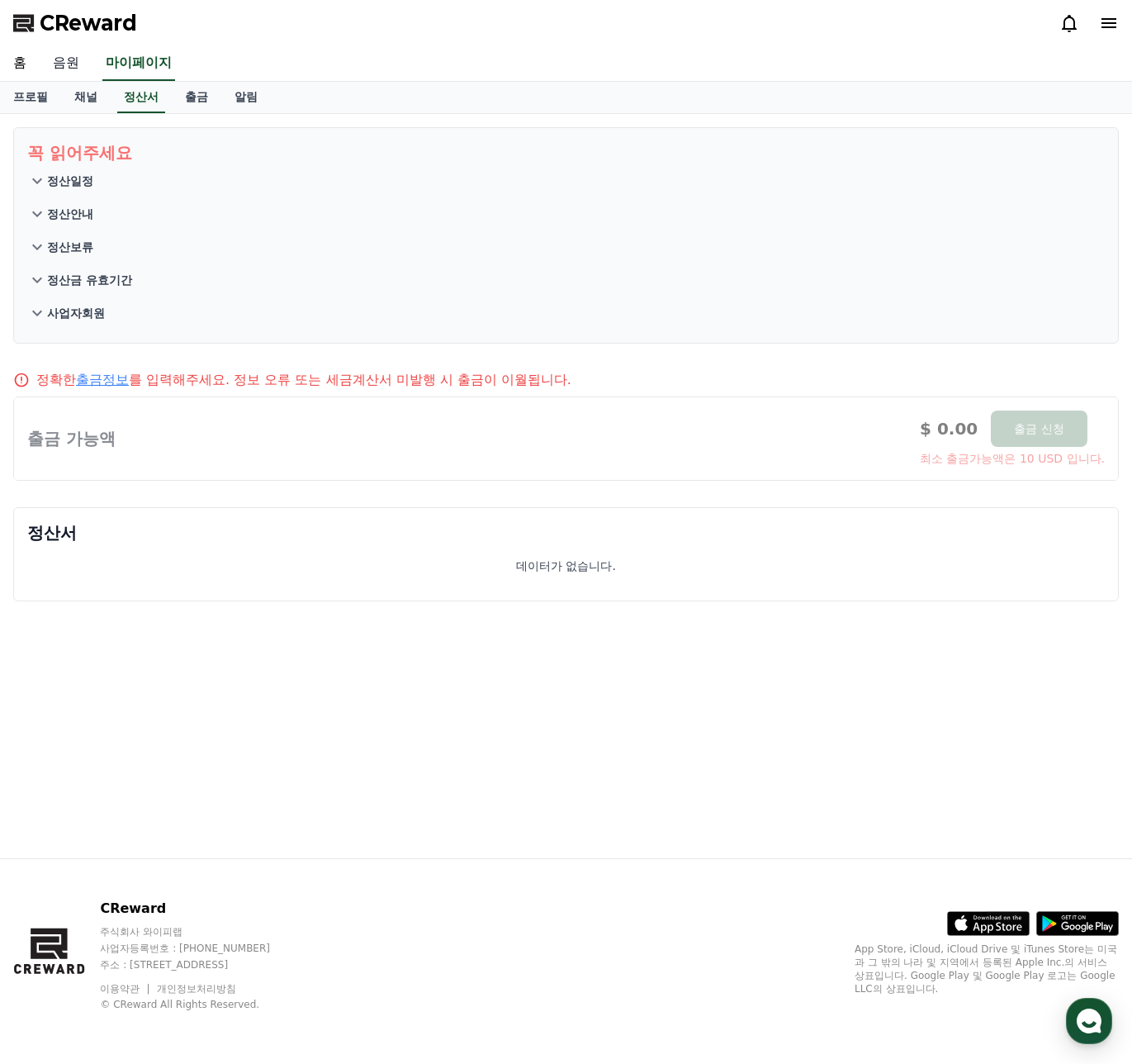
drag, startPoint x: 96, startPoint y: 102, endPoint x: 72, endPoint y: 61, distance: 47.5
click at [96, 102] on link "채널" at bounding box center [86, 97] width 50 height 32
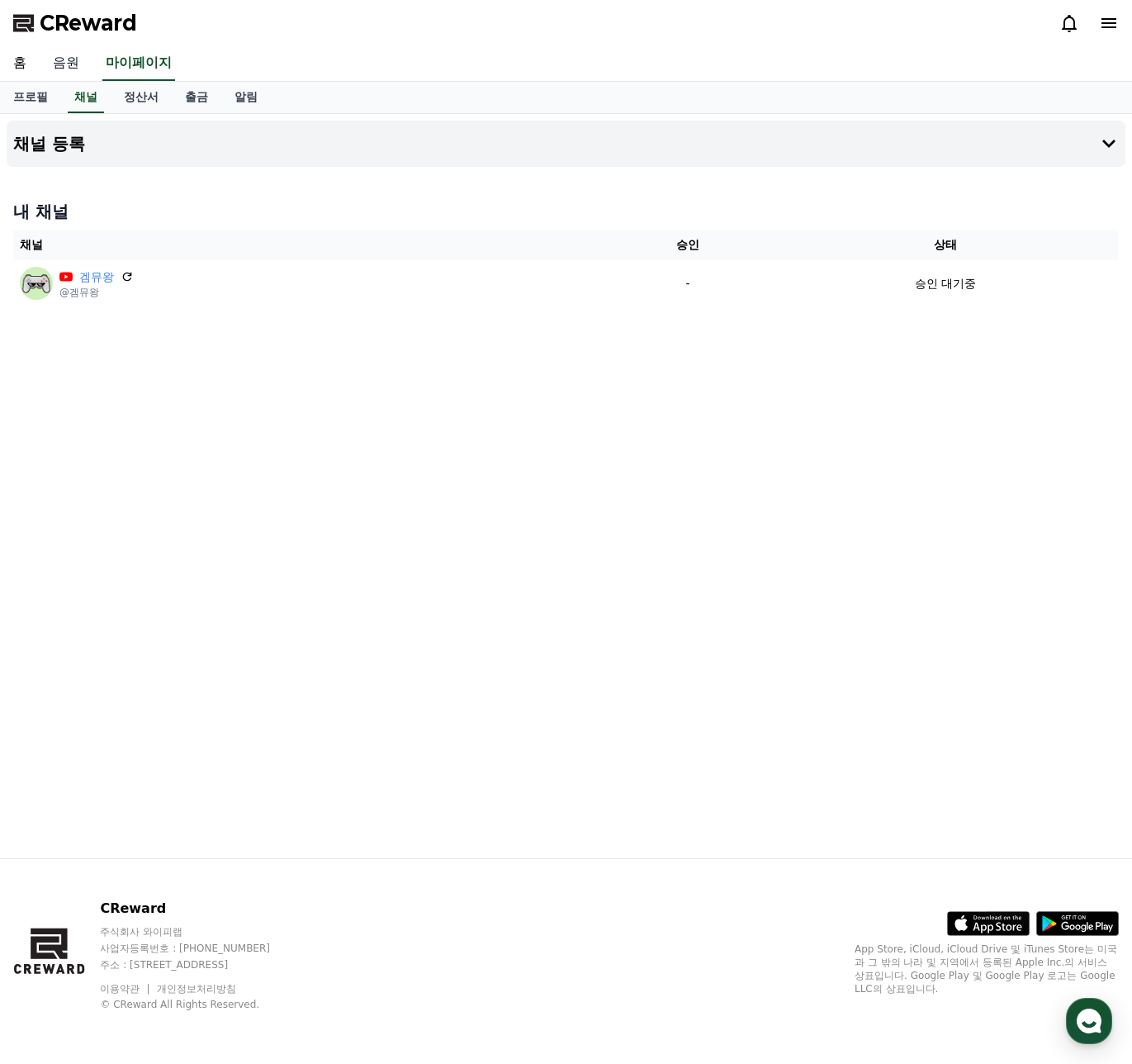
click at [63, 51] on link "음원" at bounding box center [65, 63] width 53 height 35
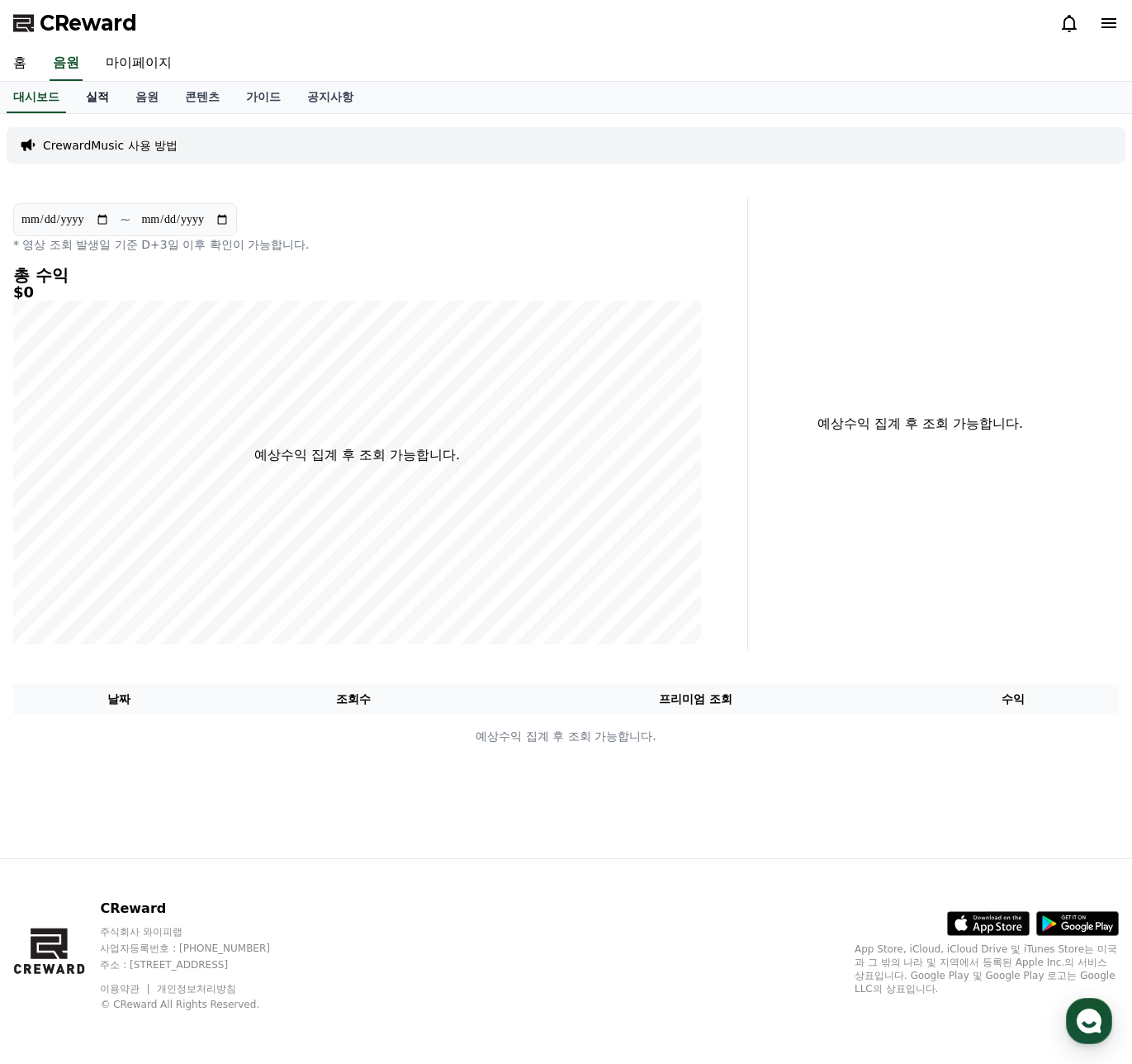
click at [121, 96] on link "실적" at bounding box center [97, 97] width 50 height 32
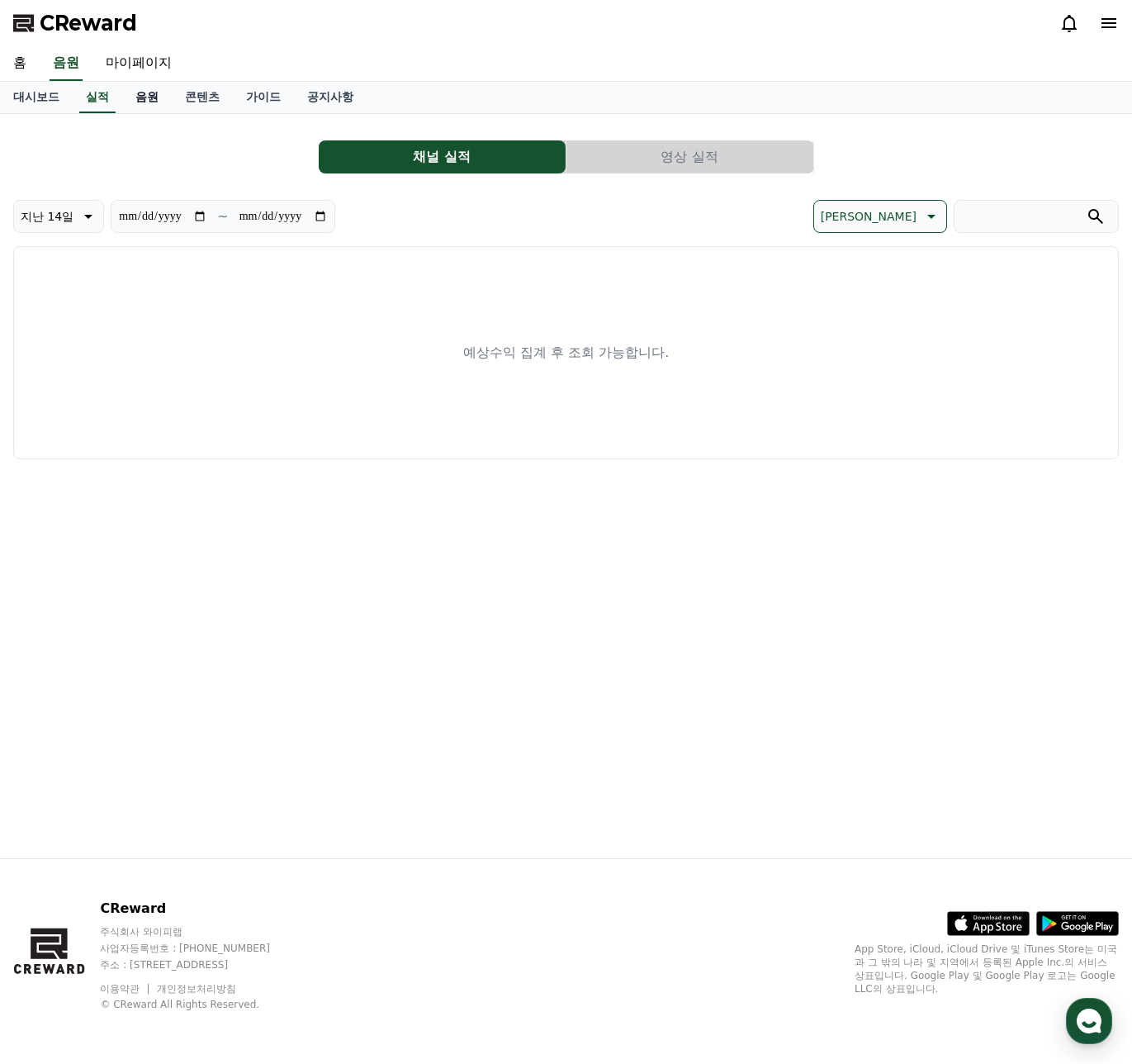
click at [151, 105] on link "음원" at bounding box center [147, 97] width 50 height 32
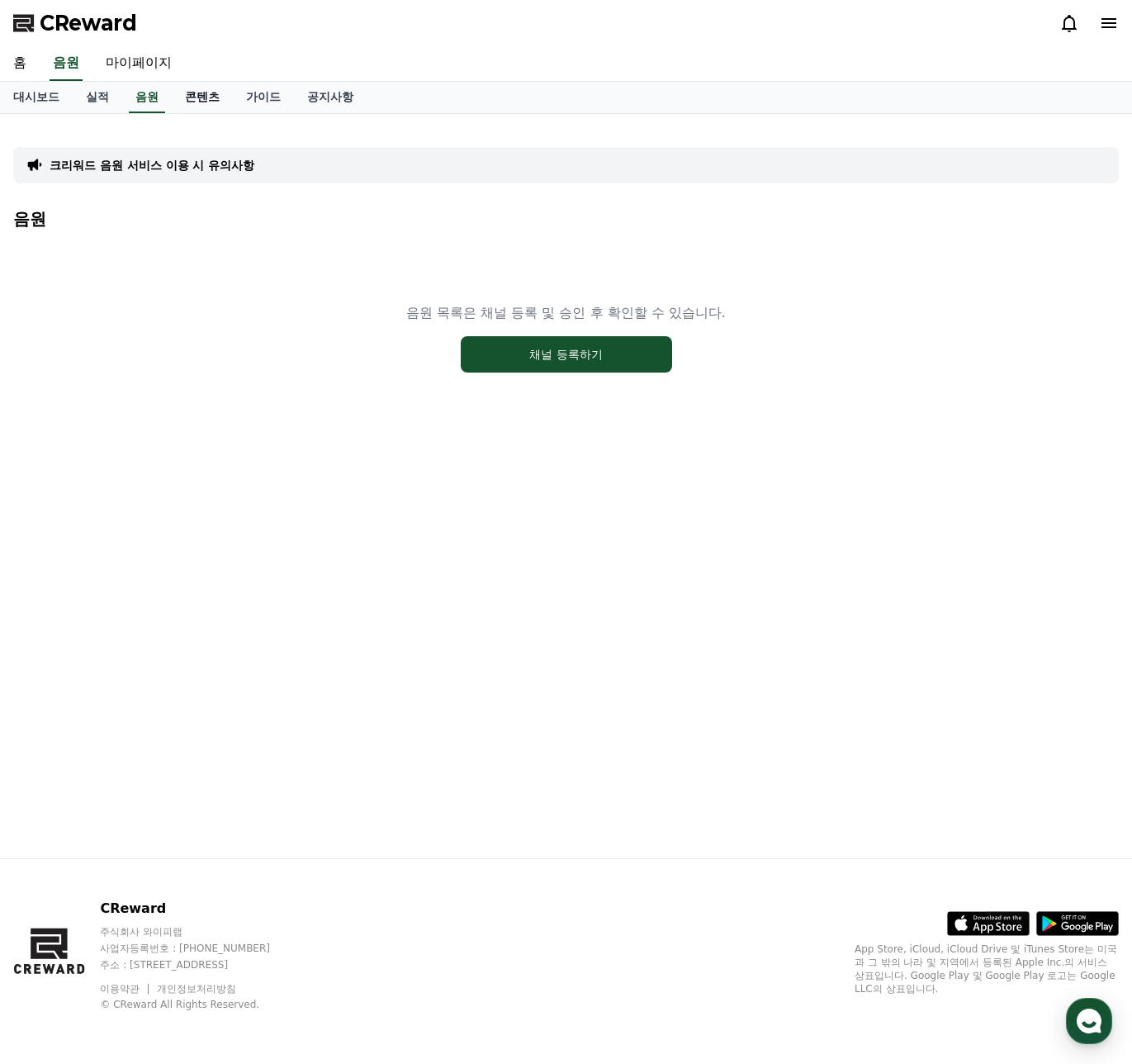
click at [191, 101] on link "콘텐츠" at bounding box center [202, 97] width 61 height 32
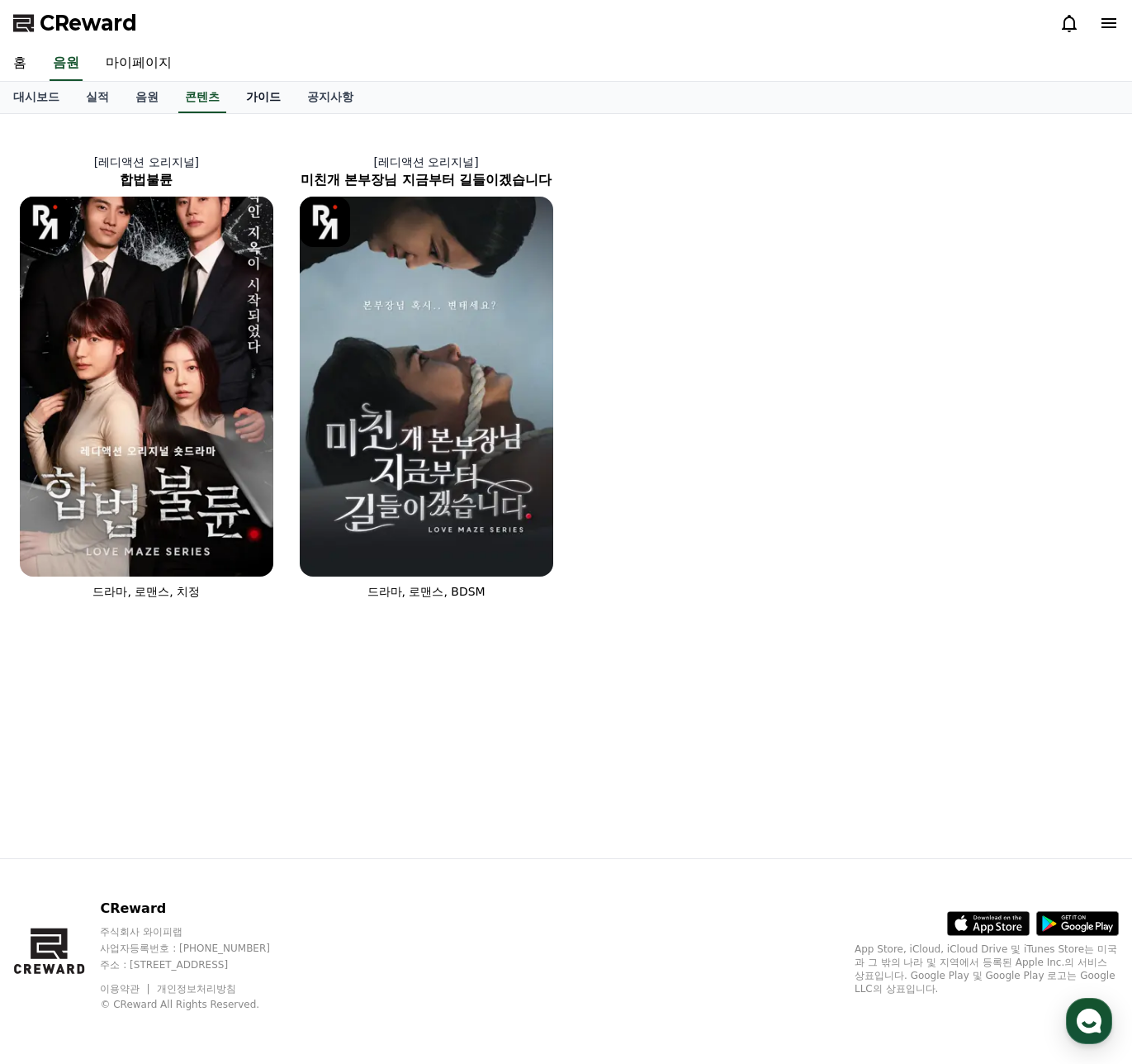
click at [260, 107] on link "가이드" at bounding box center [264, 97] width 61 height 32
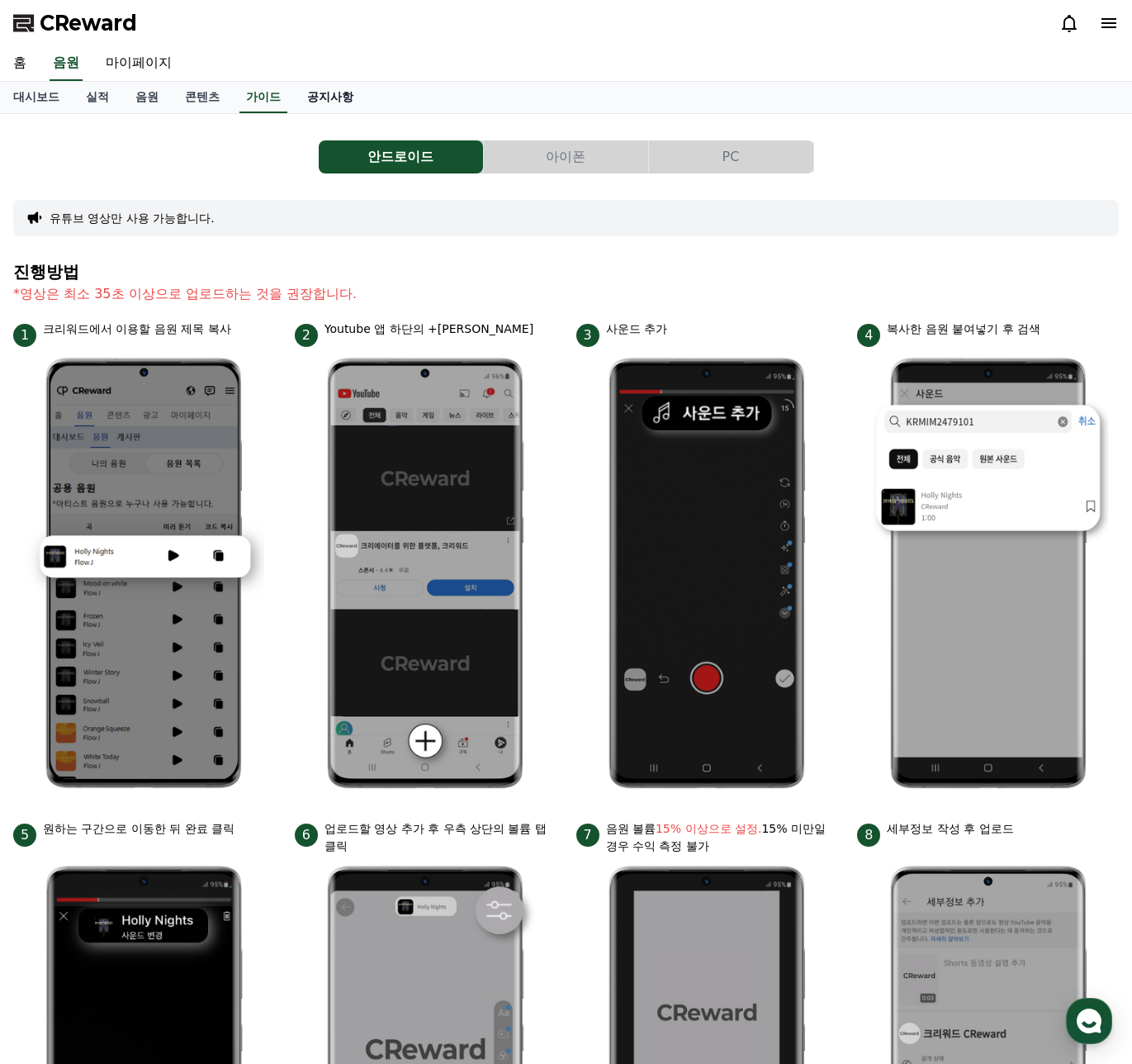
click at [325, 99] on link "공지사항" at bounding box center [330, 97] width 72 height 32
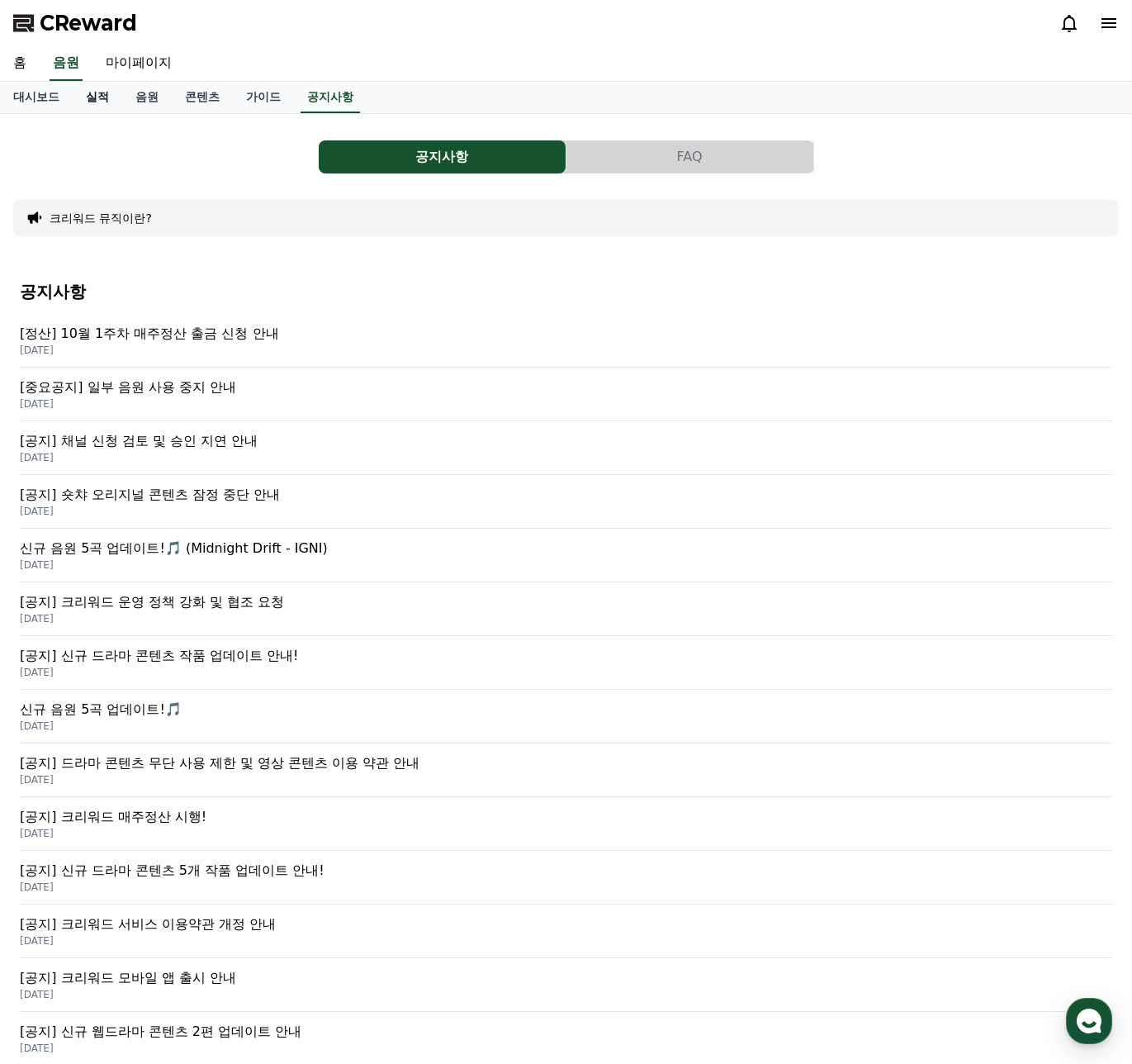
click at [116, 102] on link "실적" at bounding box center [97, 97] width 50 height 32
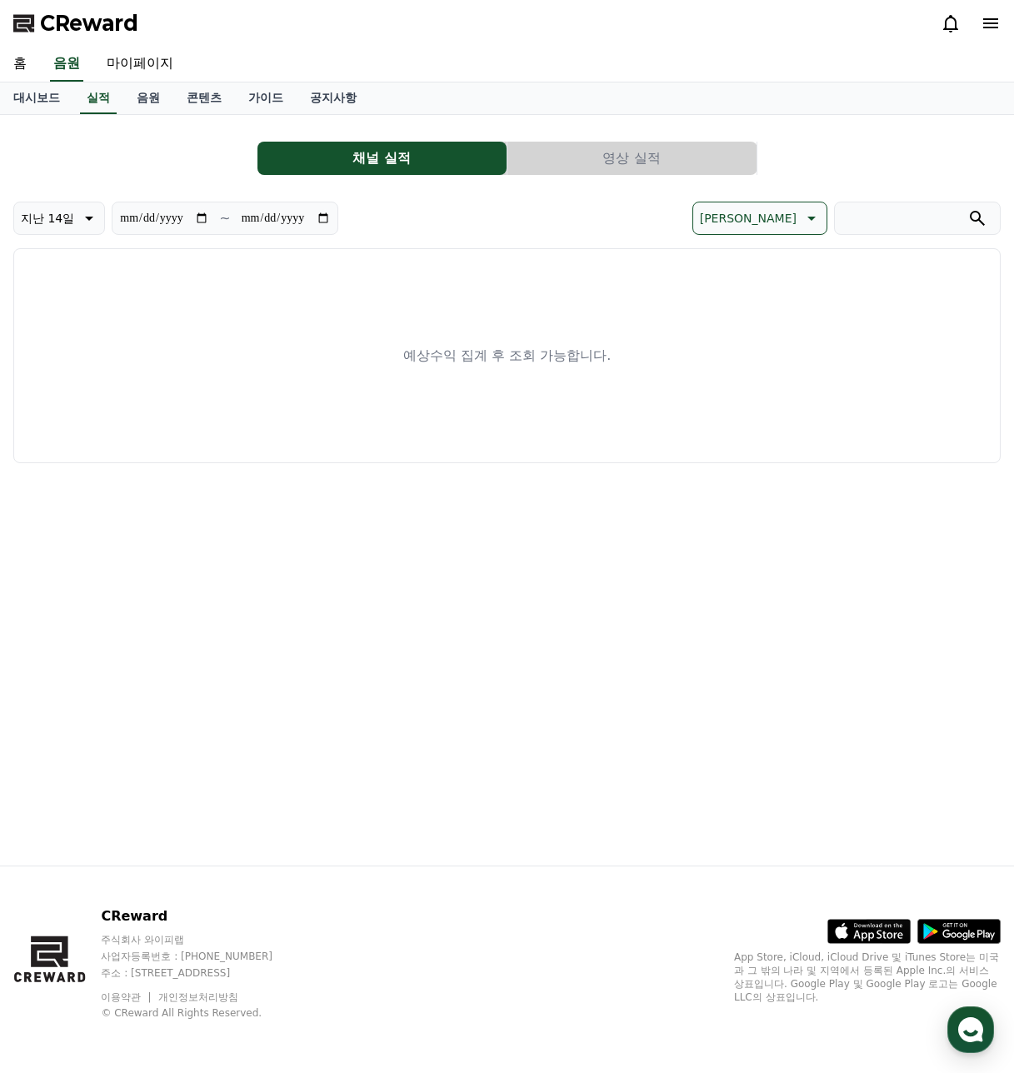
click at [612, 173] on button "영상 실적" at bounding box center [631, 158] width 249 height 33
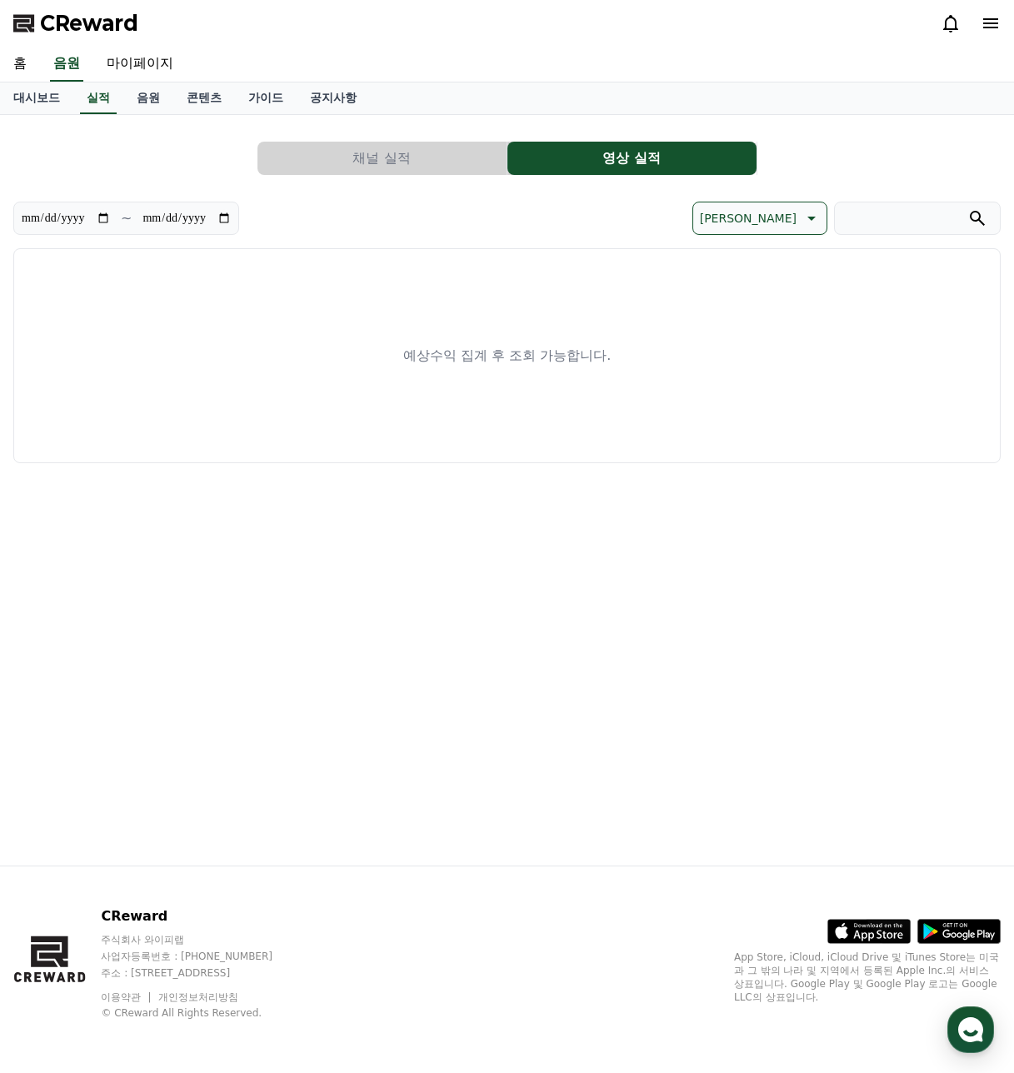
click at [432, 168] on button "채널 실적" at bounding box center [381, 158] width 249 height 33
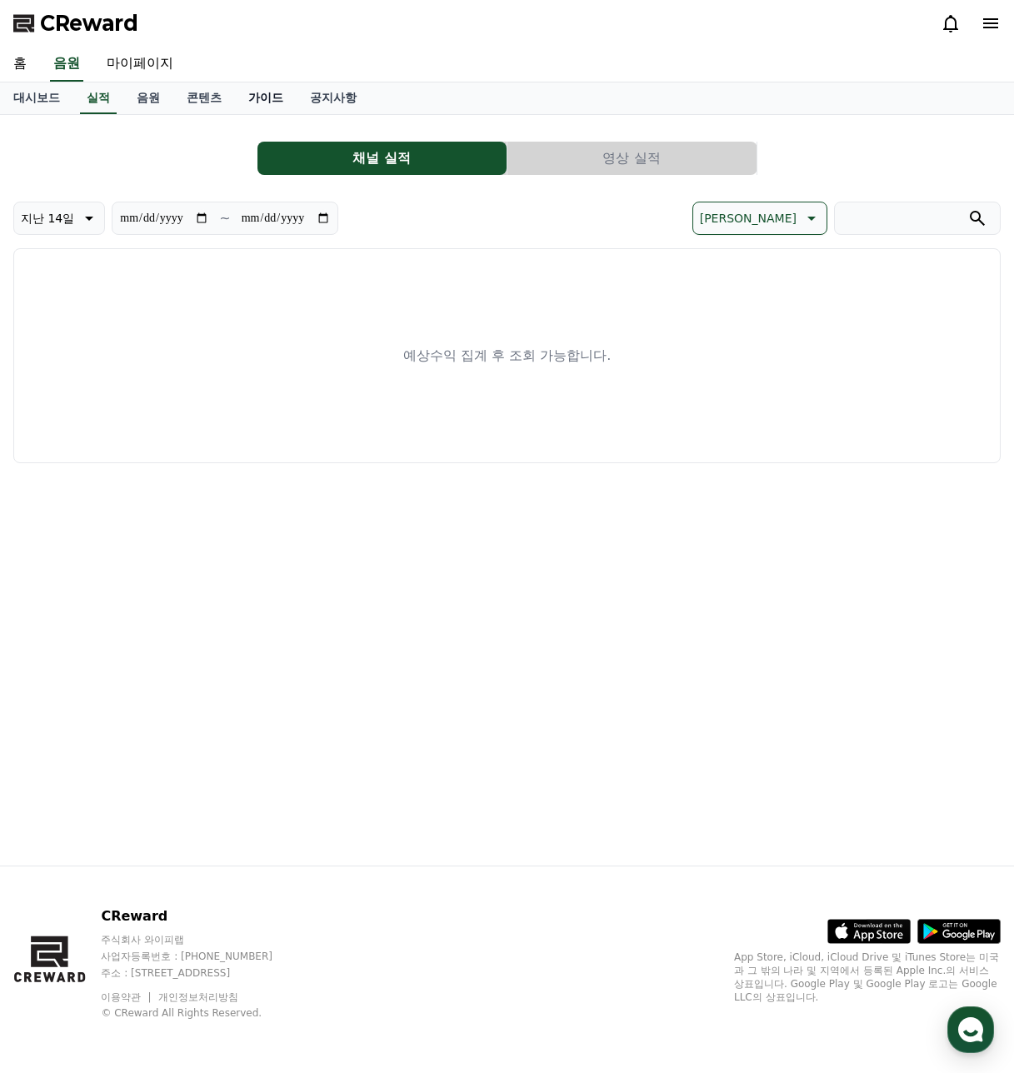
click at [283, 110] on link "가이드" at bounding box center [266, 98] width 62 height 32
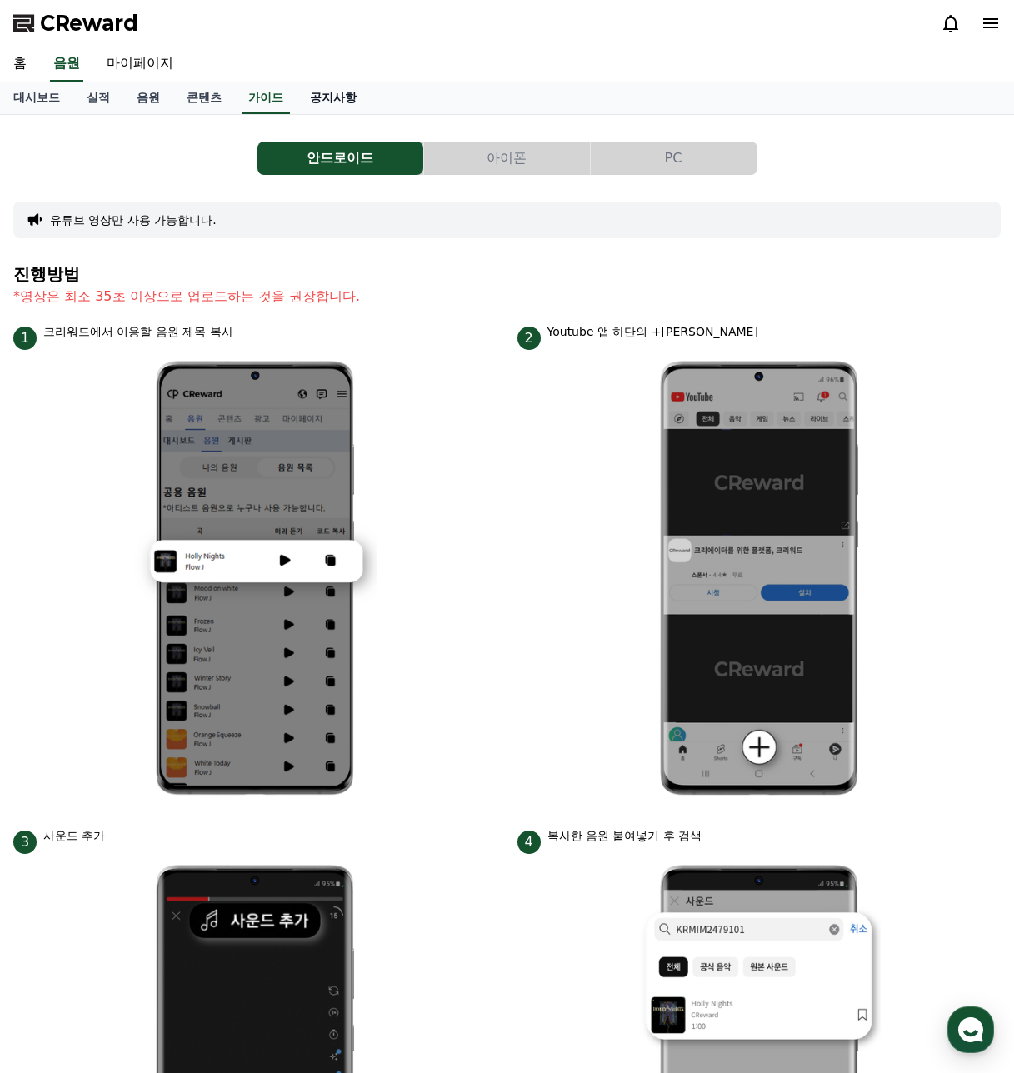
click at [342, 94] on link "공지사항" at bounding box center [333, 98] width 73 height 32
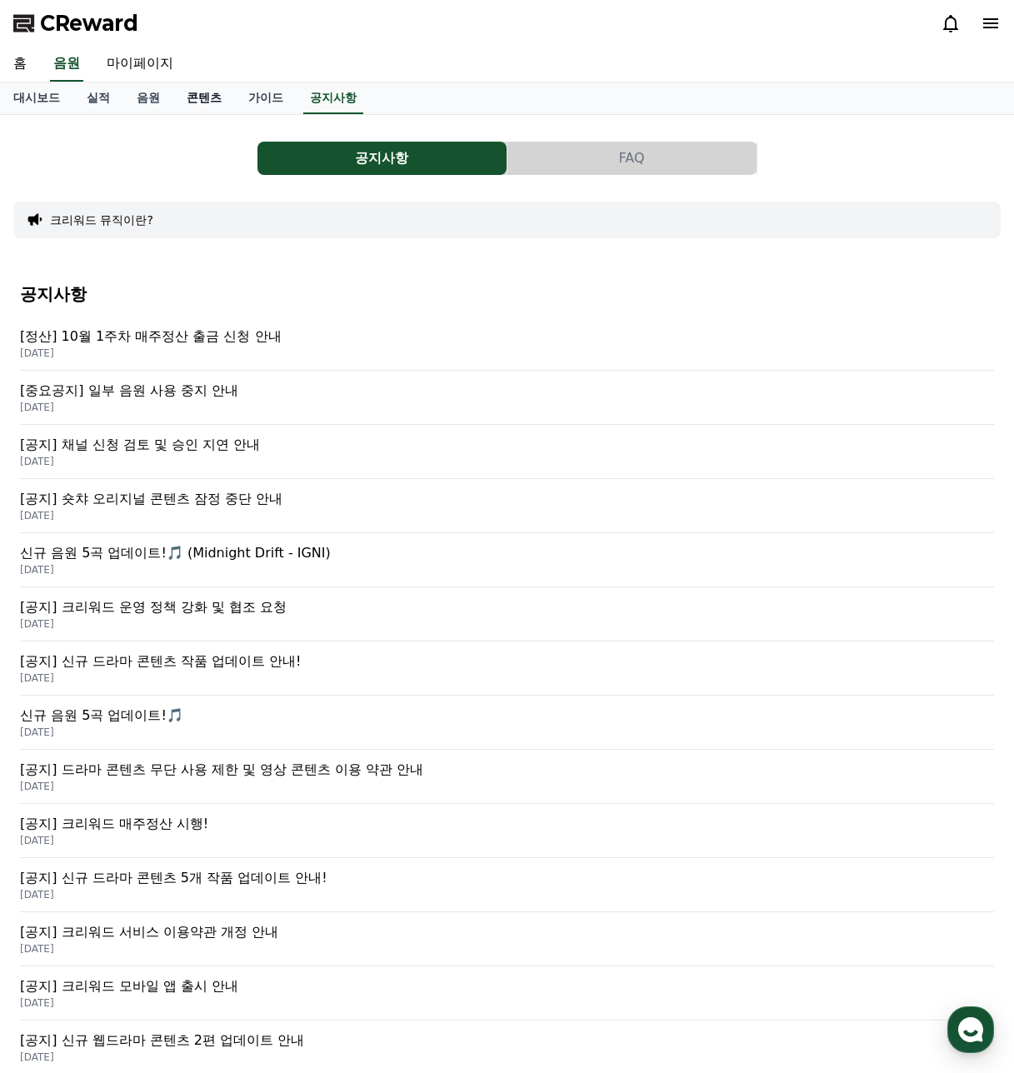
click at [217, 93] on link "콘텐츠" at bounding box center [204, 98] width 62 height 32
click at [154, 101] on link "음원" at bounding box center [148, 98] width 50 height 32
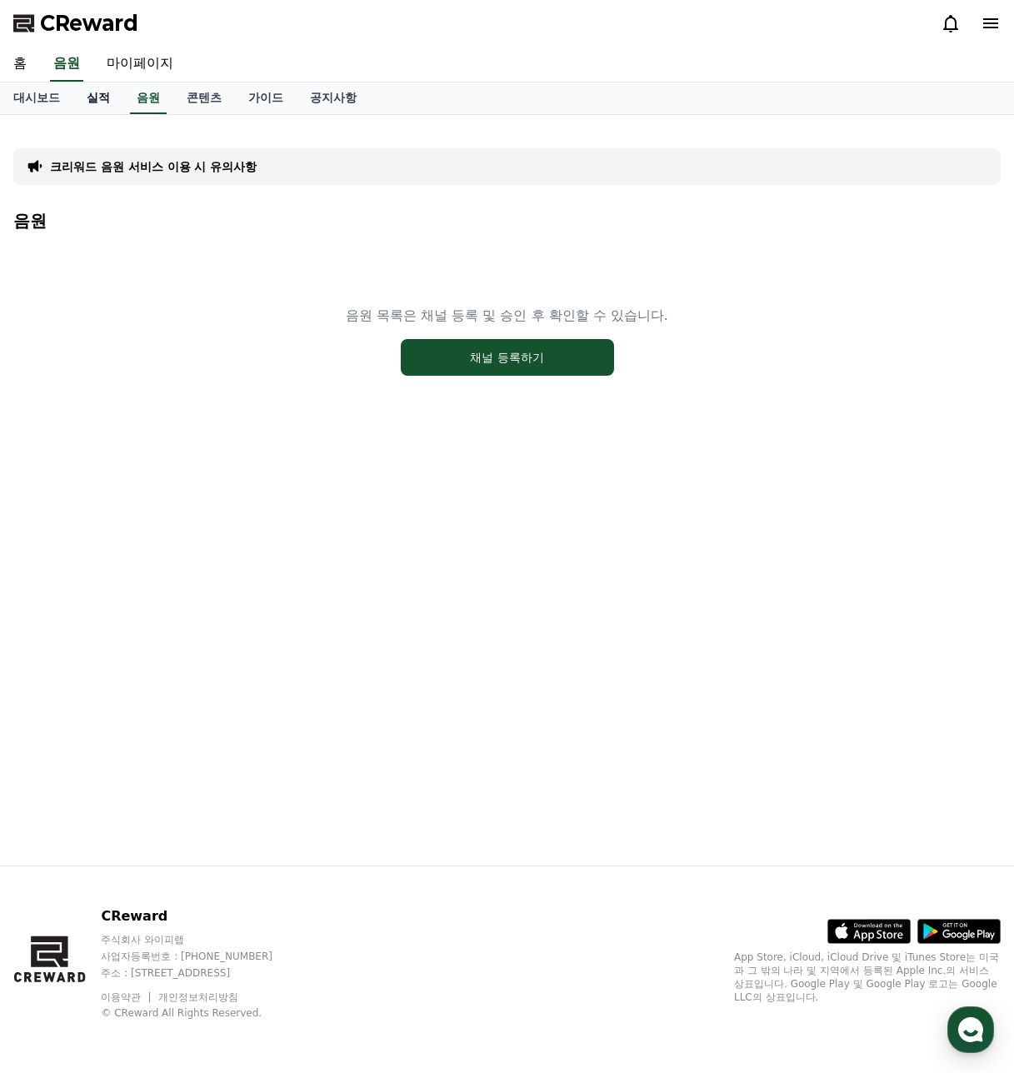
click at [99, 107] on link "실적" at bounding box center [98, 98] width 50 height 32
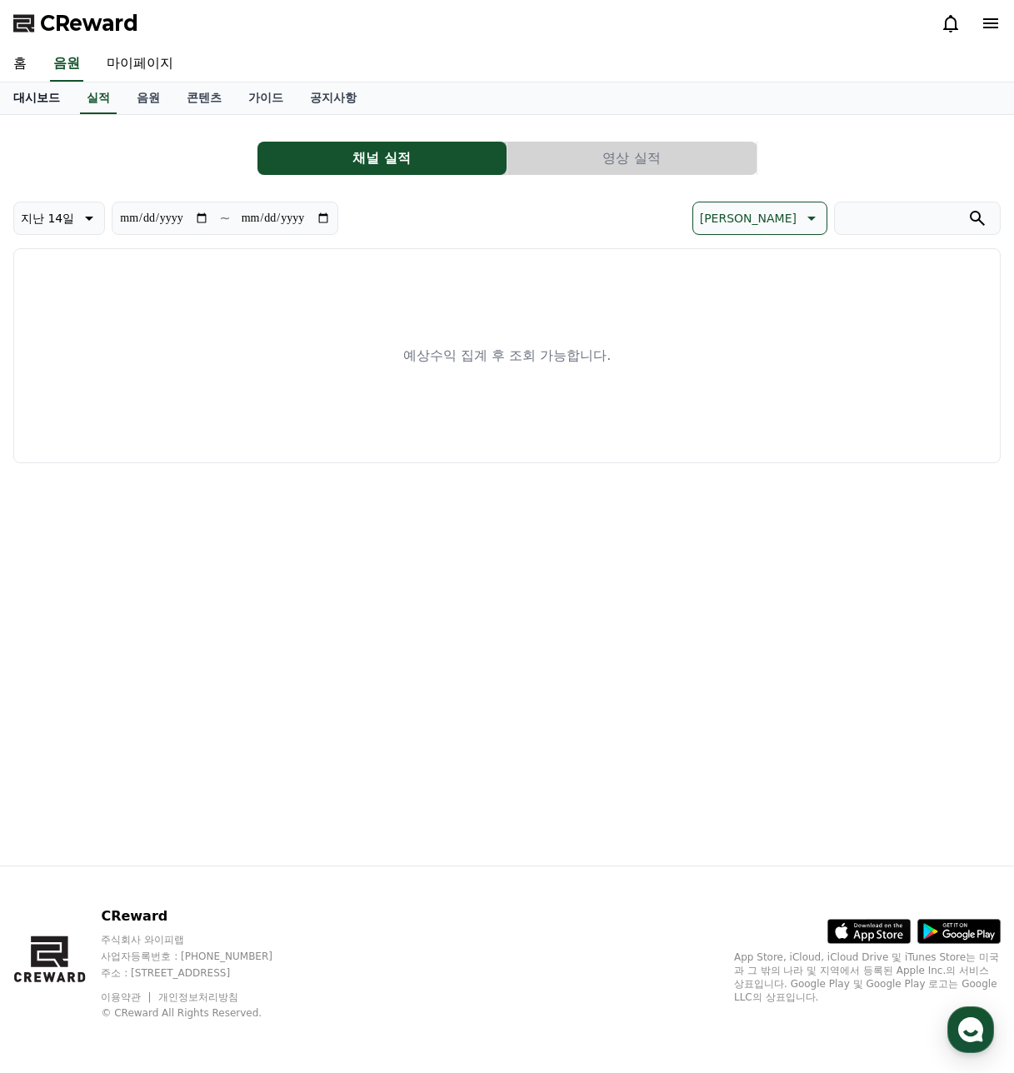
click at [54, 102] on link "대시보드" at bounding box center [36, 98] width 73 height 32
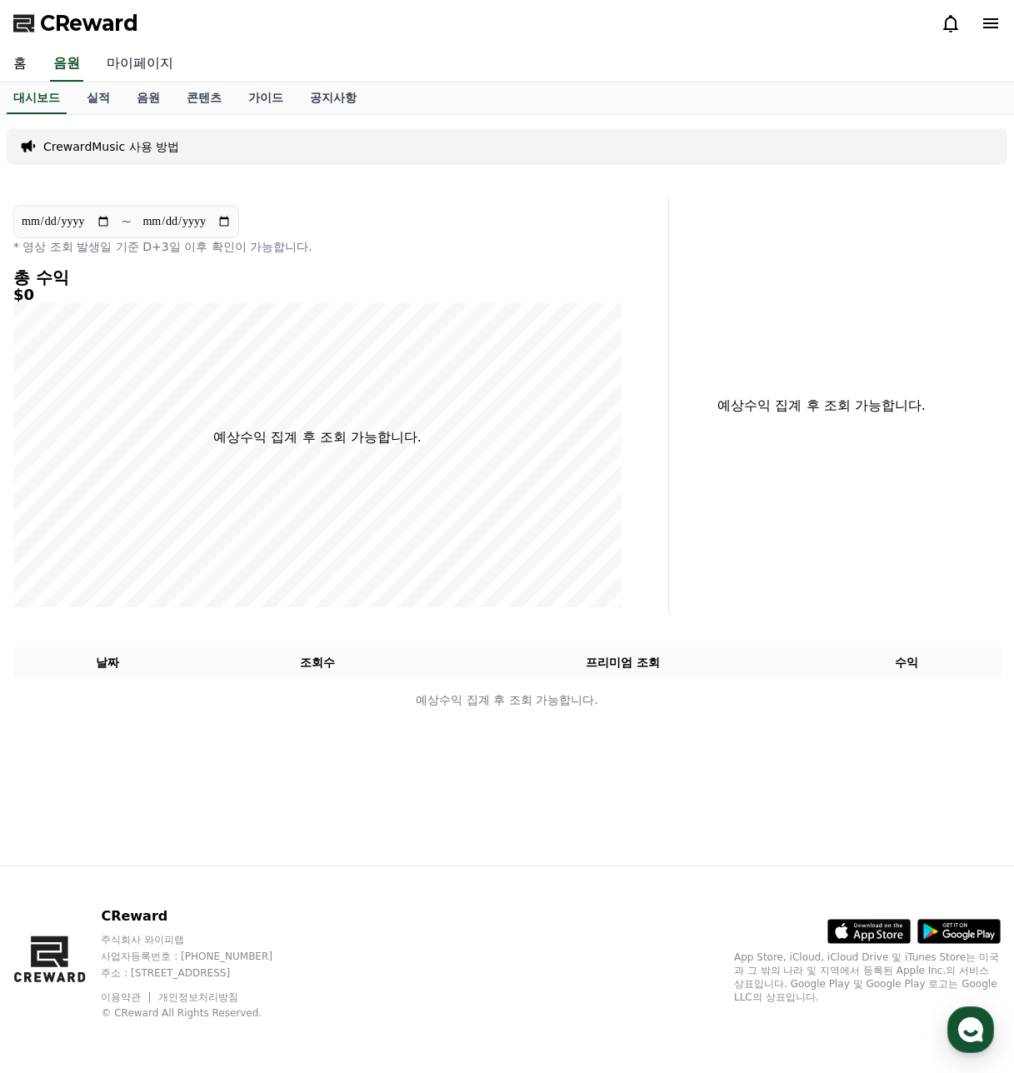
click at [164, 54] on link "마이페이지" at bounding box center [139, 64] width 93 height 35
select select "**********"
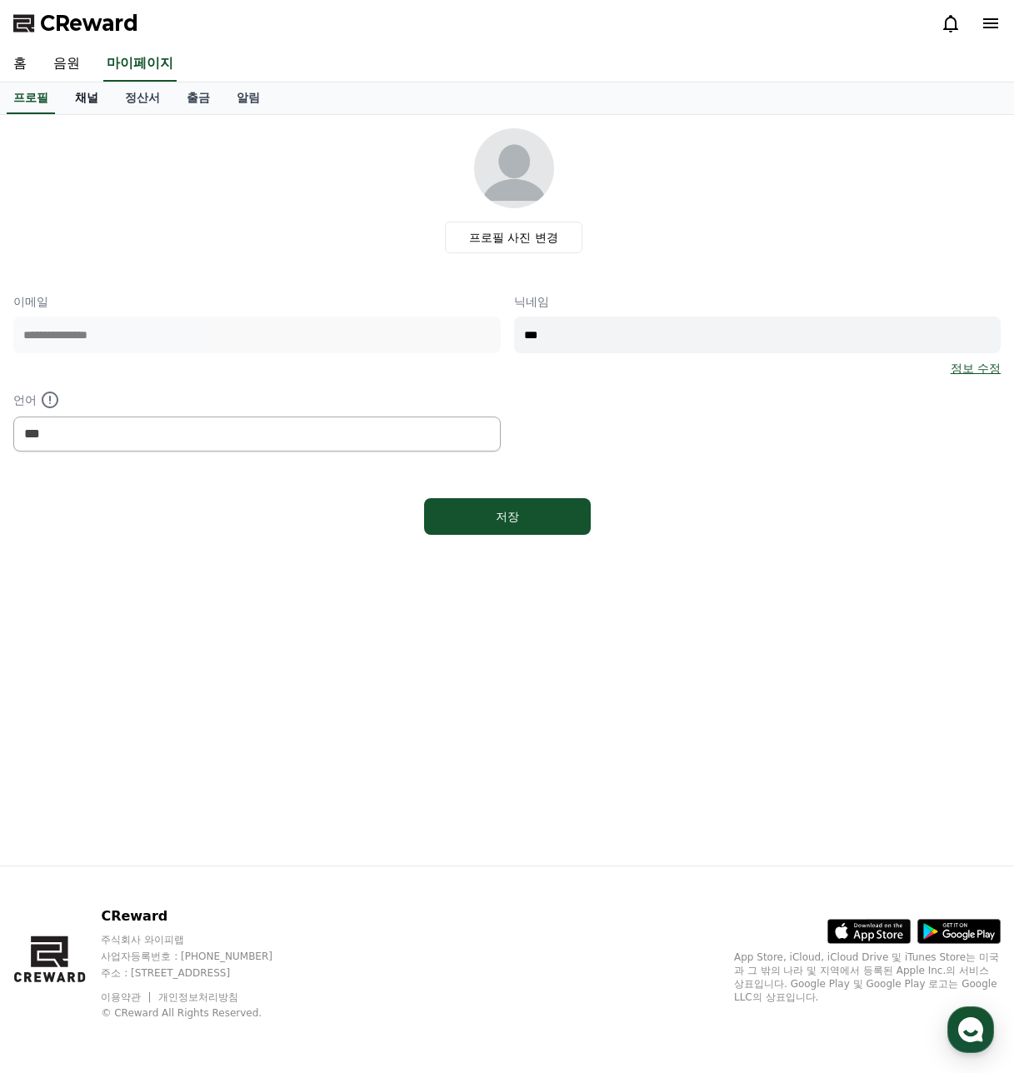
click at [75, 91] on link "채널" at bounding box center [87, 98] width 50 height 32
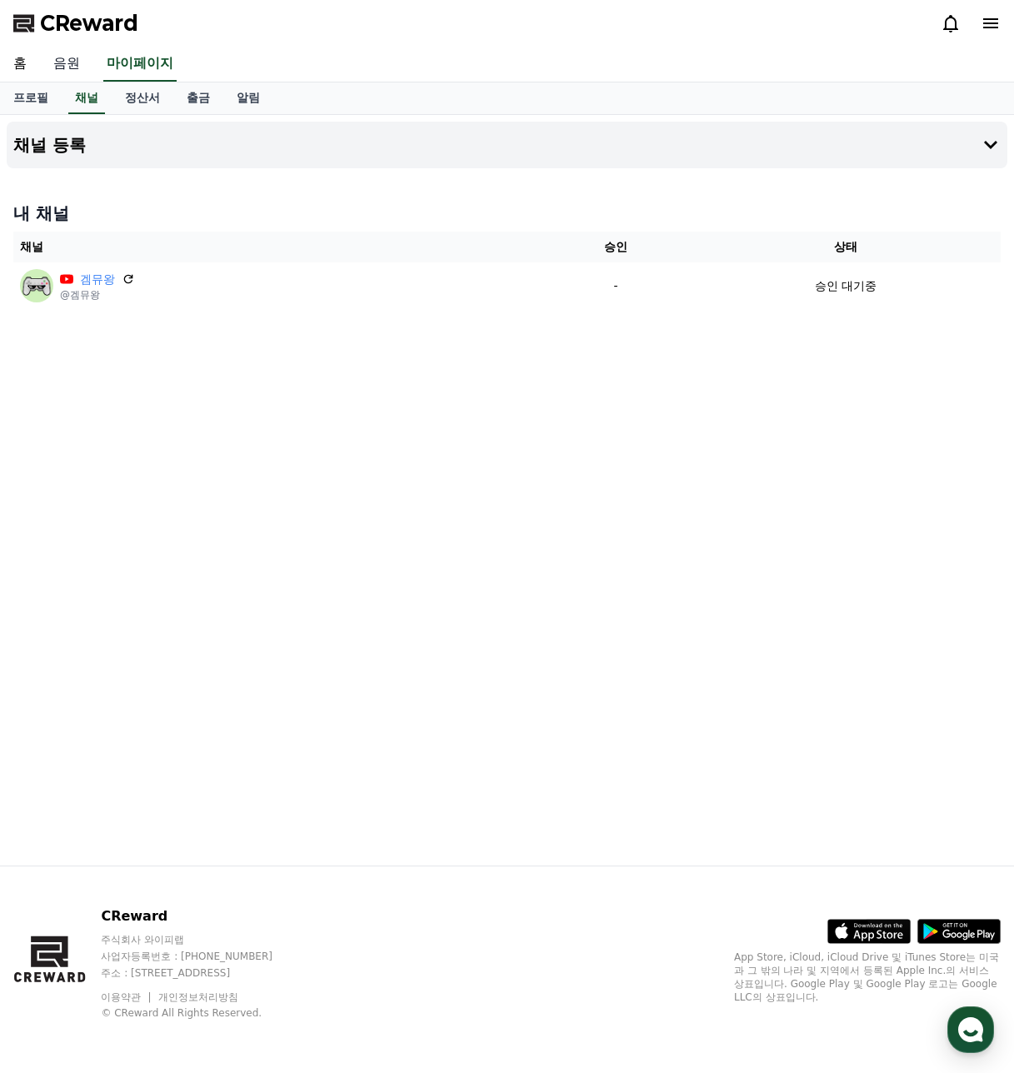
click at [72, 59] on link "음원" at bounding box center [66, 64] width 53 height 35
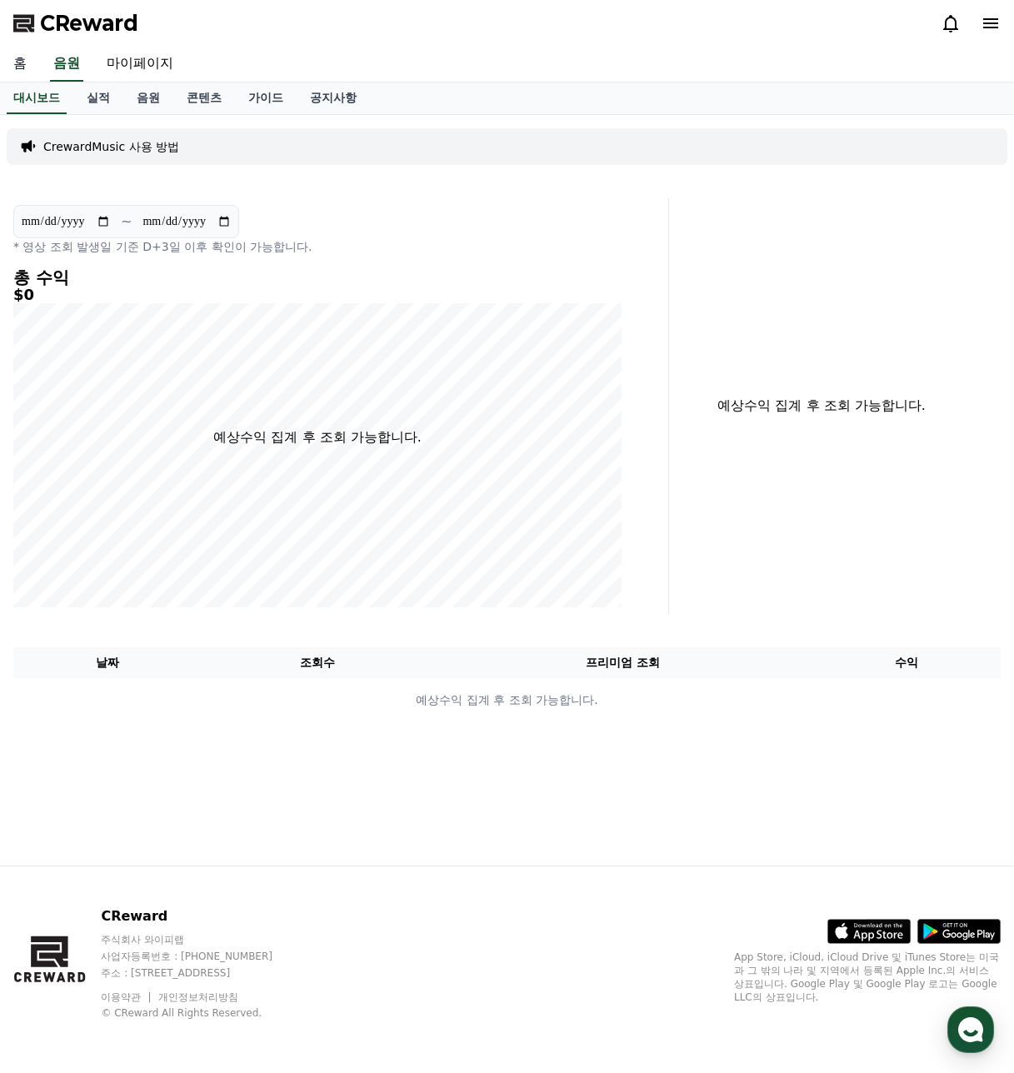
click at [32, 67] on link "홈" at bounding box center [20, 64] width 40 height 35
